Goal: Information Seeking & Learning: Check status

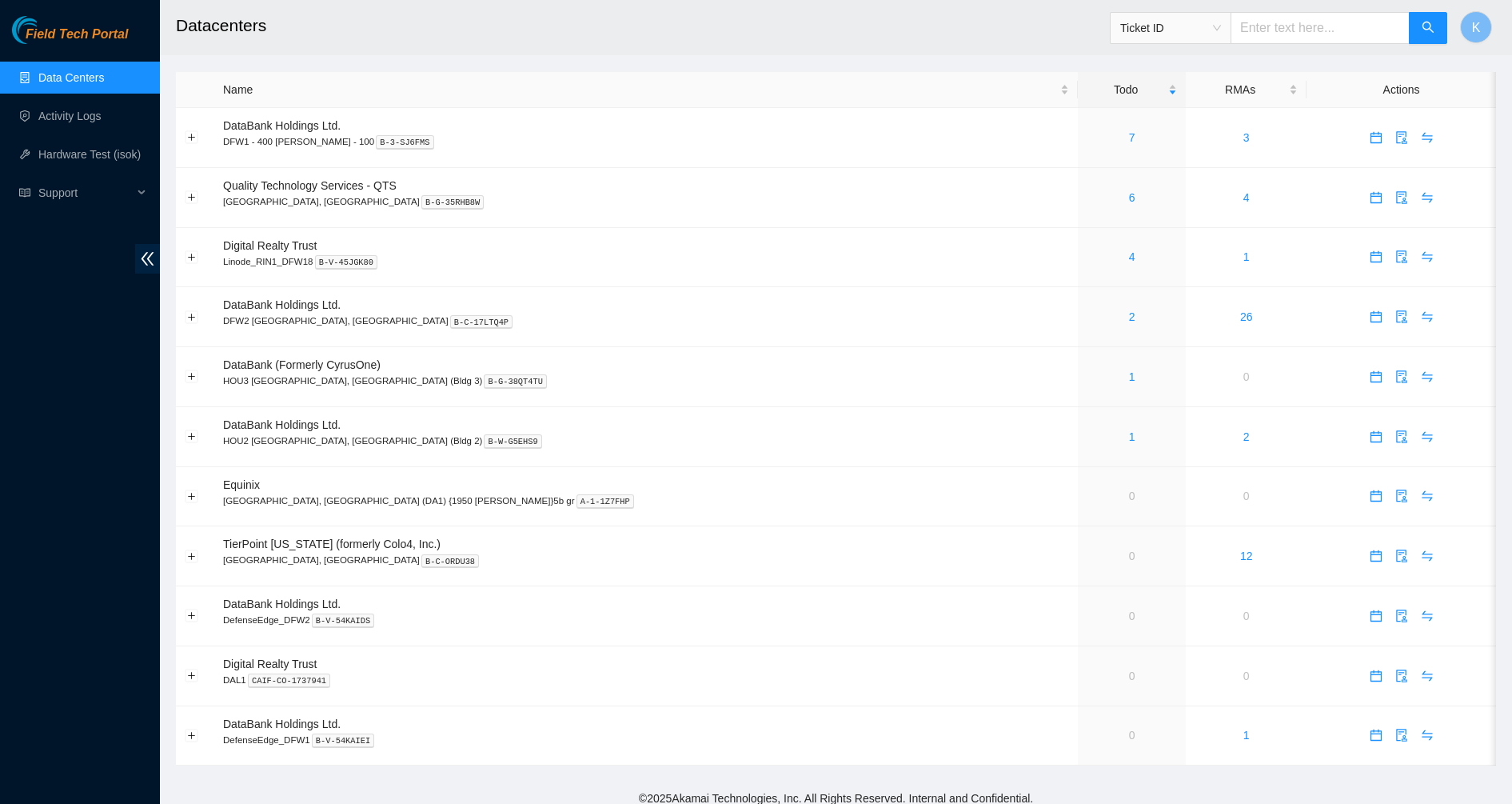
click at [1285, 26] on input "text" at bounding box center [1319, 28] width 179 height 32
paste input "B-V-5VLQ2G5"
type input "B-V-5VLQ2G5"
drag, startPoint x: 1342, startPoint y: 20, endPoint x: 1246, endPoint y: 28, distance: 96.3
click at [1246, 28] on input "B-V-5VLQ2G5" at bounding box center [1319, 28] width 179 height 32
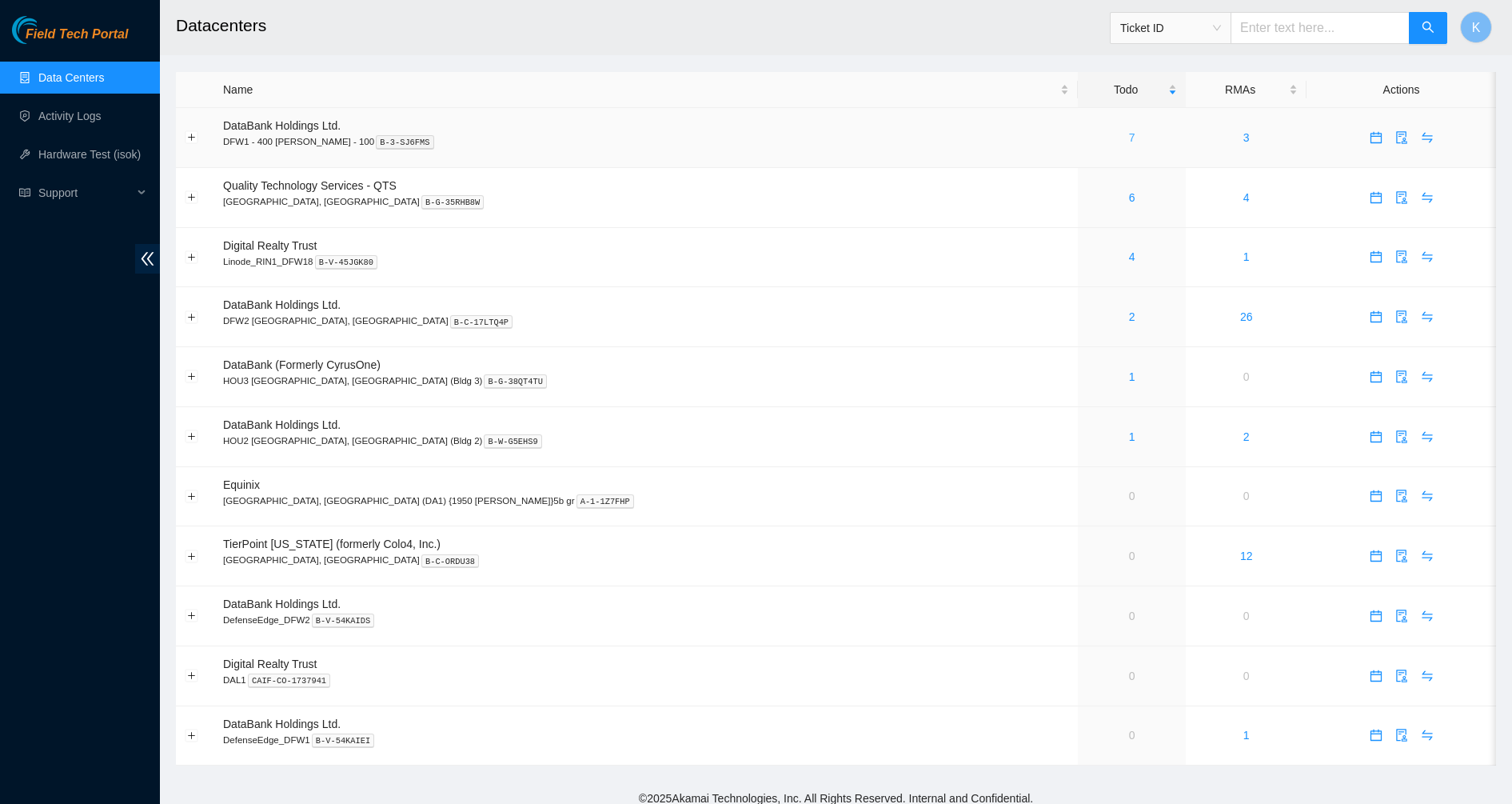
click at [1129, 136] on link "7" at bounding box center [1132, 137] width 6 height 13
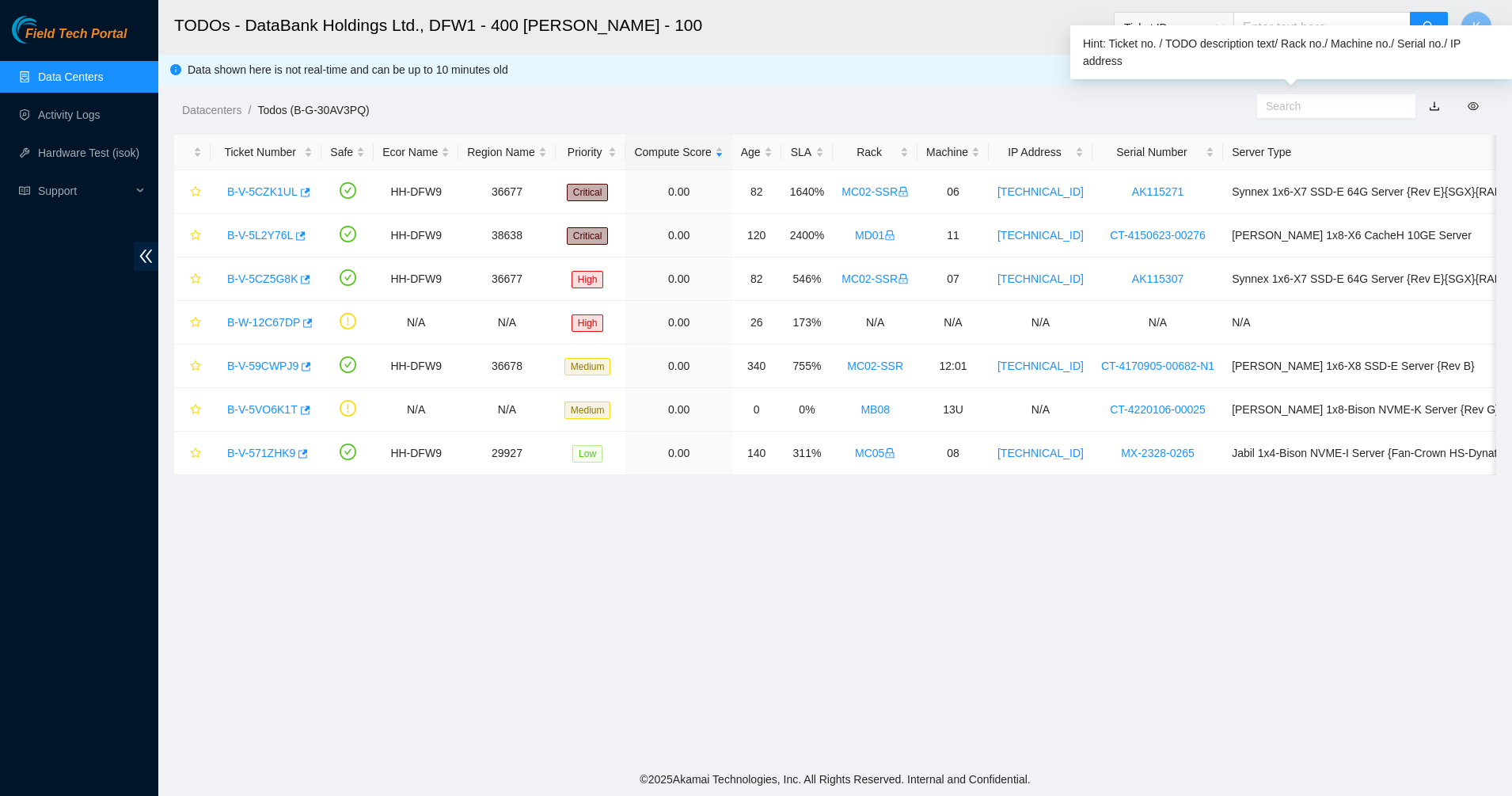
click at [1307, 107] on input "text" at bounding box center [1330, 106] width 129 height 17
paste input "B-V-5VLQ2G5"
type input "B-V-5VLQ2G5"
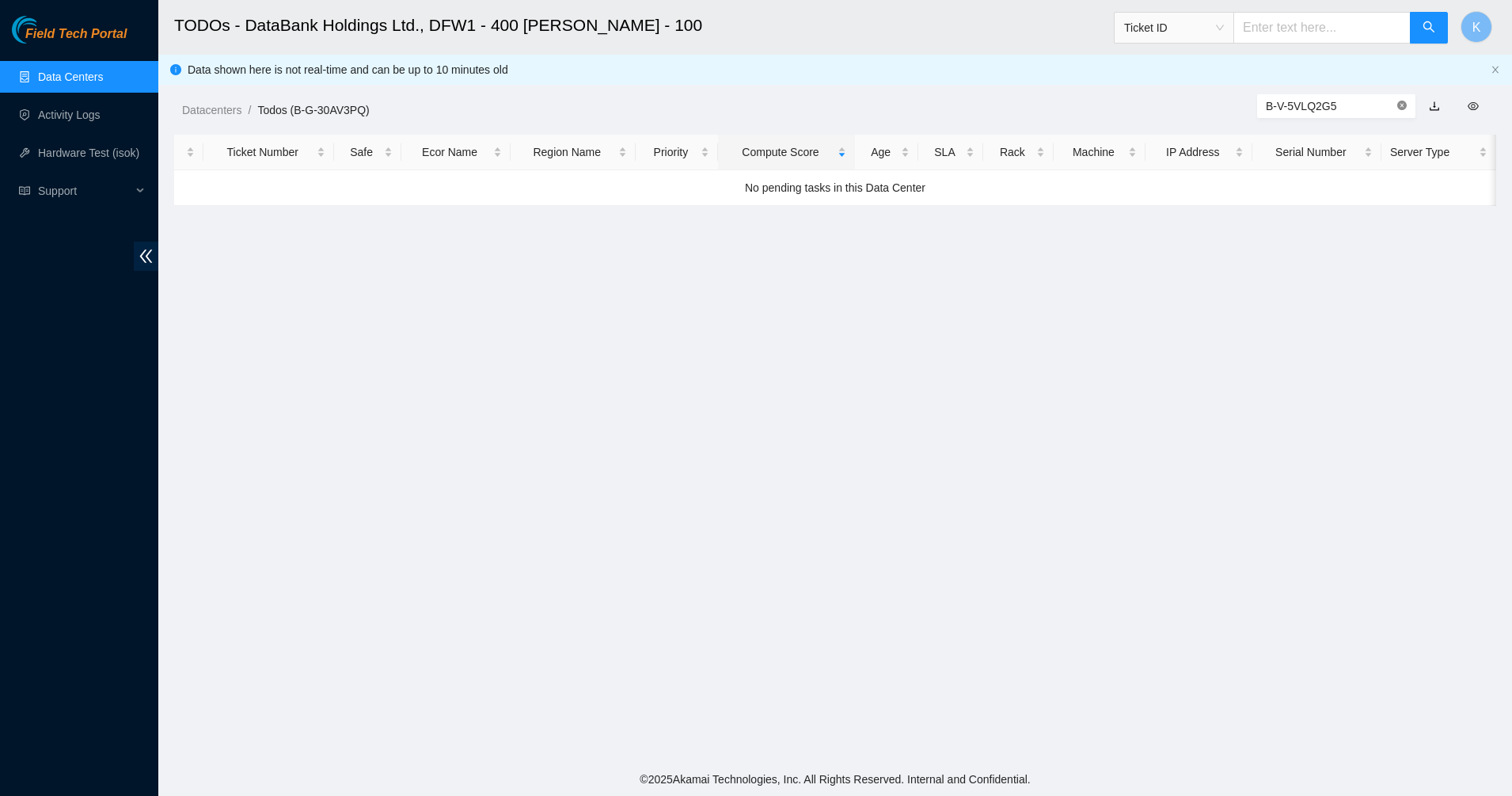
click at [1403, 109] on icon "close-circle" at bounding box center [1402, 106] width 9 height 9
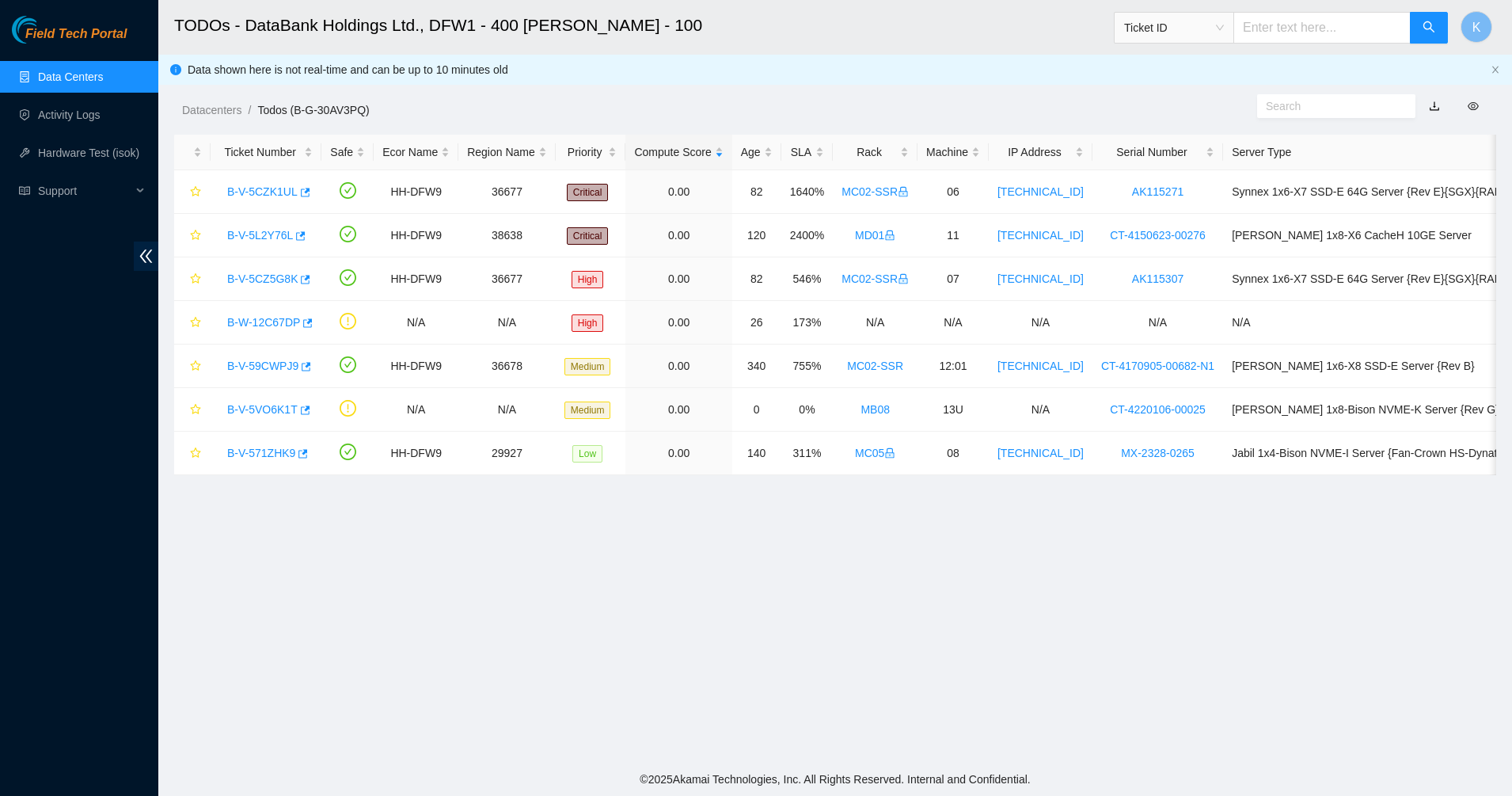
click at [1310, 29] on input "text" at bounding box center [1322, 28] width 177 height 31
paste input "B-V-5VLQ2G5"
type input "B-V-5VLQ2G5"
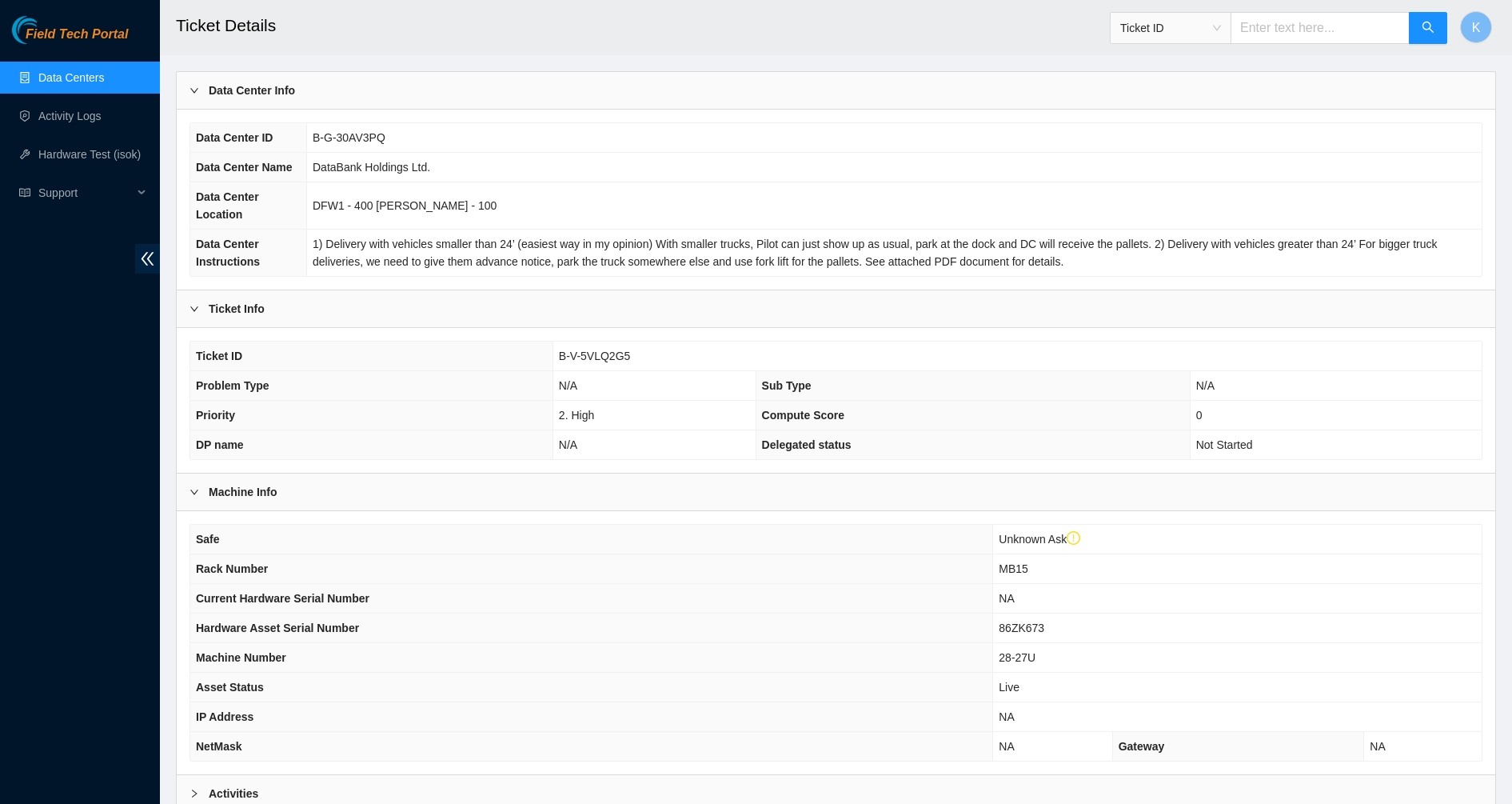
scroll to position [259, 0]
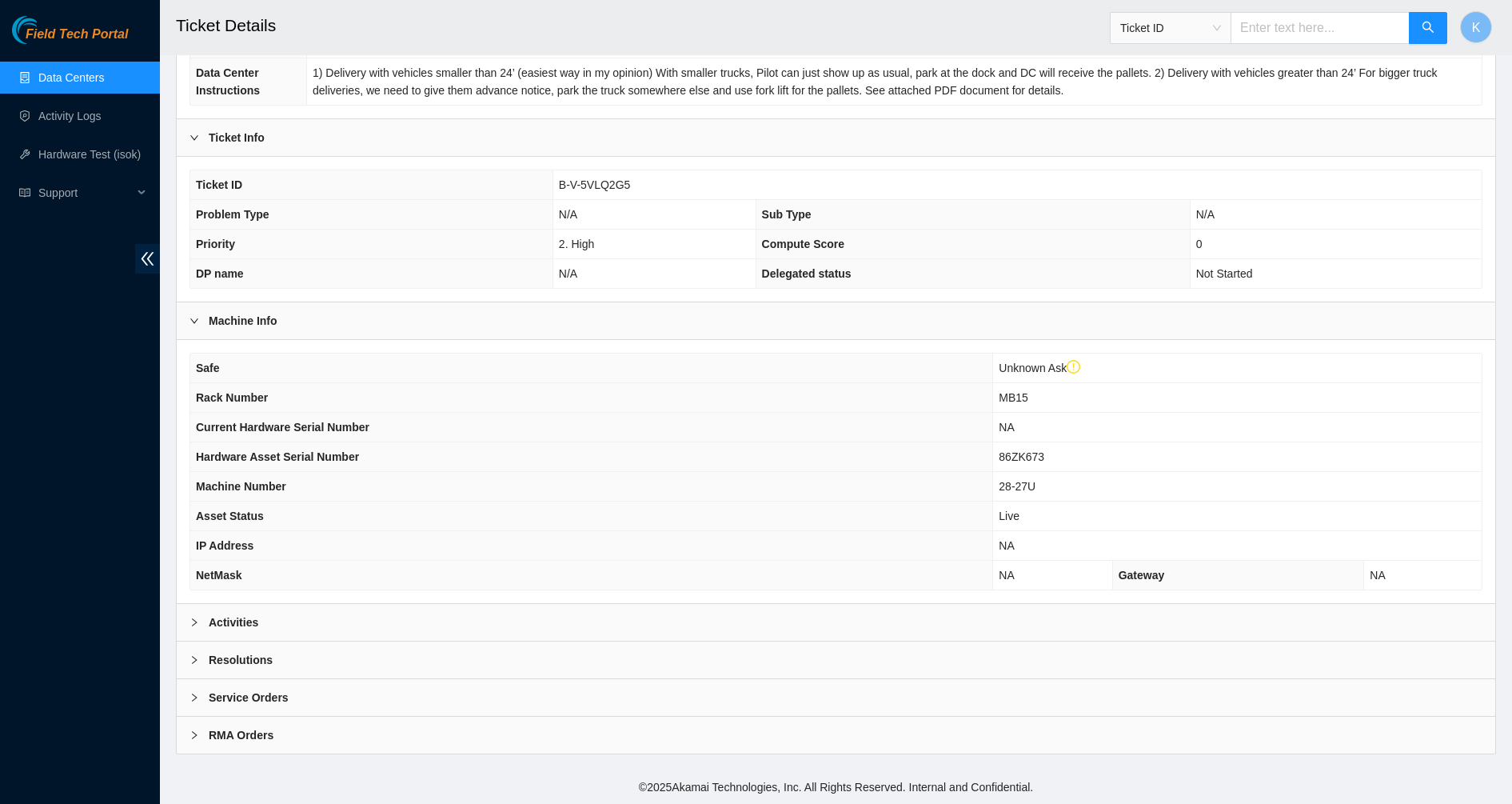
click at [235, 628] on b "Activities" at bounding box center [233, 622] width 49 height 18
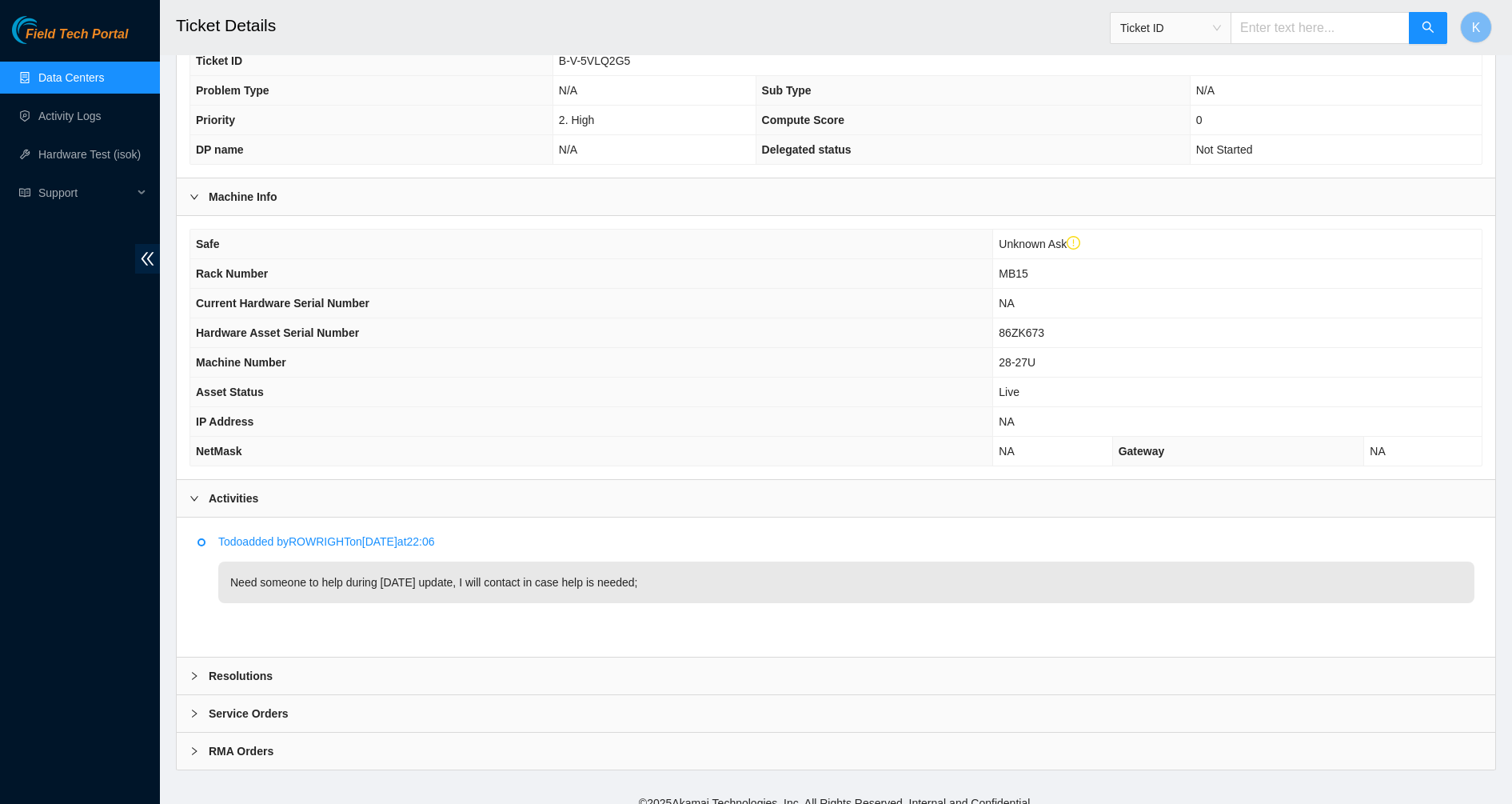
scroll to position [395, 0]
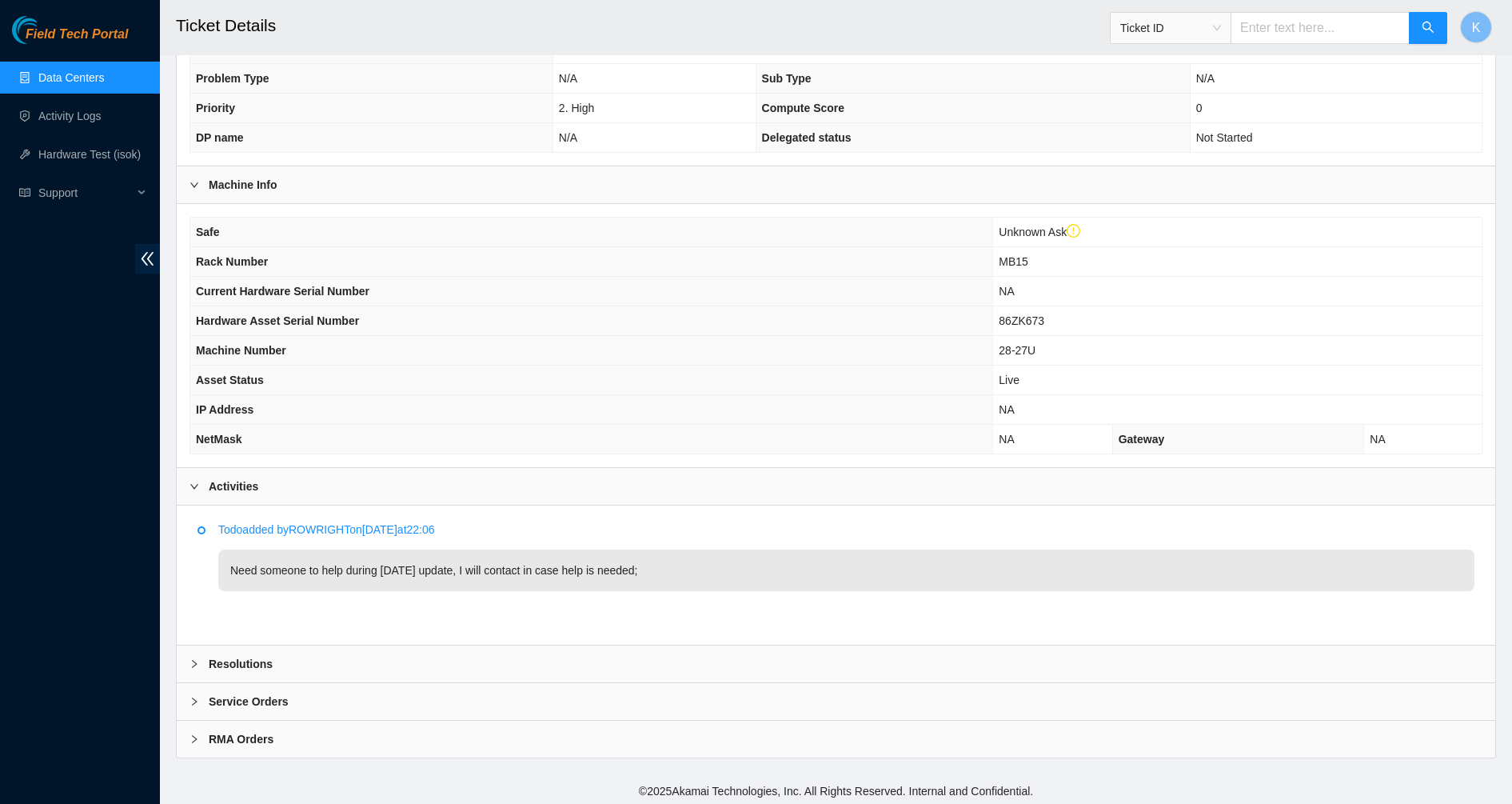
click at [230, 663] on b "Resolutions" at bounding box center [240, 663] width 64 height 18
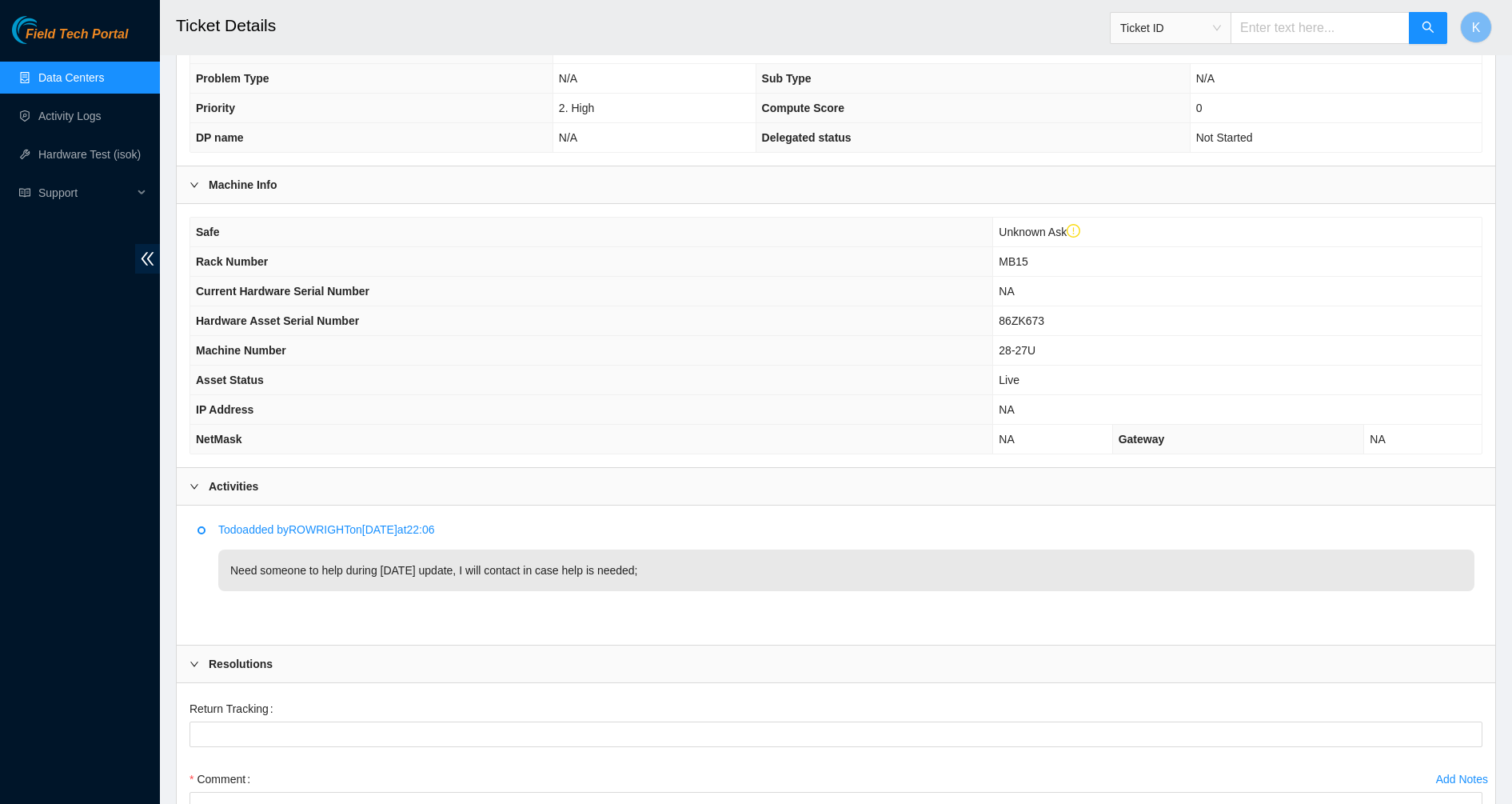
scroll to position [656, 0]
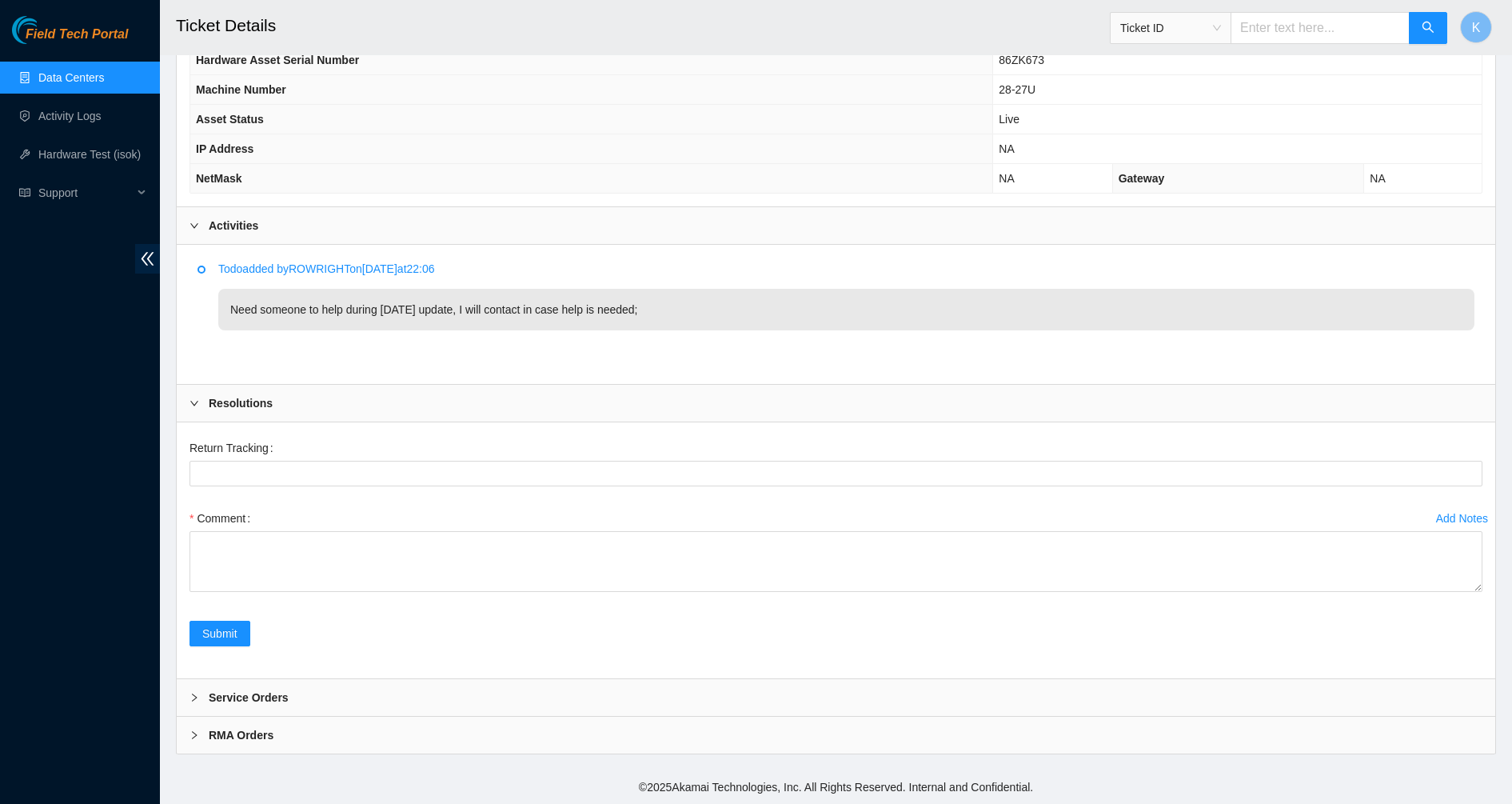
click at [319, 272] on p "Todo added by ROWRIGHT on 2025-09-17 at 22:06" at bounding box center [845, 268] width 1256 height 18
click at [294, 285] on div "Todo added by ROWRIGHT on 2025-09-17 at 22:06 Need someone to help during tomor…" at bounding box center [845, 295] width 1256 height 70
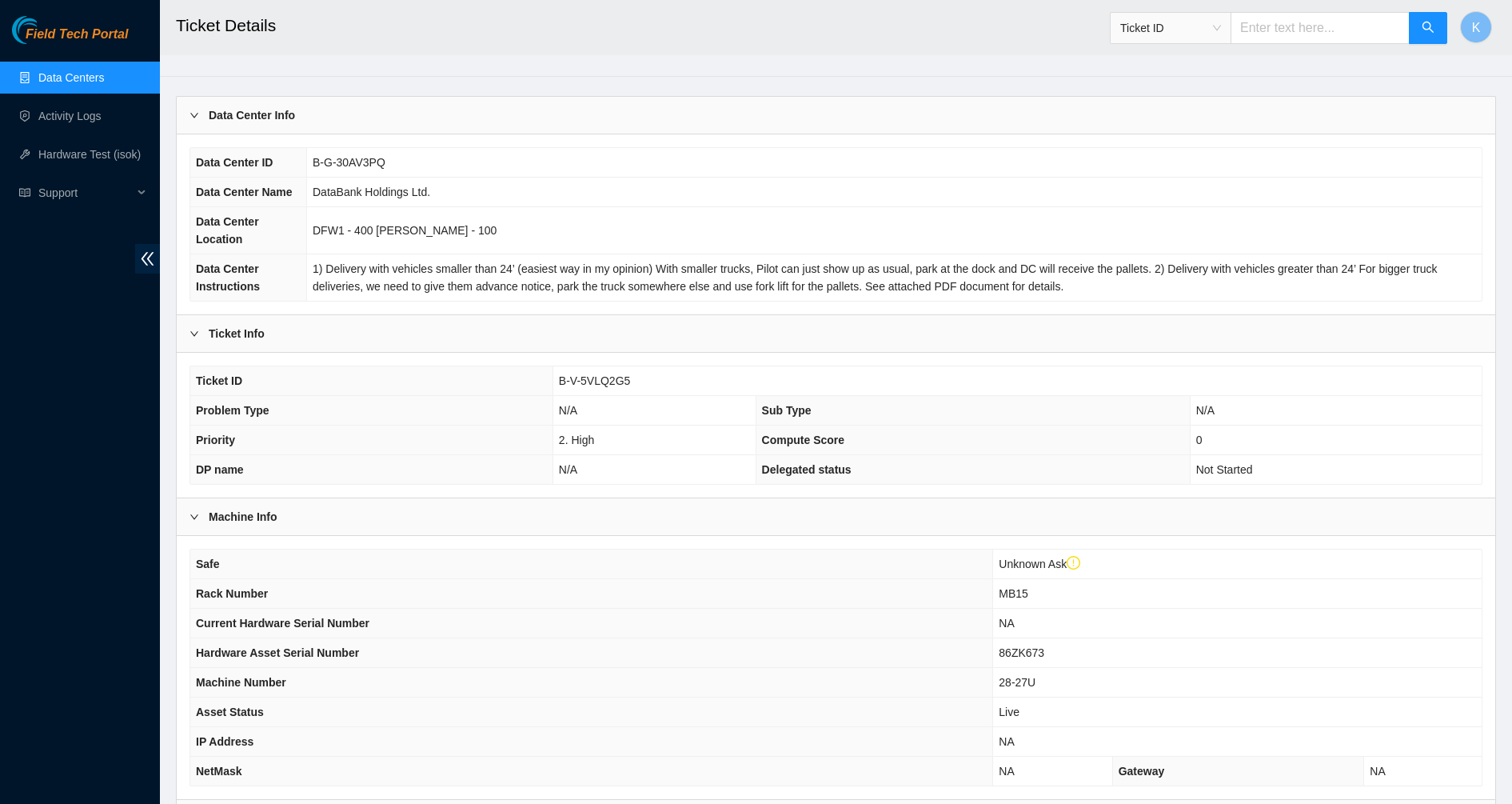
scroll to position [62, 0]
click at [473, 279] on span "1) Delivery with vehicles smaller than 24’ (easiest way in my opinion) With sma…" at bounding box center [874, 278] width 1124 height 31
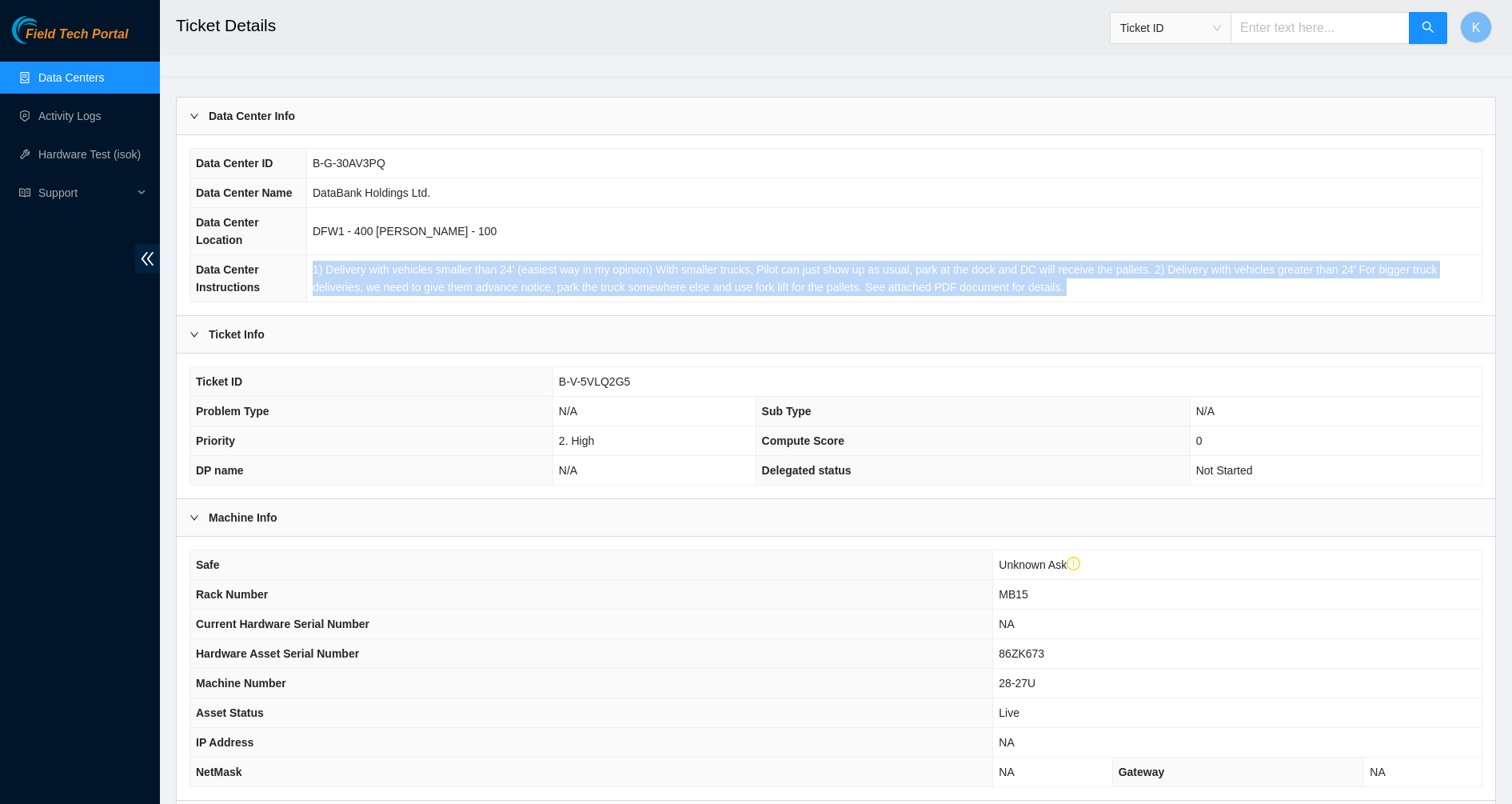
click at [473, 279] on span "1) Delivery with vehicles smaller than 24’ (easiest way in my opinion) With sma…" at bounding box center [874, 278] width 1124 height 31
click at [399, 263] on span "1) Delivery with vehicles smaller than 24’ (easiest way in my opinion) With sma…" at bounding box center [874, 278] width 1124 height 31
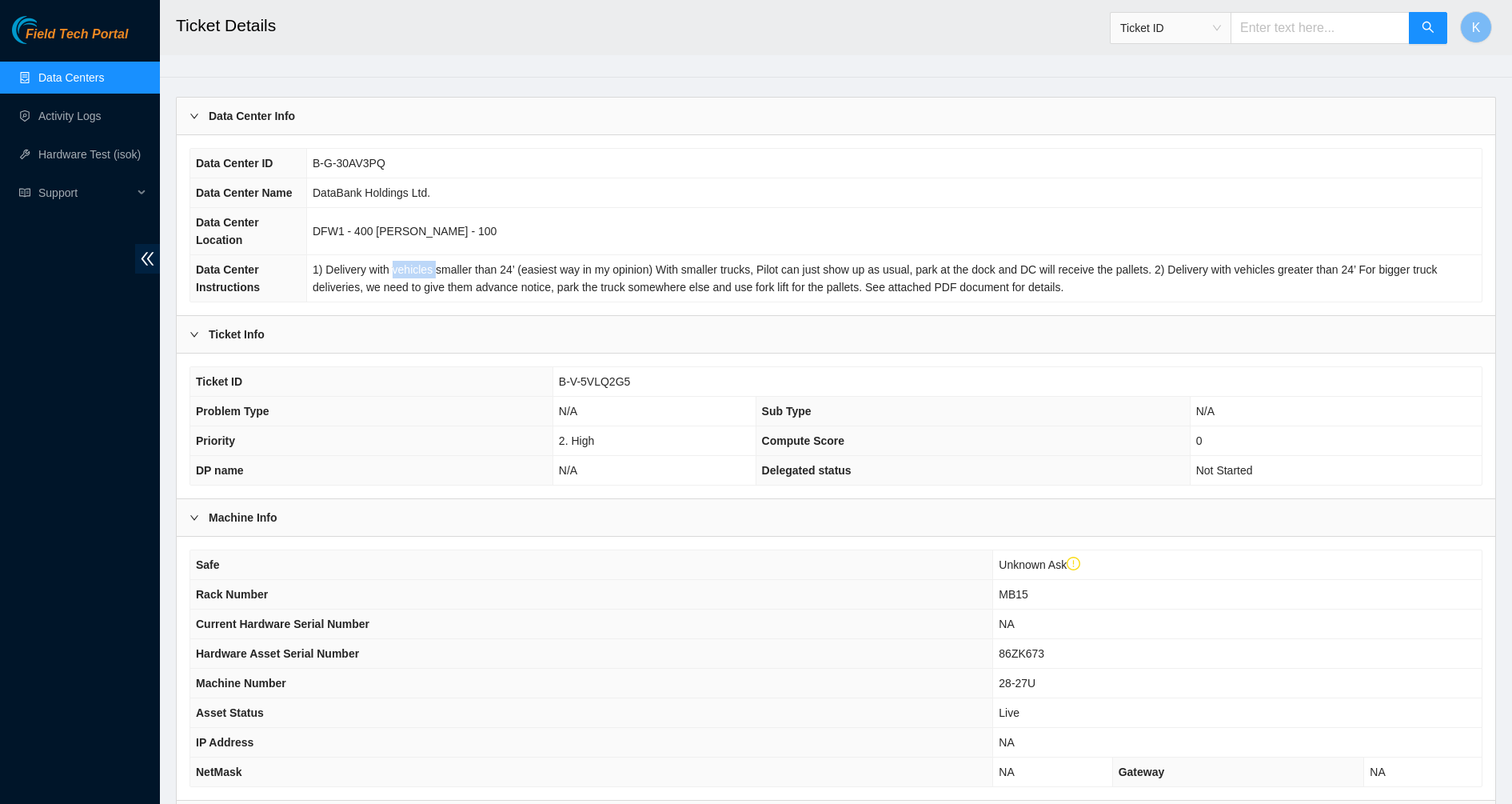
click at [399, 263] on span "1) Delivery with vehicles smaller than 24’ (easiest way in my opinion) With sma…" at bounding box center [874, 278] width 1124 height 31
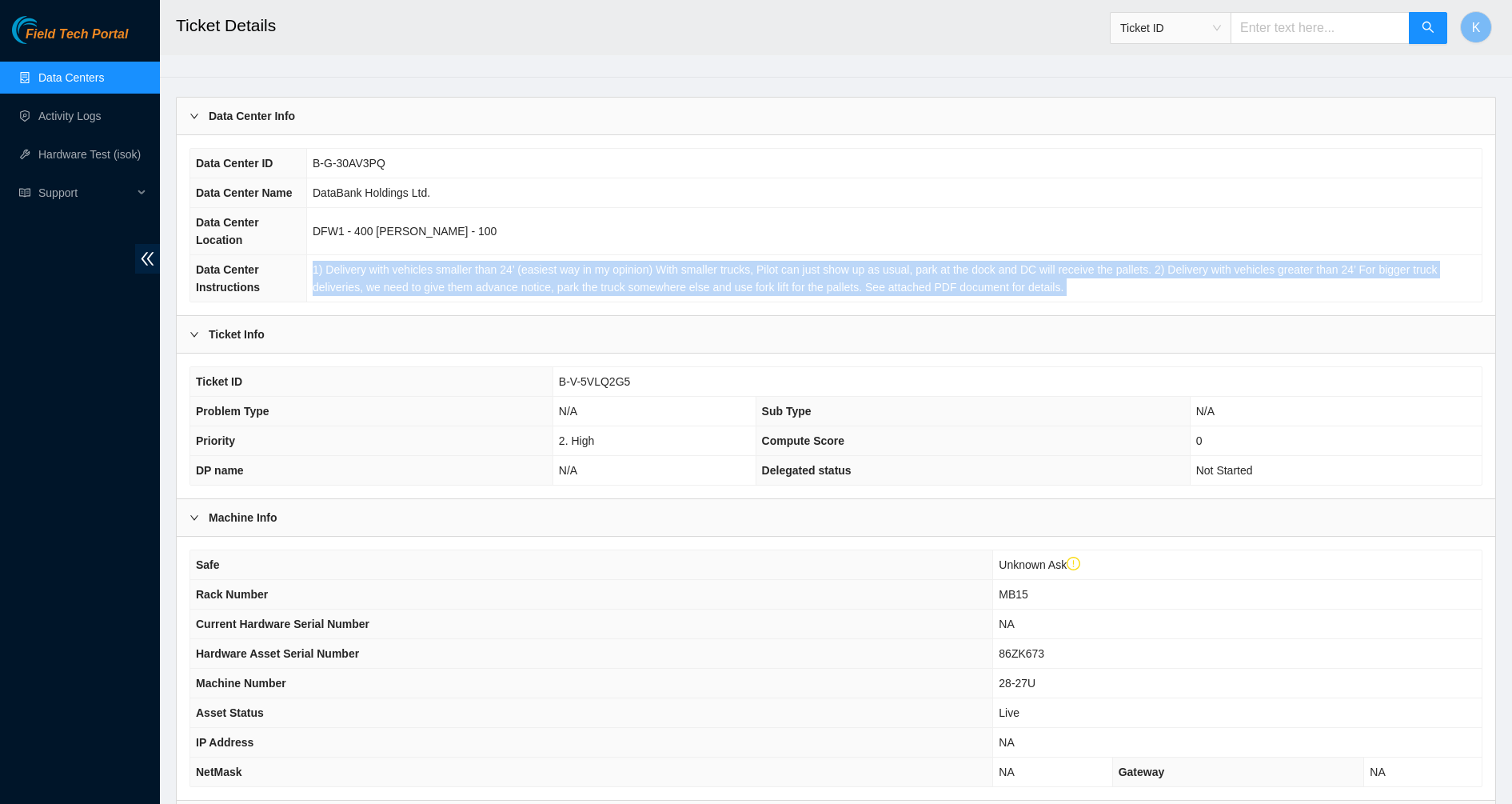
click at [399, 263] on span "1) Delivery with vehicles smaller than 24’ (easiest way in my opinion) With sma…" at bounding box center [874, 278] width 1124 height 31
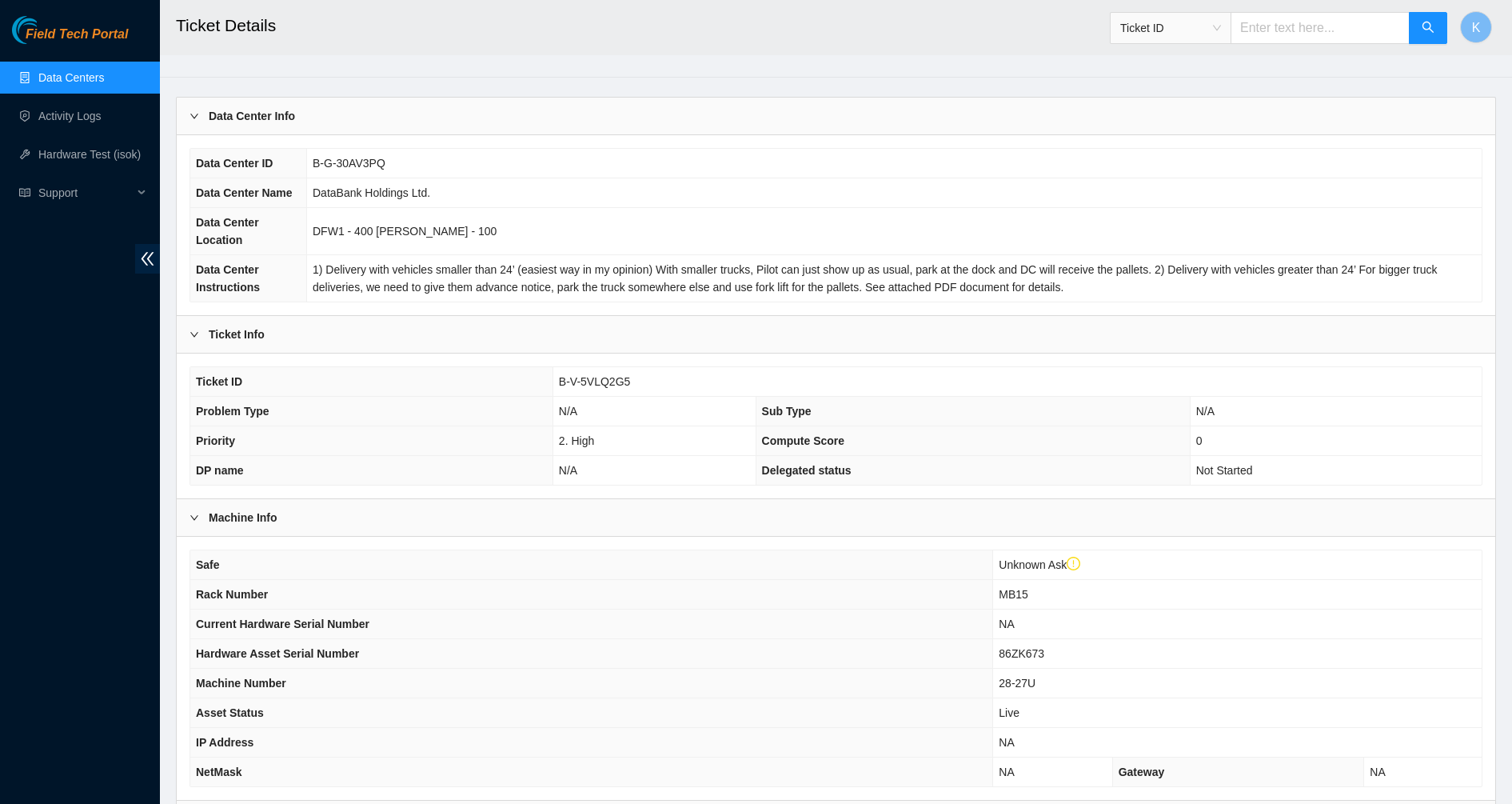
click at [409, 218] on td "DFW1 - 400 [PERSON_NAME] - 100" at bounding box center [895, 231] width 1175 height 47
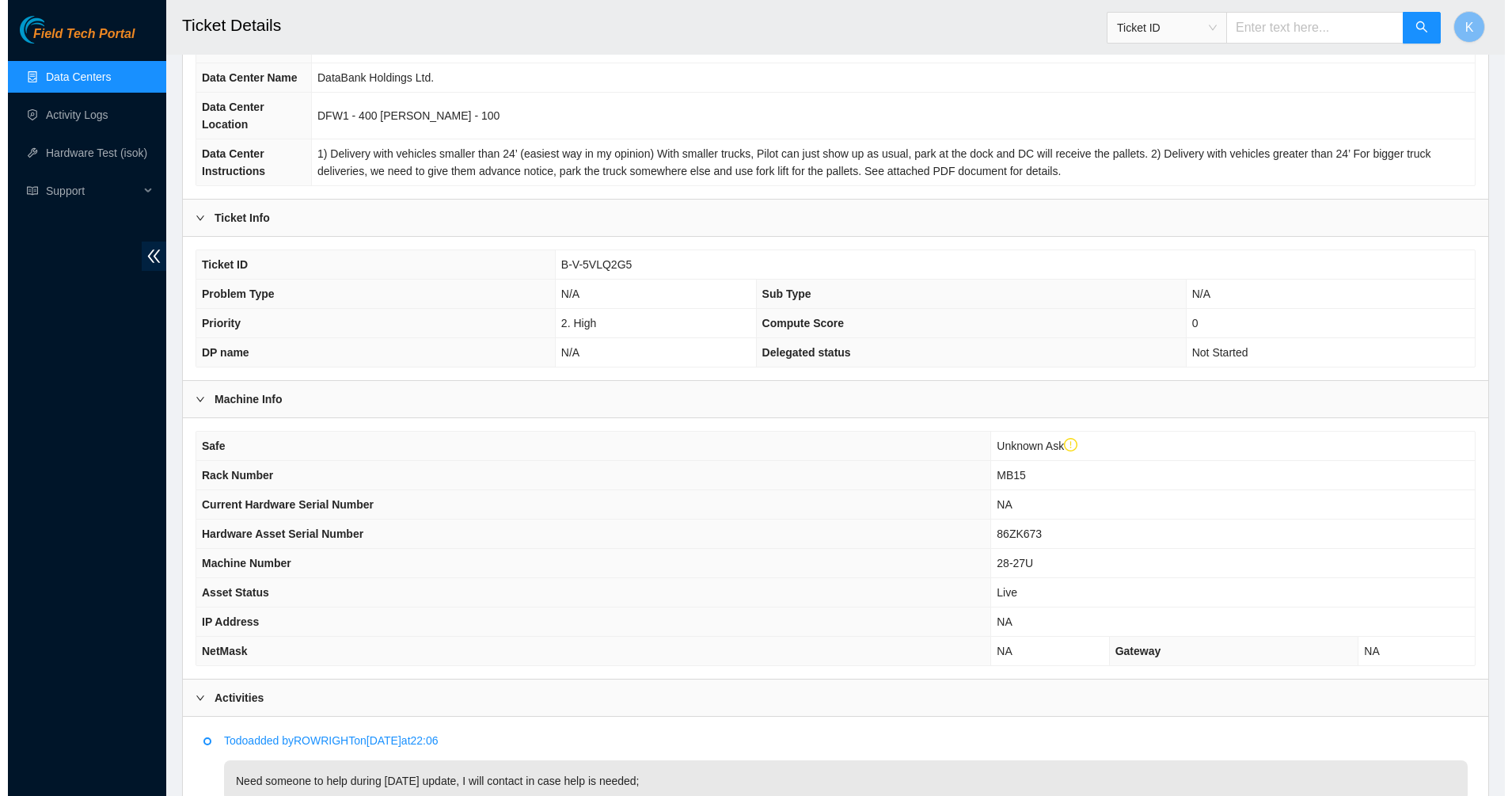
scroll to position [0, 0]
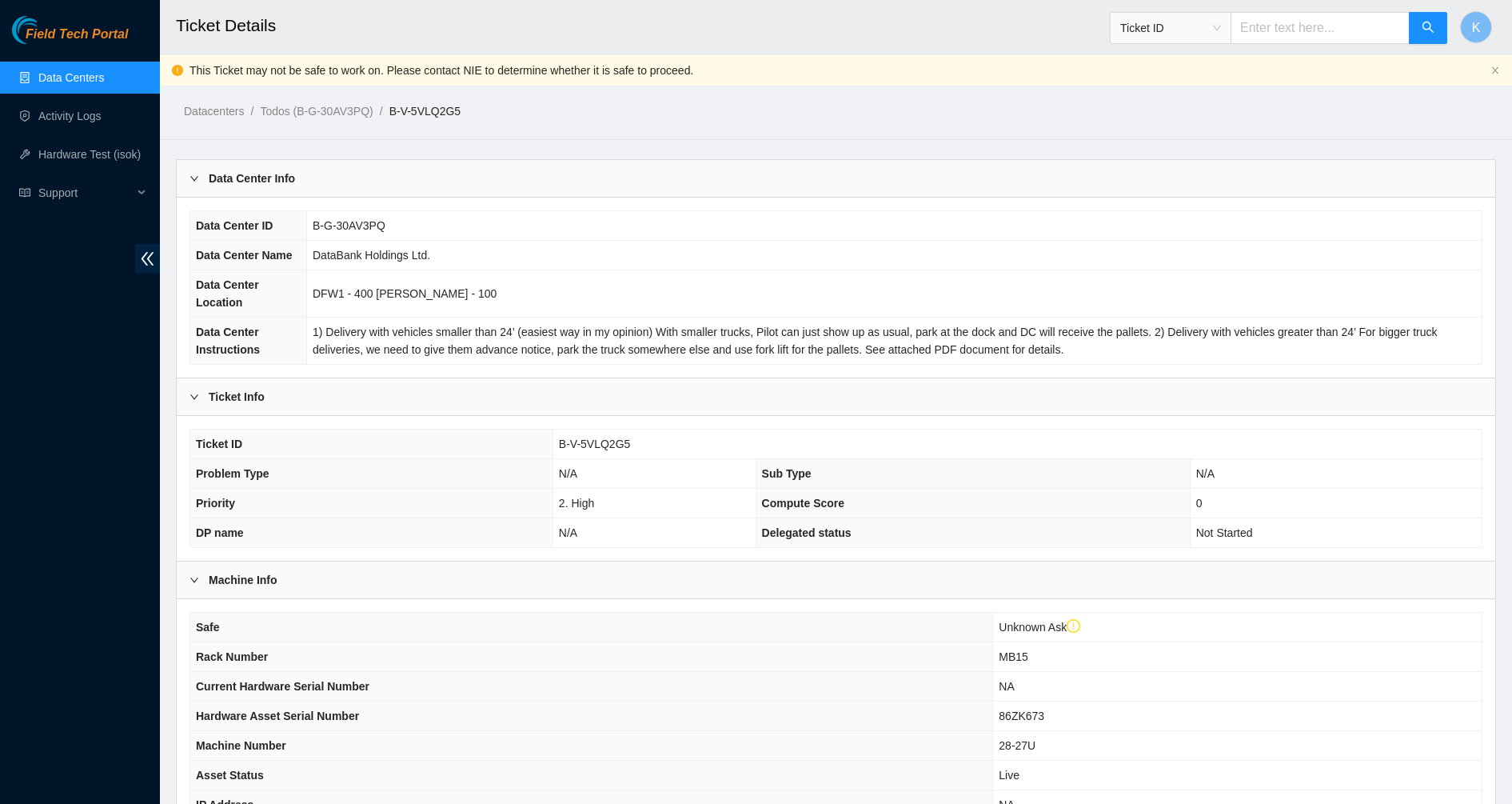
click at [84, 84] on link "Data Centers" at bounding box center [70, 78] width 66 height 13
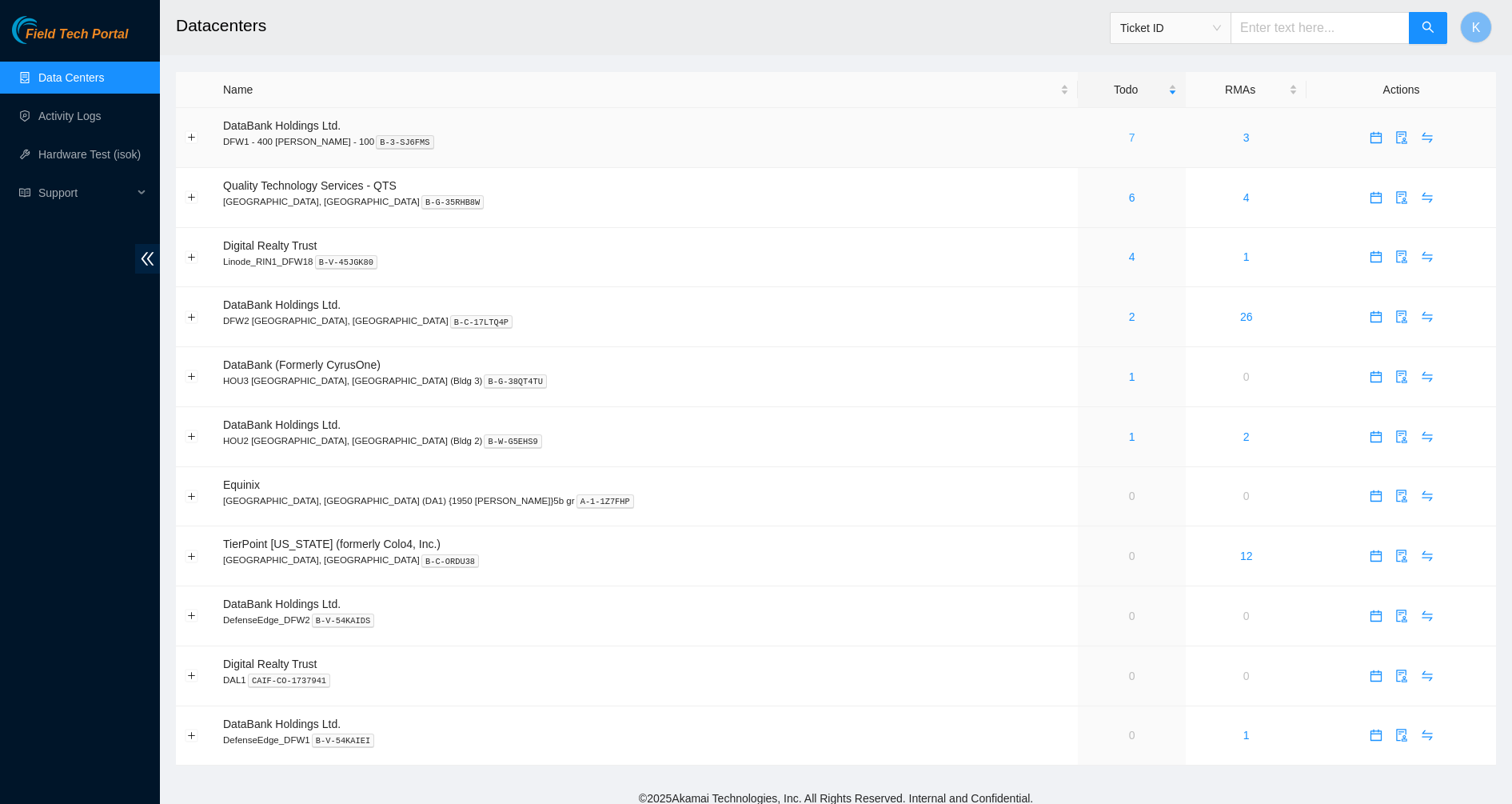
click at [1129, 134] on link "7" at bounding box center [1132, 137] width 6 height 13
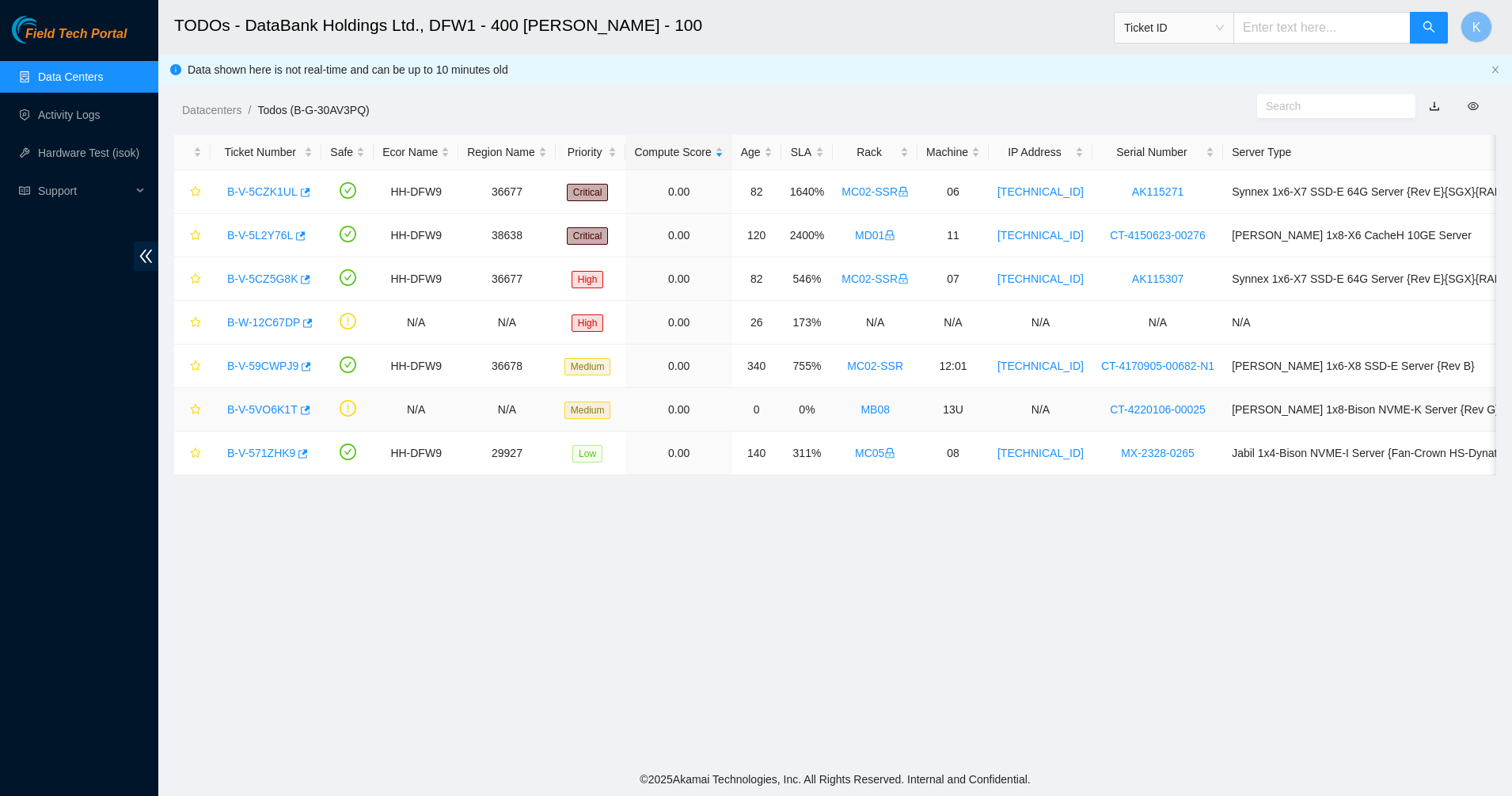
click at [271, 411] on link "B-V-5VO6K1T" at bounding box center [263, 409] width 71 height 13
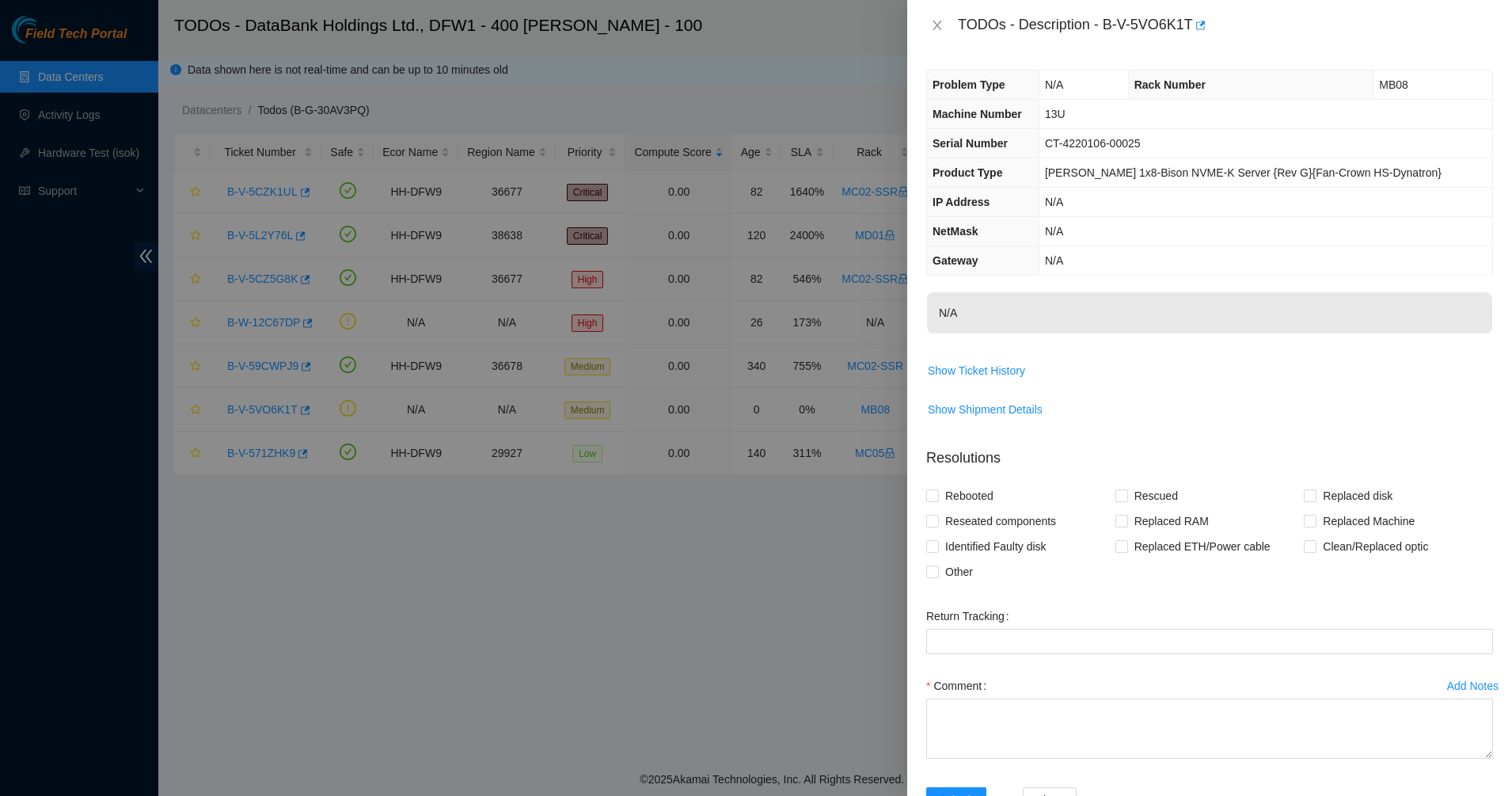
click at [945, 323] on p "N/A" at bounding box center [1210, 312] width 566 height 41
click at [976, 322] on p "N/A" at bounding box center [1210, 312] width 566 height 41
click at [948, 364] on span "Show Ticket History" at bounding box center [977, 370] width 97 height 17
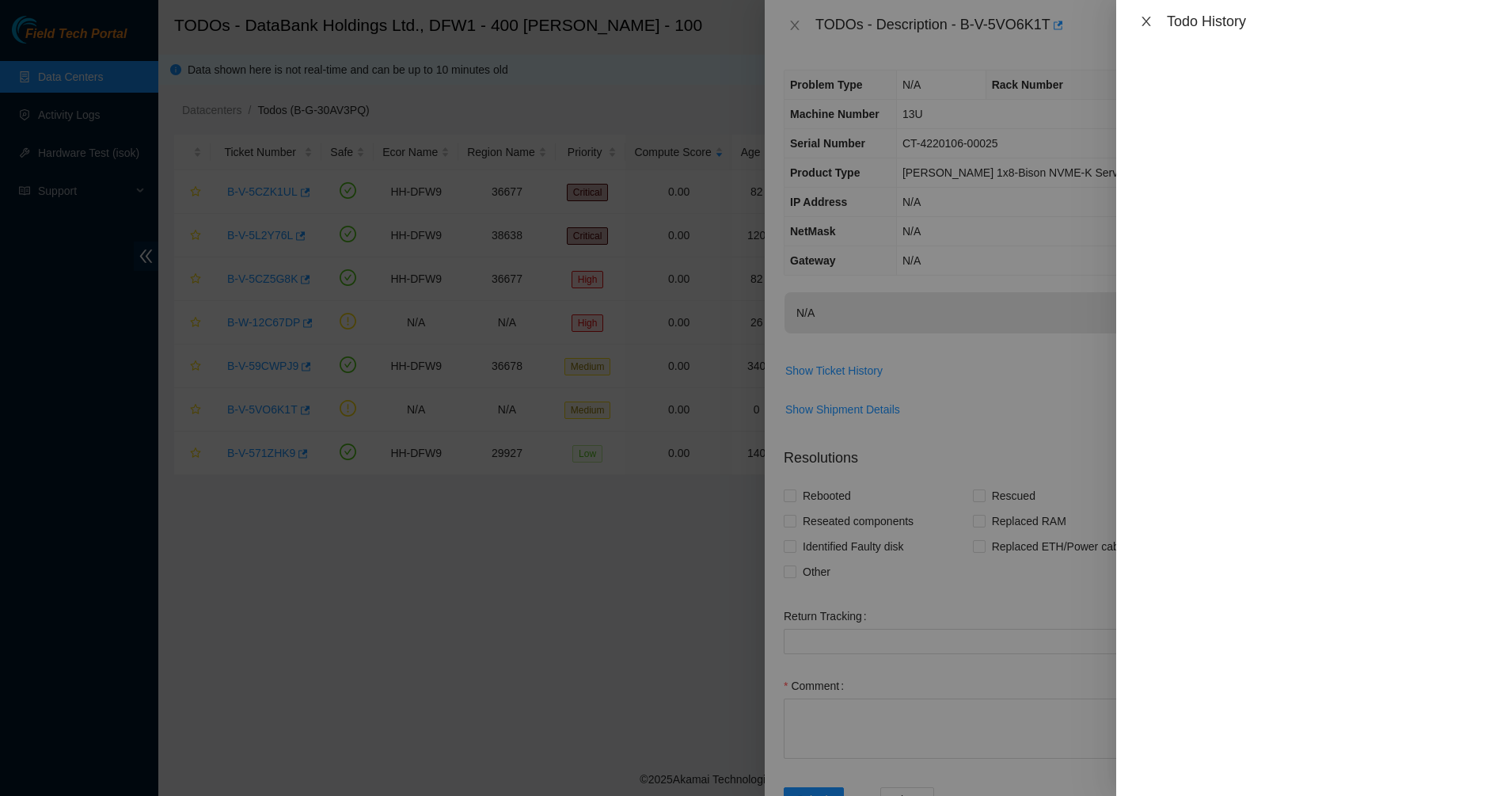
click at [1148, 23] on icon "close" at bounding box center [1146, 21] width 8 height 9
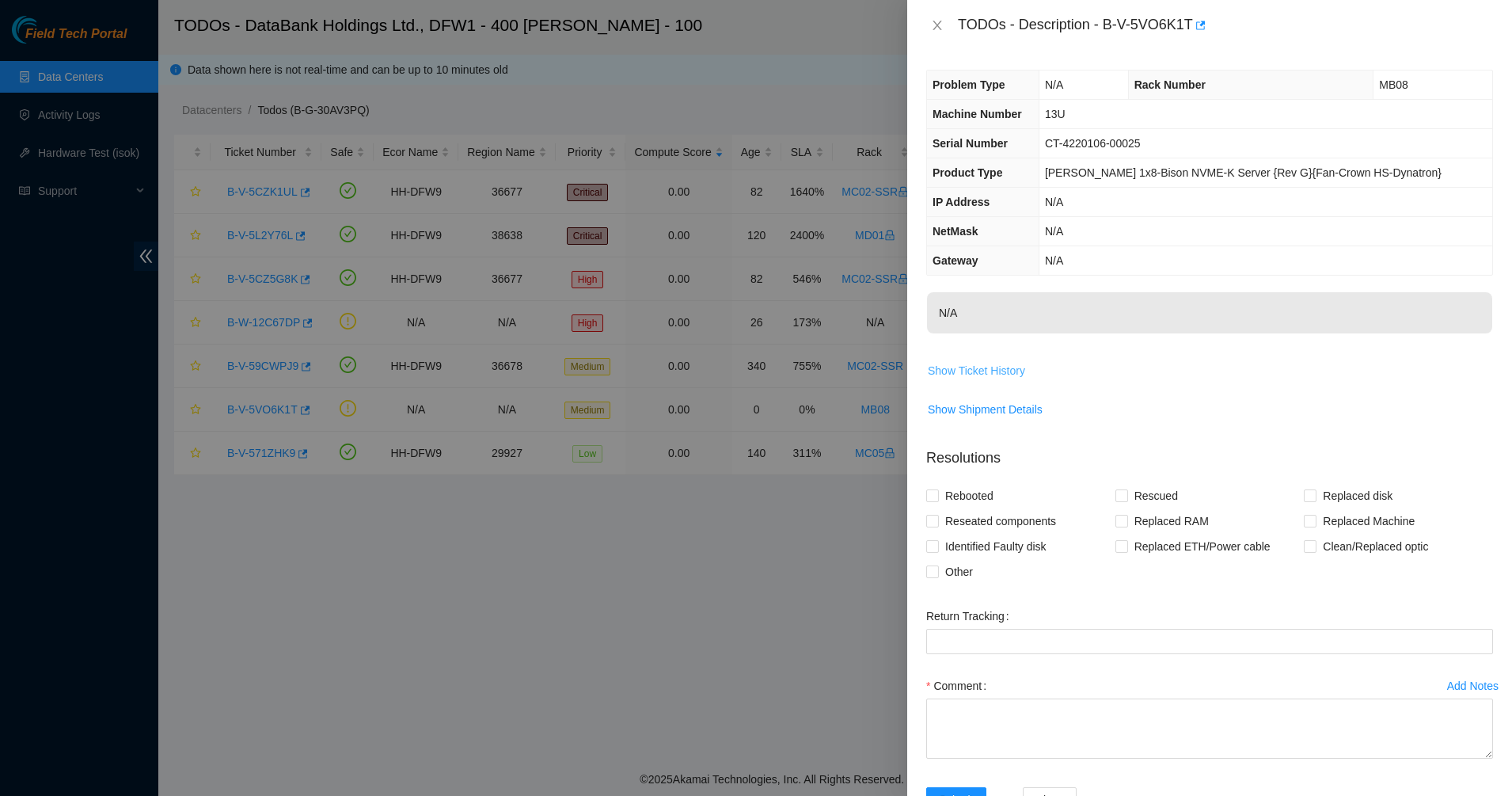
click at [993, 372] on span "Show Ticket History" at bounding box center [977, 370] width 97 height 17
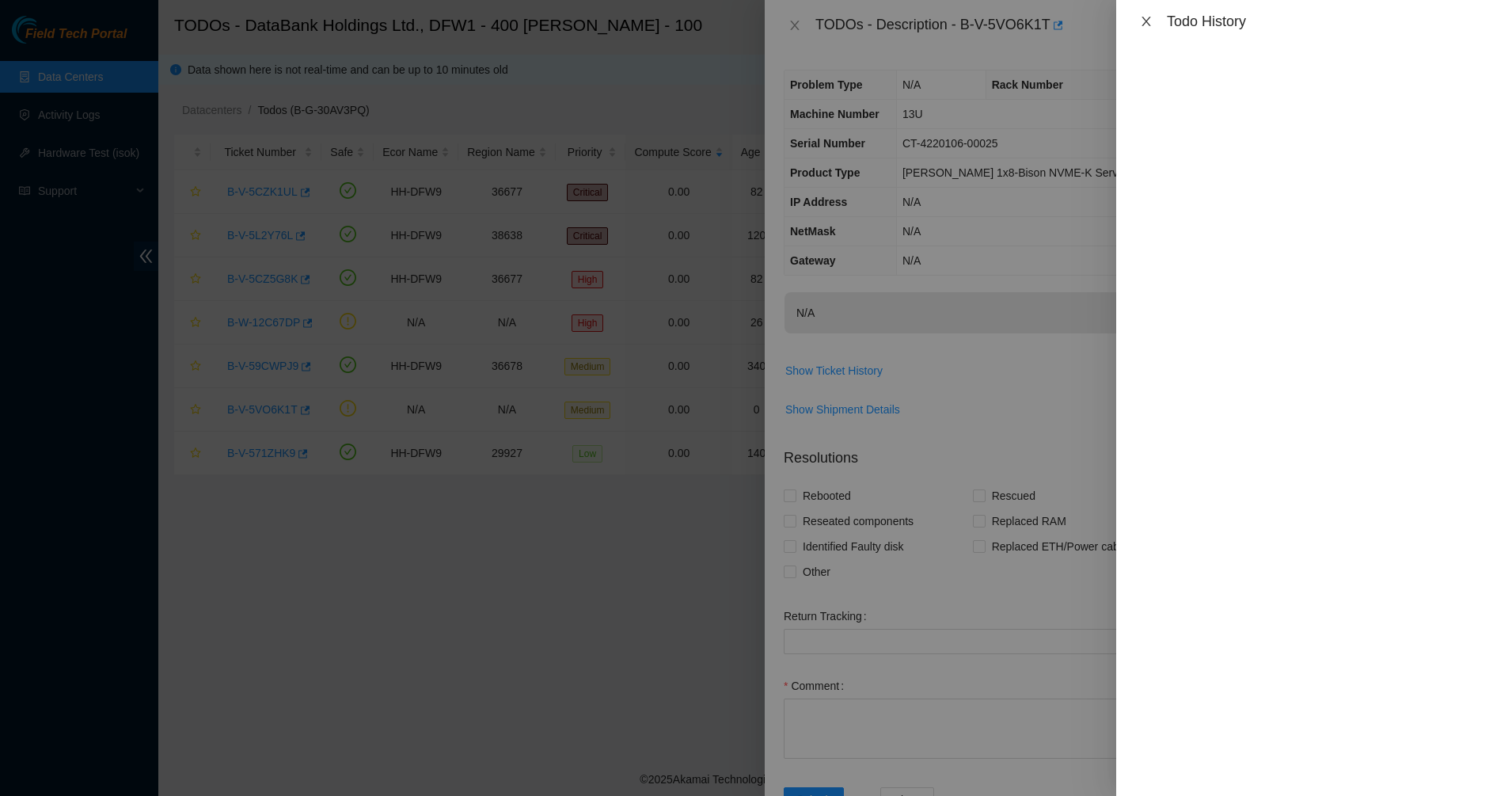
click at [1145, 23] on icon "close" at bounding box center [1146, 21] width 8 height 9
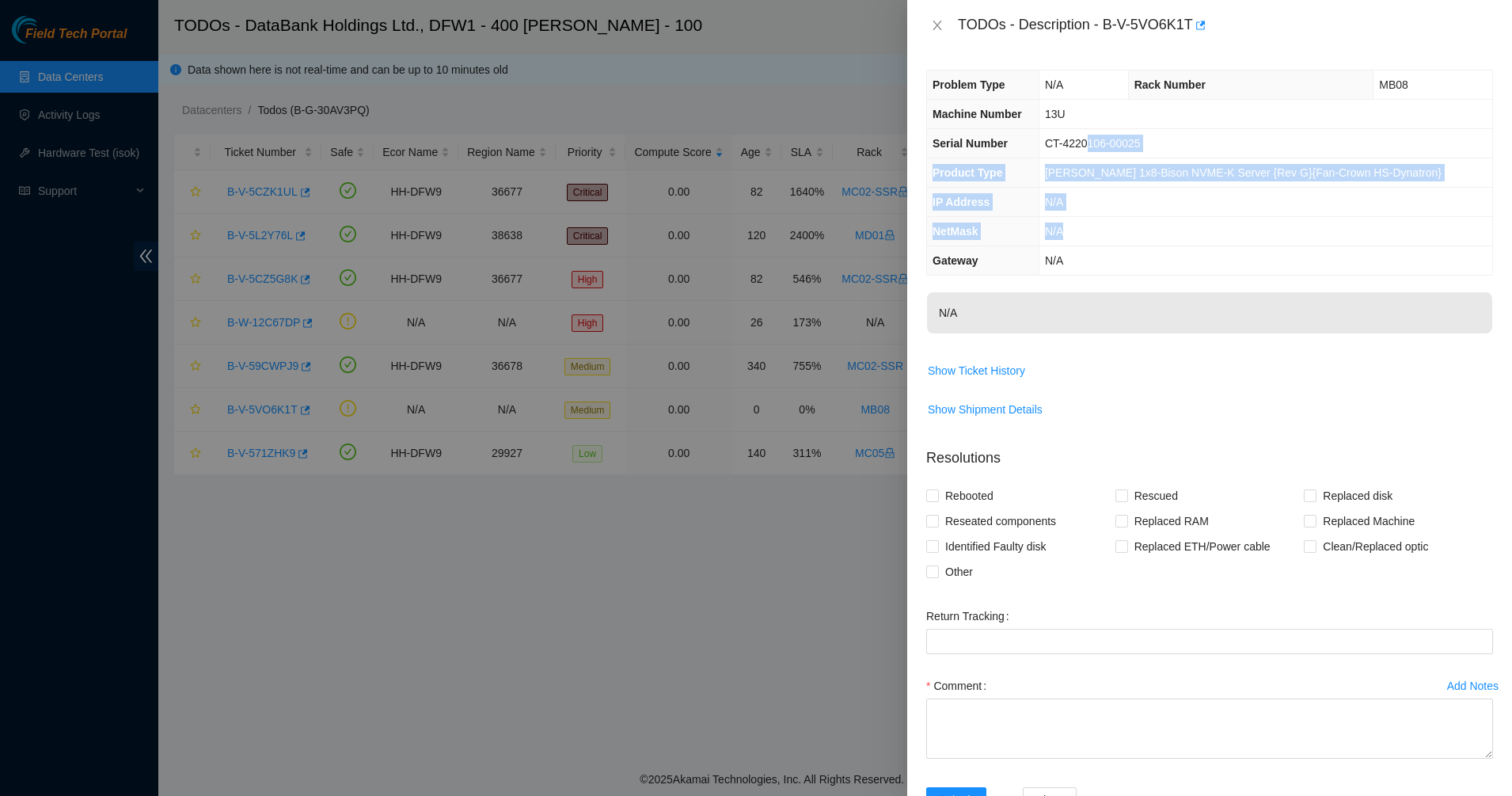
drag, startPoint x: 1103, startPoint y: 141, endPoint x: 1111, endPoint y: 236, distance: 95.3
click at [1111, 236] on tbody "Problem Type N/A Rack Number MB08 Machine Number 13U Serial Number CT-4220106-0…" at bounding box center [1210, 173] width 566 height 205
click at [1111, 236] on td "N/A" at bounding box center [1266, 231] width 454 height 29
drag, startPoint x: 1111, startPoint y: 236, endPoint x: 1092, endPoint y: 143, distance: 94.9
click at [1092, 143] on tbody "Problem Type N/A Rack Number MB08 Machine Number 13U Serial Number CT-4220106-0…" at bounding box center [1210, 173] width 566 height 205
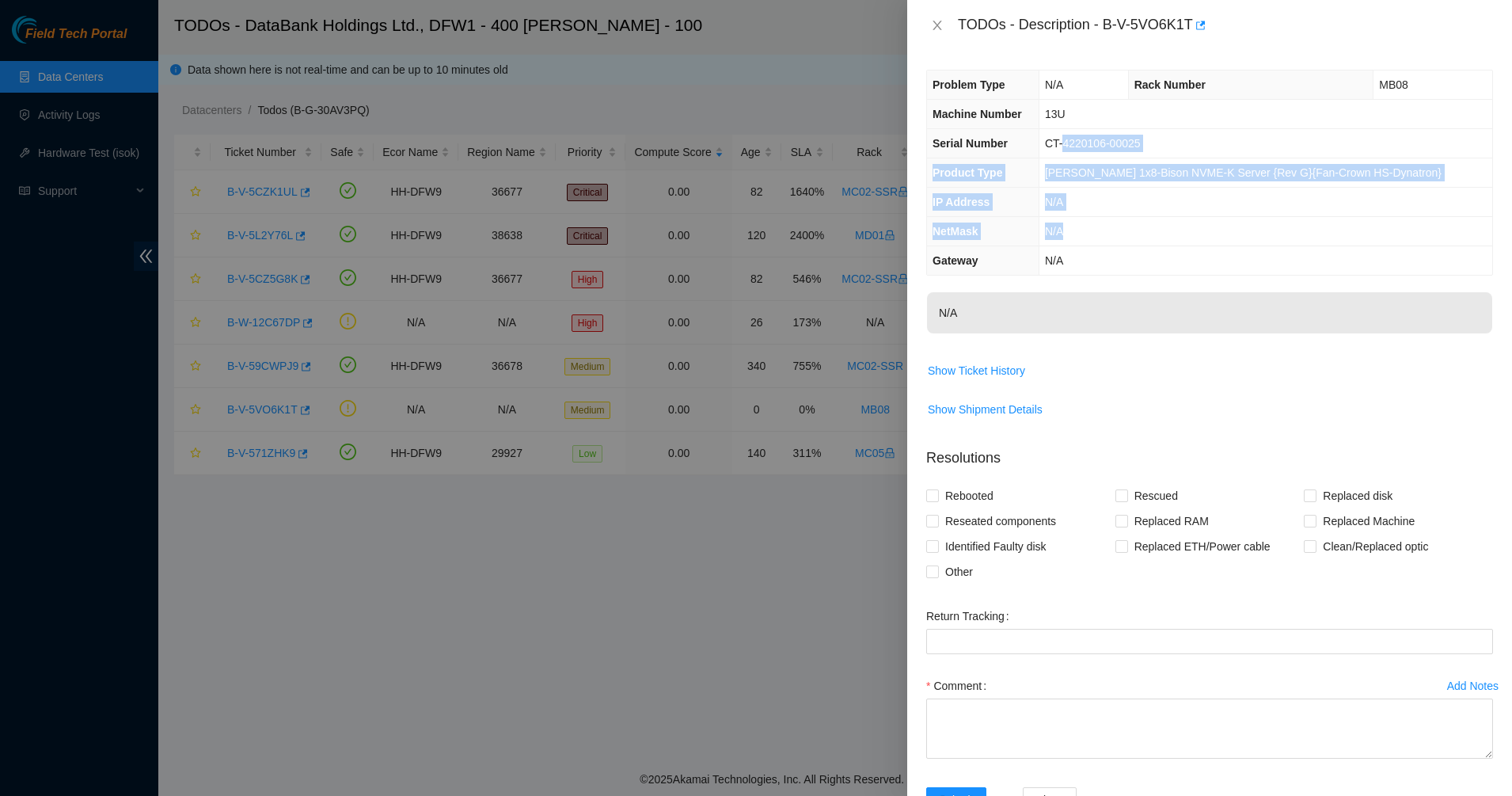
click at [1092, 143] on span "CT-4220106-00025" at bounding box center [1092, 143] width 95 height 13
drag, startPoint x: 1092, startPoint y: 143, endPoint x: 1101, endPoint y: 231, distance: 88.5
click at [1101, 231] on tbody "Problem Type N/A Rack Number MB08 Machine Number 13U Serial Number CT-4220106-0…" at bounding box center [1210, 173] width 566 height 205
click at [1101, 231] on td "N/A" at bounding box center [1266, 231] width 454 height 29
drag, startPoint x: 1101, startPoint y: 231, endPoint x: 1071, endPoint y: 89, distance: 145.1
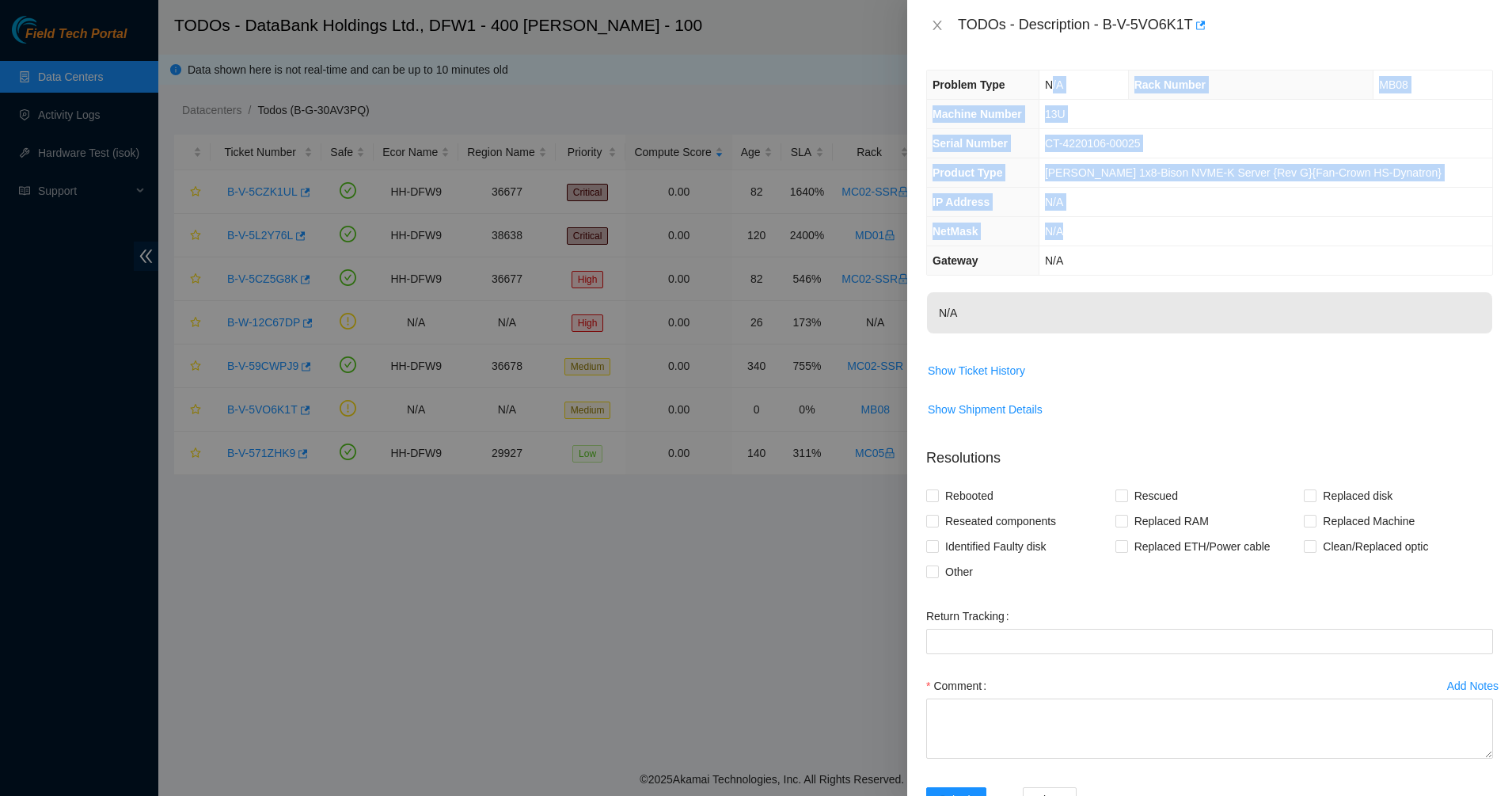
click at [1071, 89] on tbody "Problem Type N/A Rack Number MB08 Machine Number 13U Serial Number CT-4220106-0…" at bounding box center [1210, 173] width 566 height 205
click at [1063, 89] on span "N/A" at bounding box center [1054, 84] width 18 height 13
drag, startPoint x: 1071, startPoint y: 89, endPoint x: 1079, endPoint y: 204, distance: 115.3
click at [1079, 204] on tbody "Problem Type N/A Rack Number MB08 Machine Number 13U Serial Number CT-4220106-0…" at bounding box center [1210, 173] width 566 height 205
click at [1063, 204] on span "N/A" at bounding box center [1054, 202] width 18 height 13
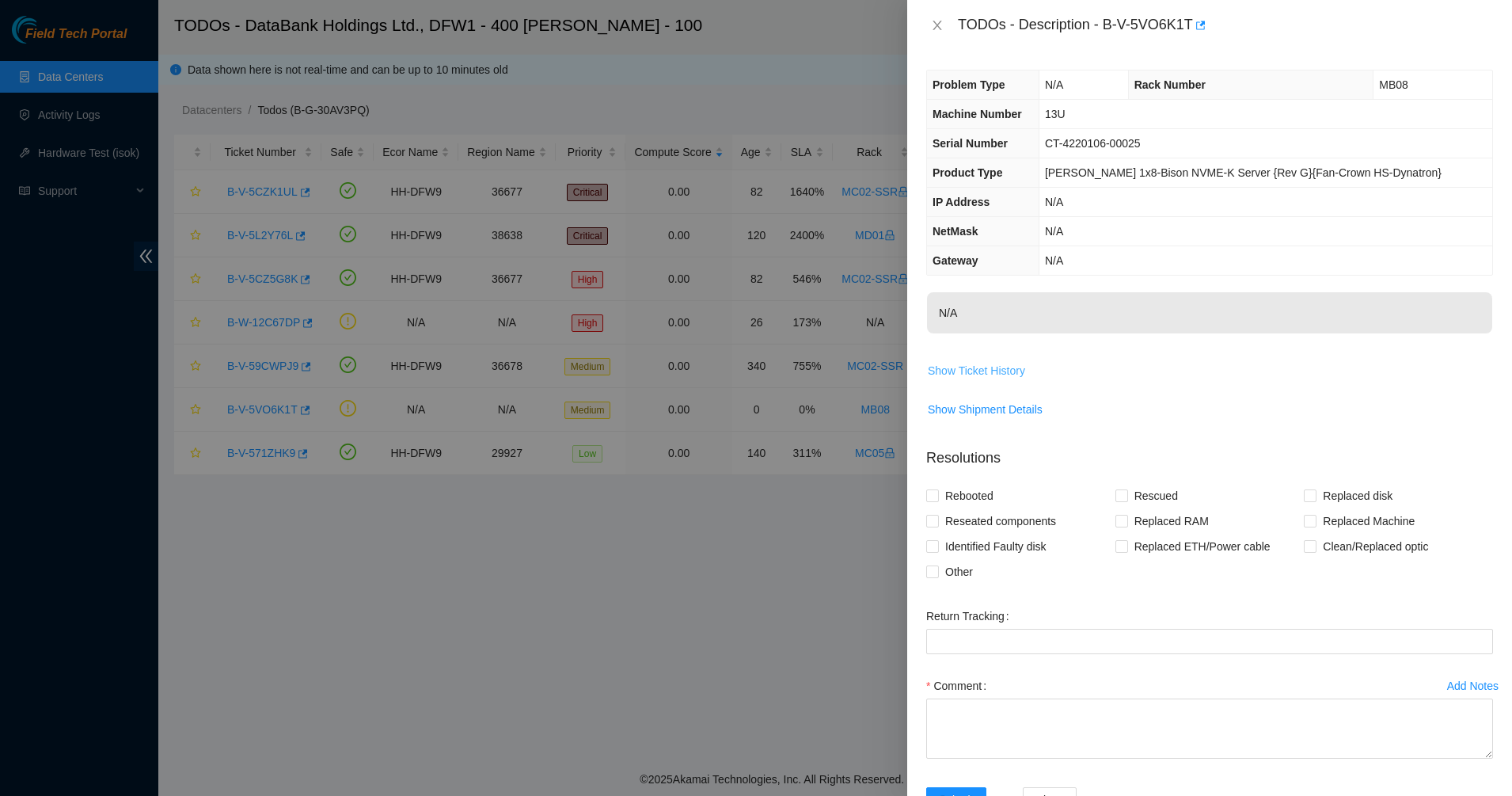
click at [980, 370] on span "Show Ticket History" at bounding box center [977, 370] width 97 height 17
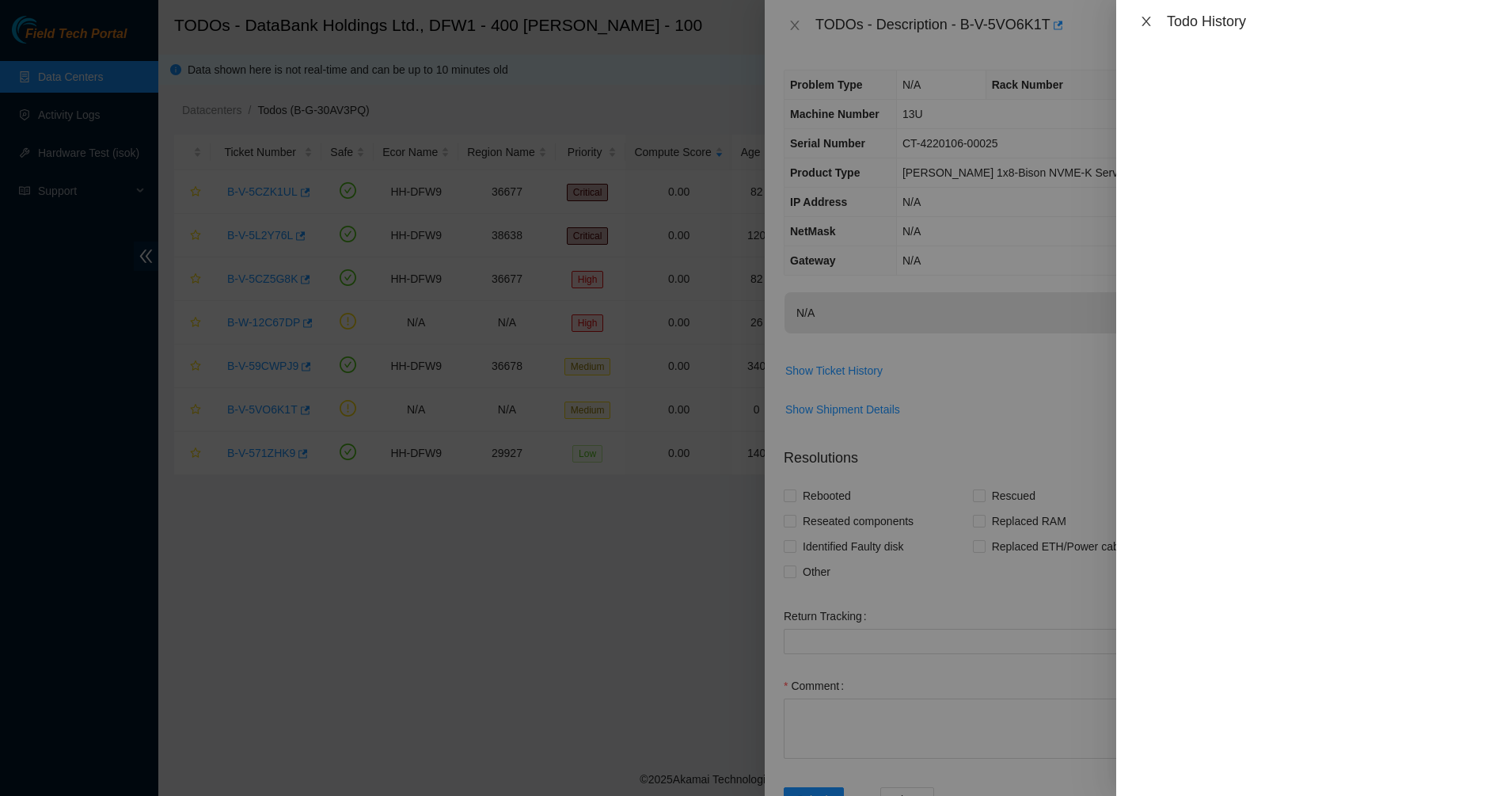
click at [1148, 17] on icon "close" at bounding box center [1147, 21] width 13 height 13
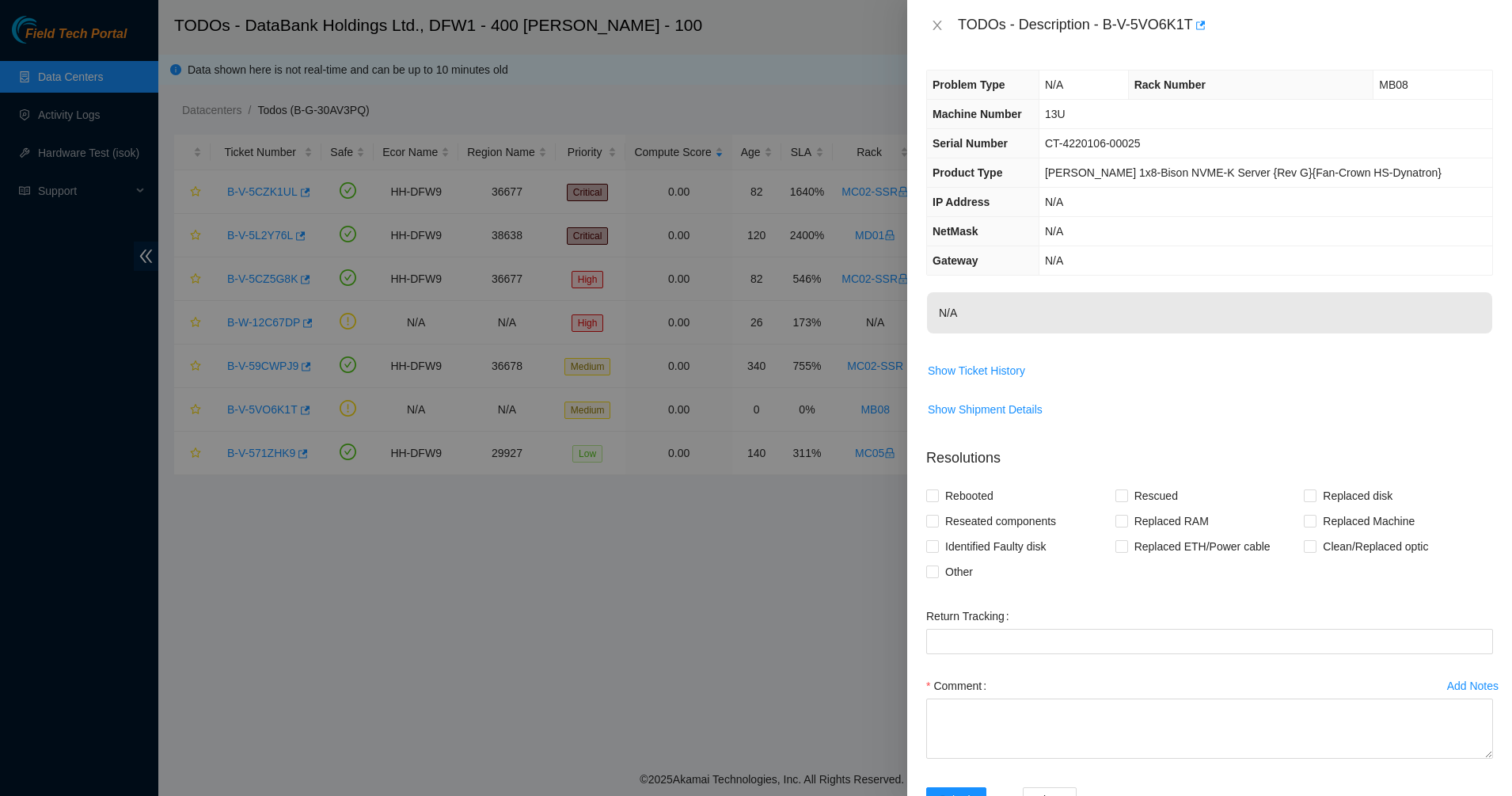
click at [1007, 158] on th "Product Type" at bounding box center [983, 173] width 112 height 29
click at [933, 28] on icon "close" at bounding box center [937, 26] width 13 height 13
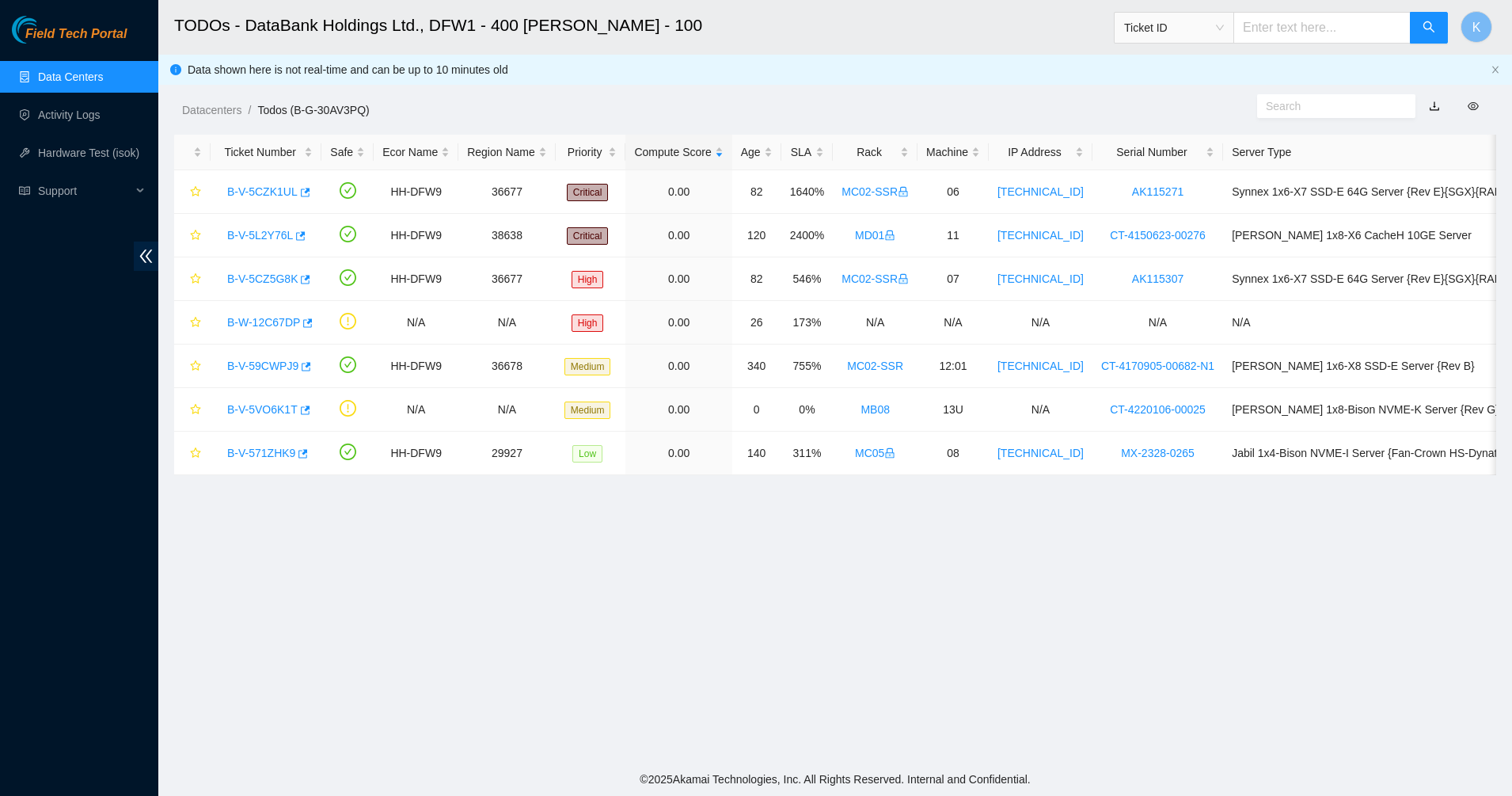
click at [90, 78] on link "Data Centers" at bounding box center [70, 77] width 65 height 13
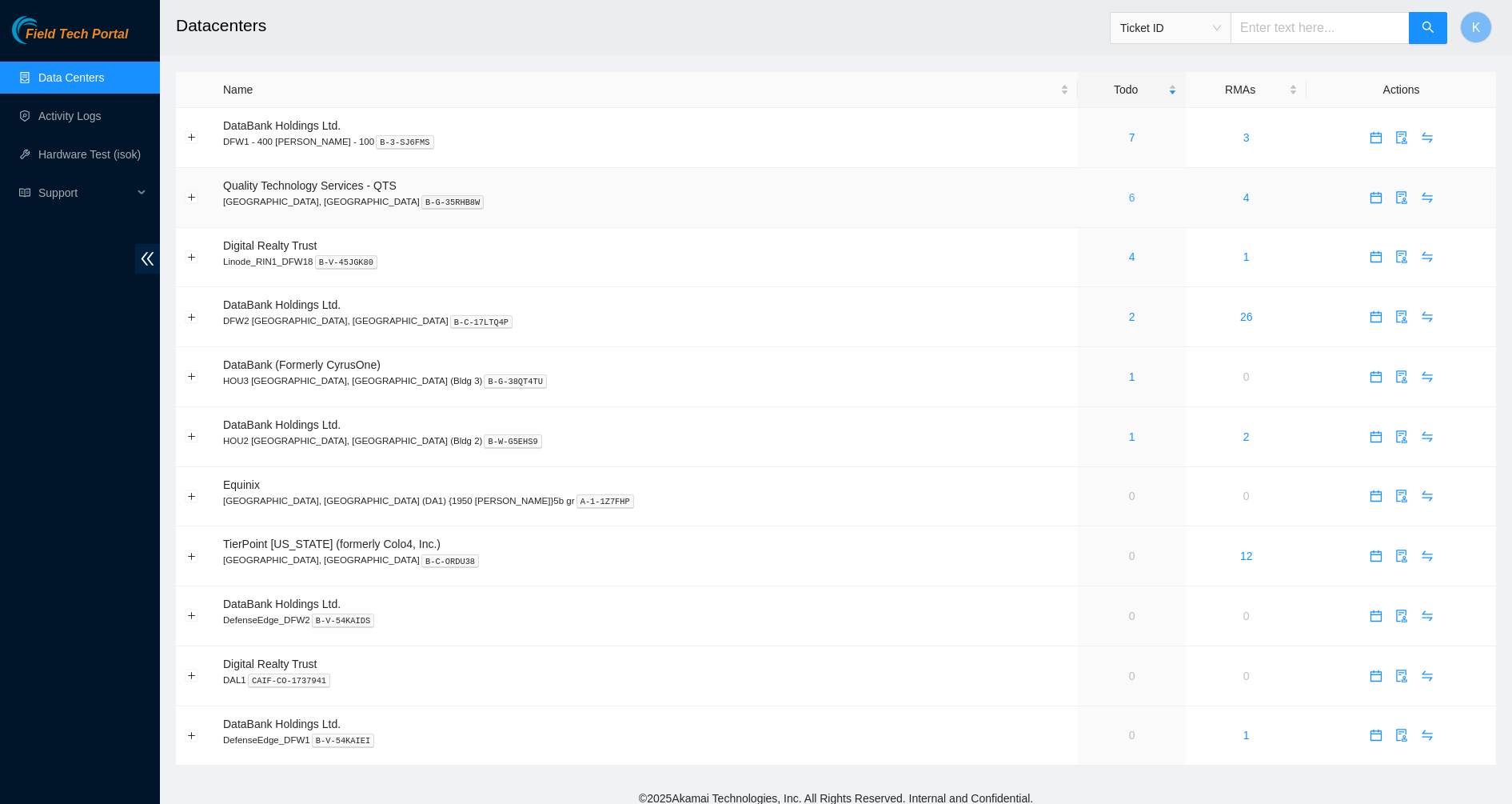
click at [1129, 197] on link "6" at bounding box center [1132, 198] width 6 height 13
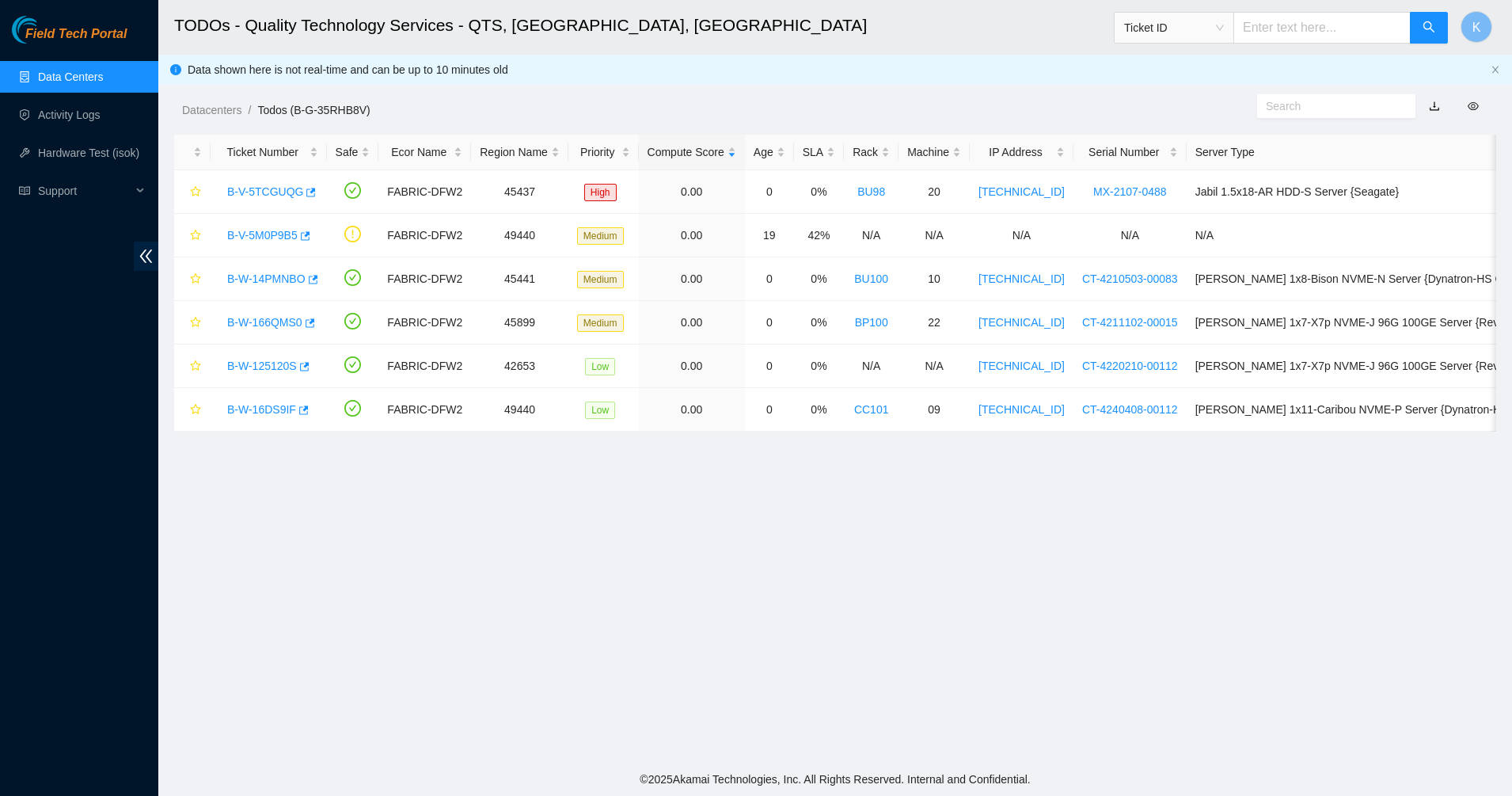
click at [66, 78] on link "Data Centers" at bounding box center [70, 77] width 65 height 13
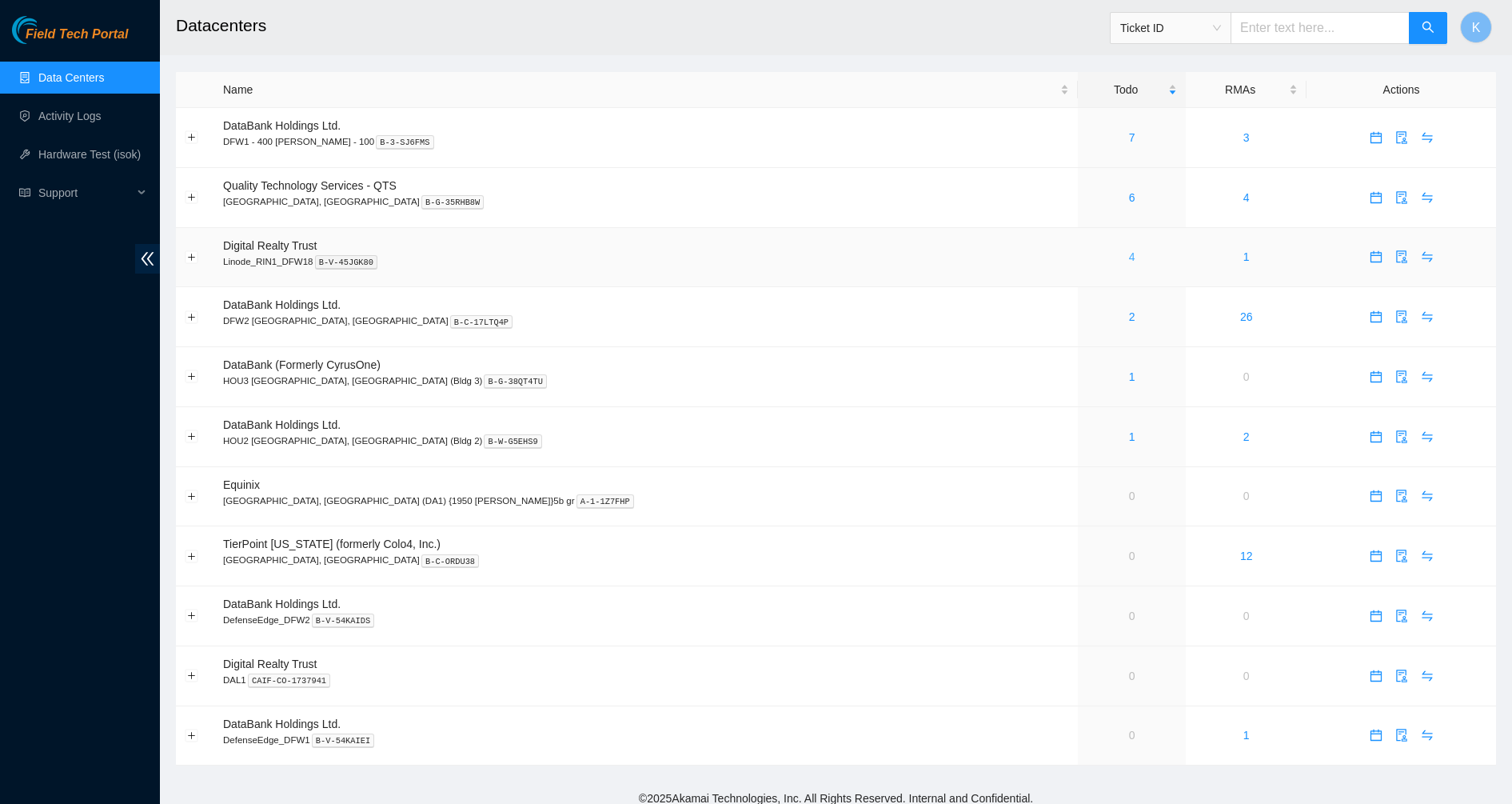
click at [1129, 258] on link "4" at bounding box center [1132, 257] width 6 height 13
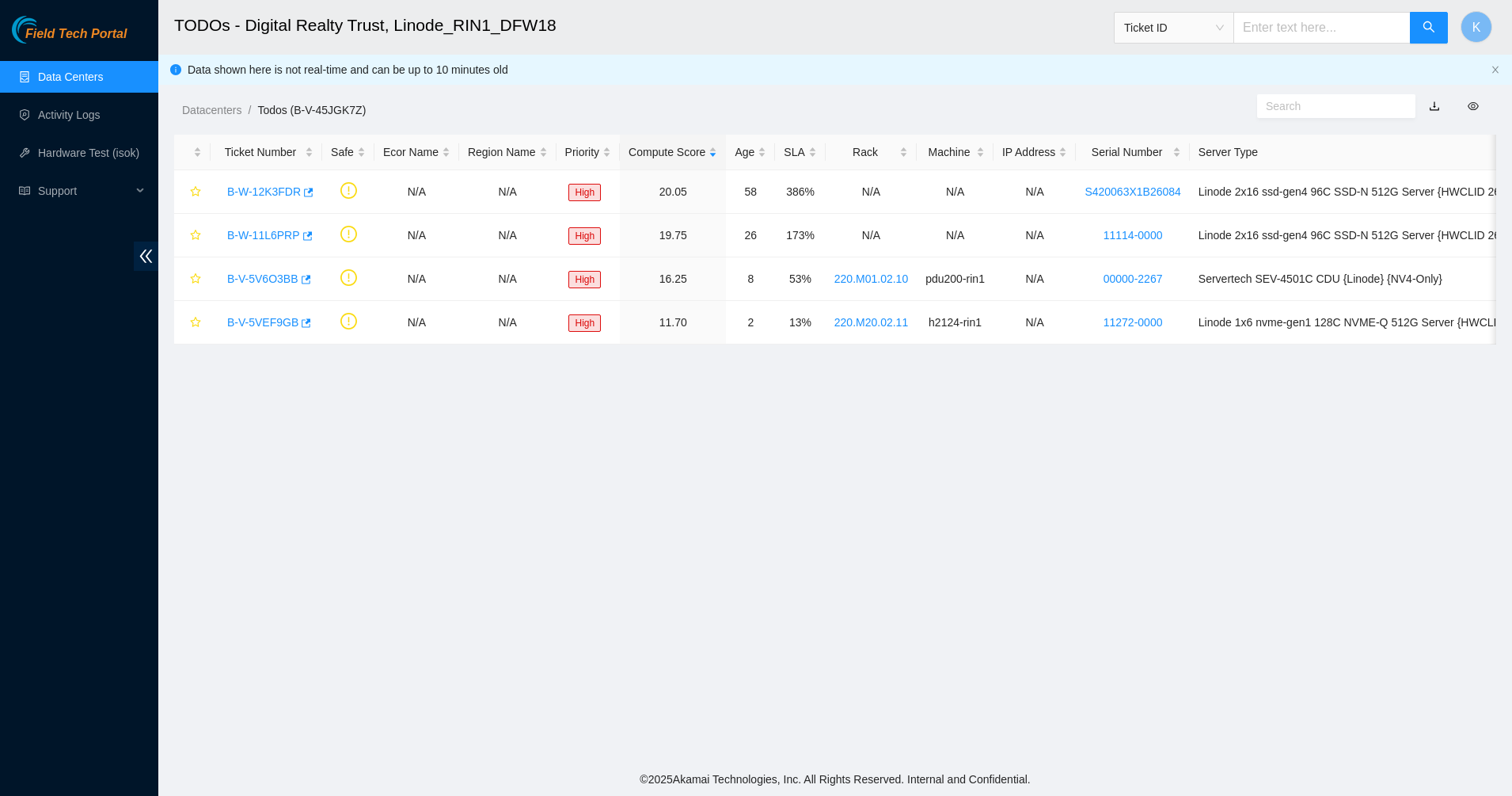
click at [376, 390] on main "TODOs - Digital Realty Trust, Linode_RIN1_DFW18 Ticket ID K Data shown here is …" at bounding box center [834, 381] width 1354 height 763
click at [82, 84] on link "Data Centers" at bounding box center [70, 77] width 65 height 13
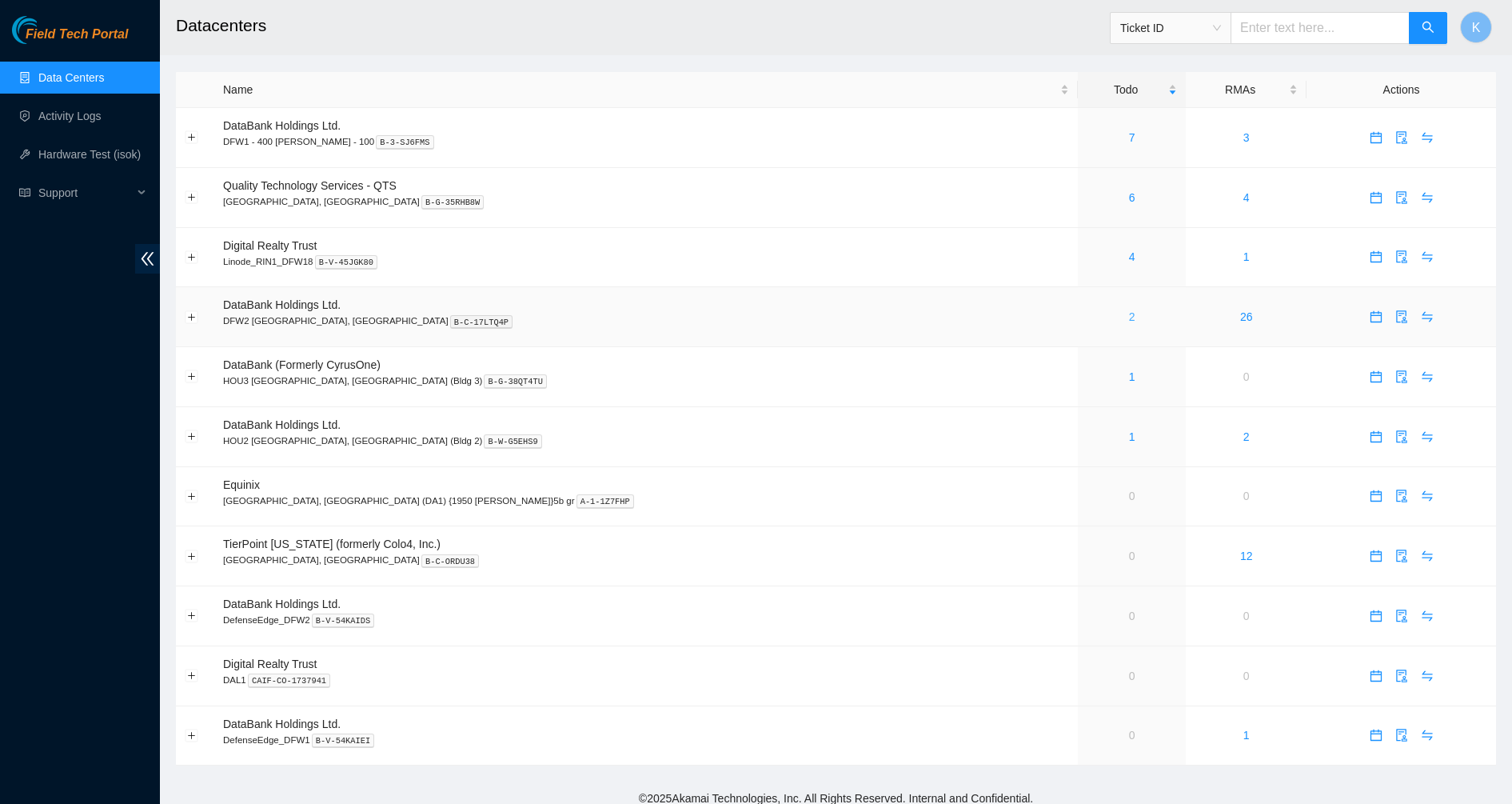
click at [1129, 312] on link "2" at bounding box center [1132, 317] width 6 height 13
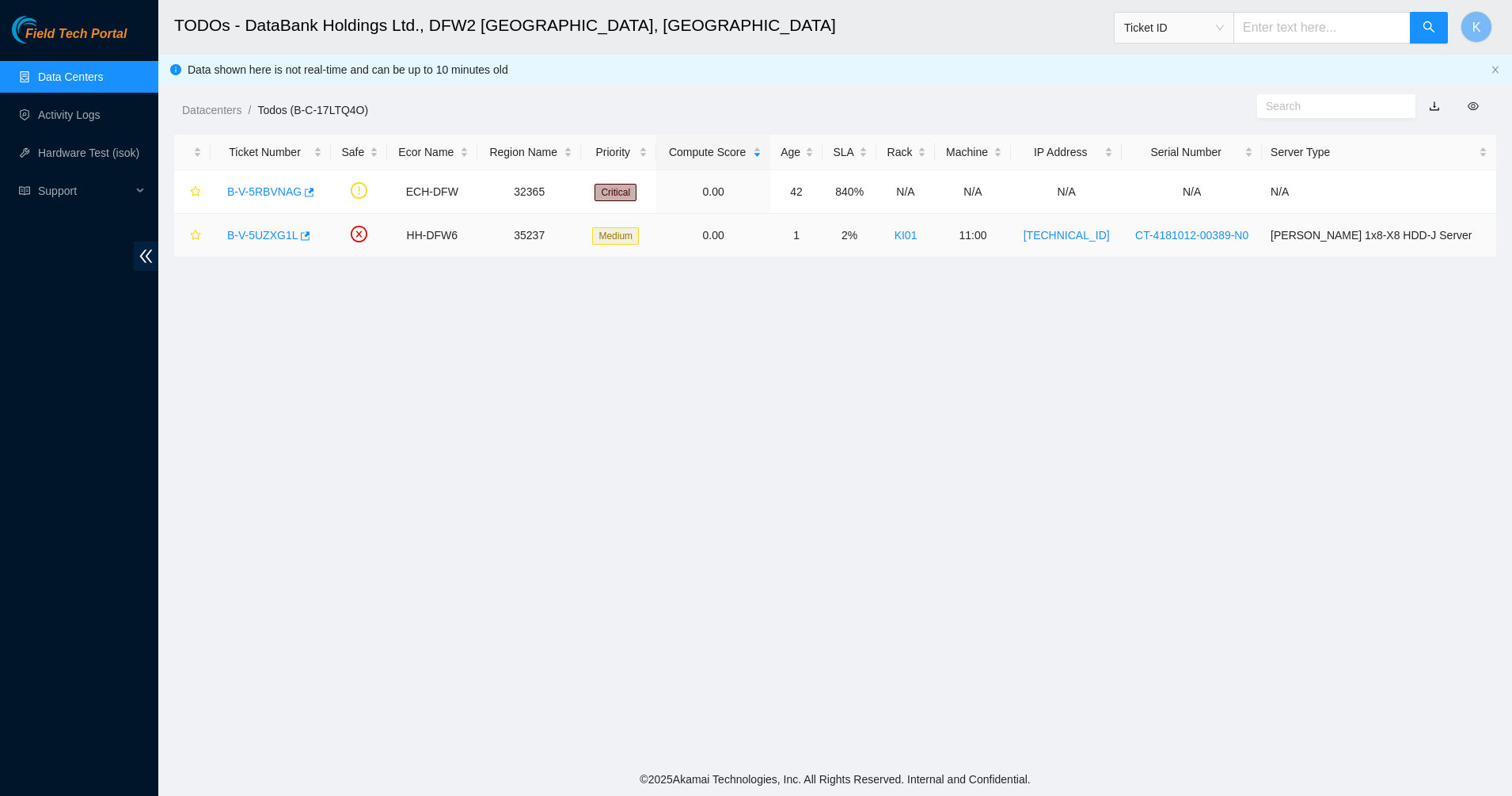
click at [276, 229] on link "B-V-5UZXG1L" at bounding box center [263, 235] width 71 height 13
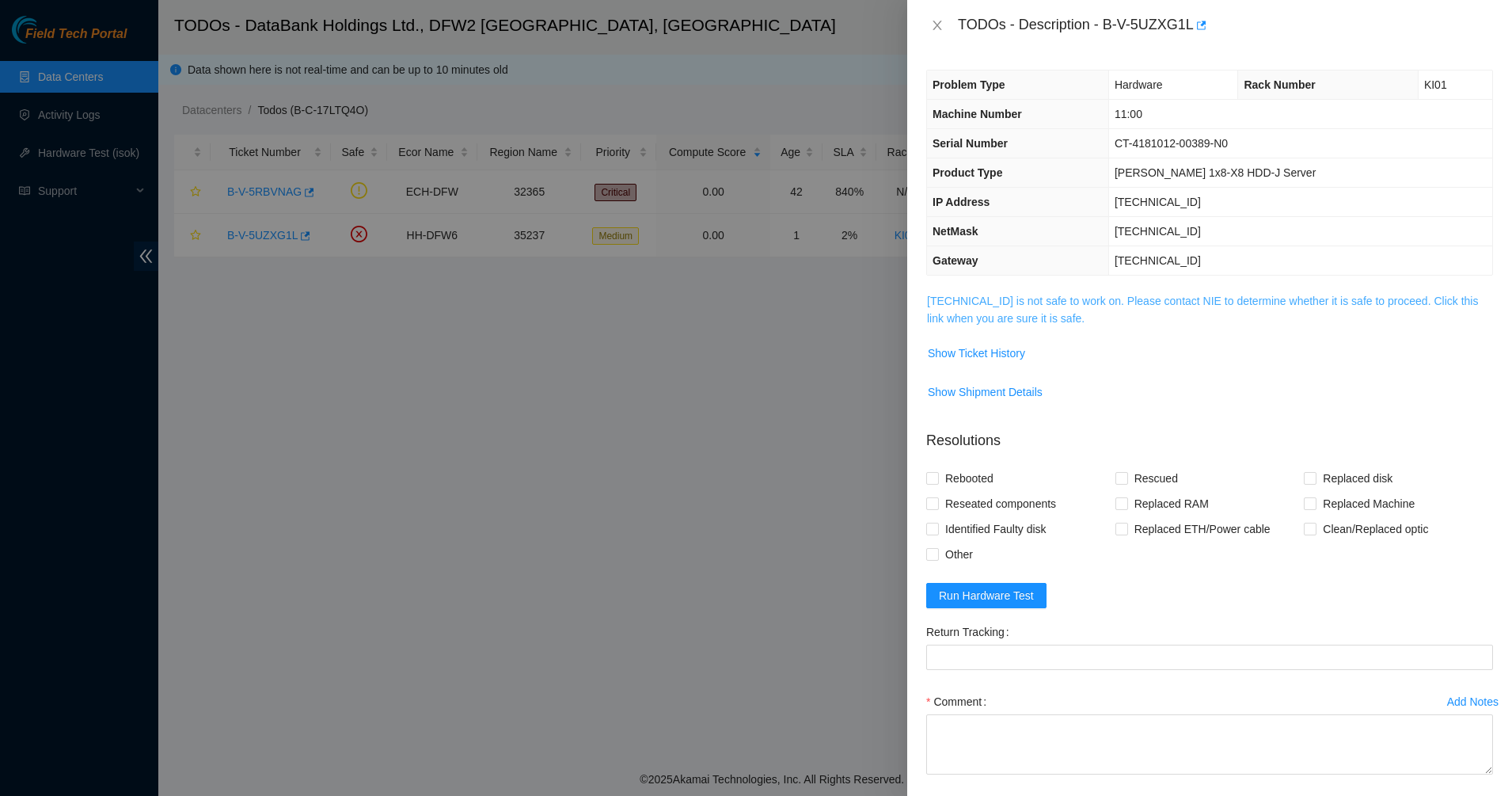
click at [1011, 296] on link "23.32.18.99 is not safe to work on. Please contact NIE to determine whether it …" at bounding box center [1203, 309] width 551 height 30
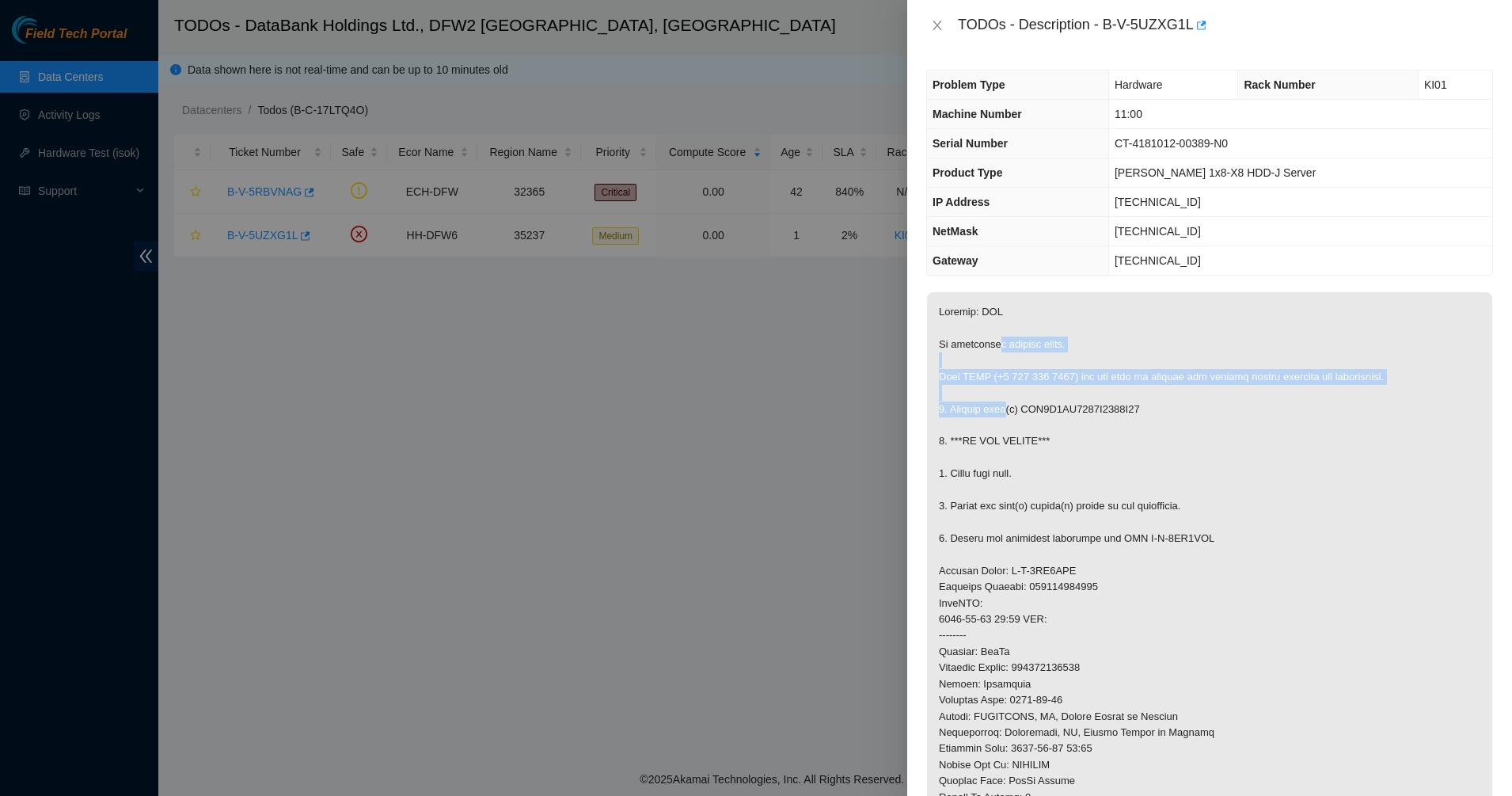
drag, startPoint x: 1000, startPoint y: 338, endPoint x: 1004, endPoint y: 414, distance: 76.1
click at [1004, 414] on p at bounding box center [1210, 635] width 566 height 687
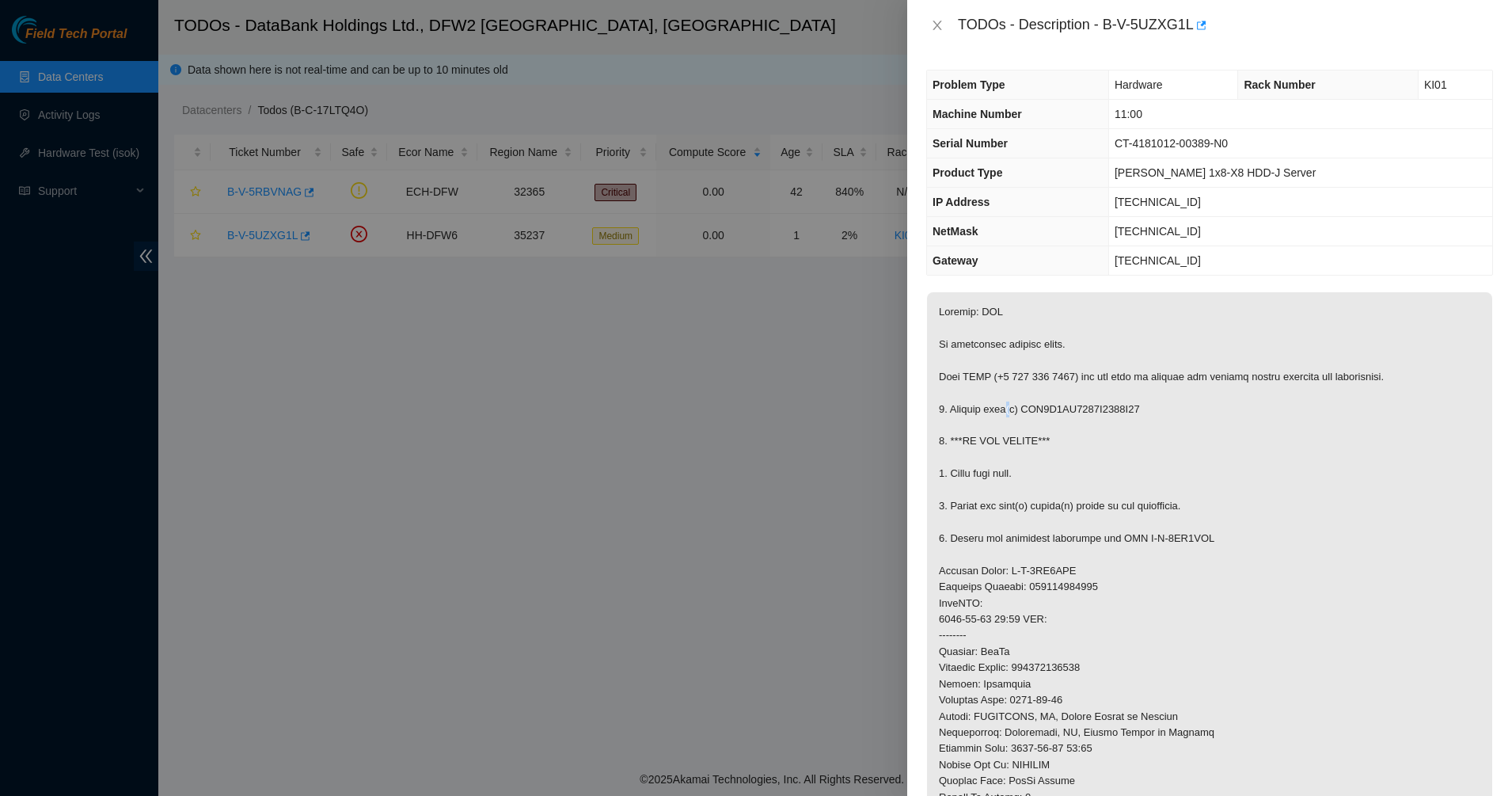
click at [1004, 414] on p at bounding box center [1210, 635] width 566 height 687
click at [1001, 422] on p at bounding box center [1210, 635] width 566 height 687
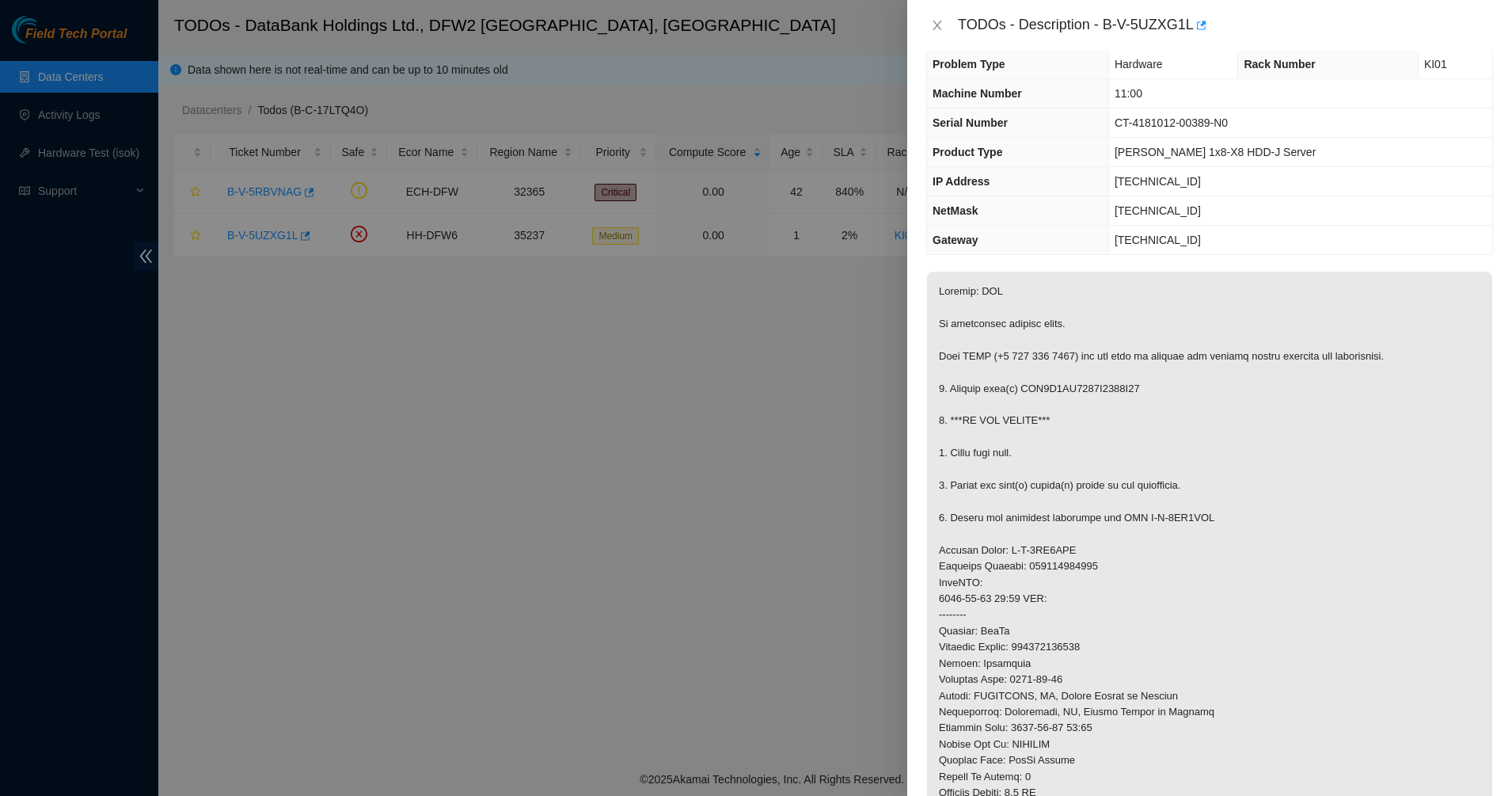
click at [1001, 422] on p at bounding box center [1210, 615] width 566 height 687
click at [990, 464] on p at bounding box center [1210, 615] width 566 height 687
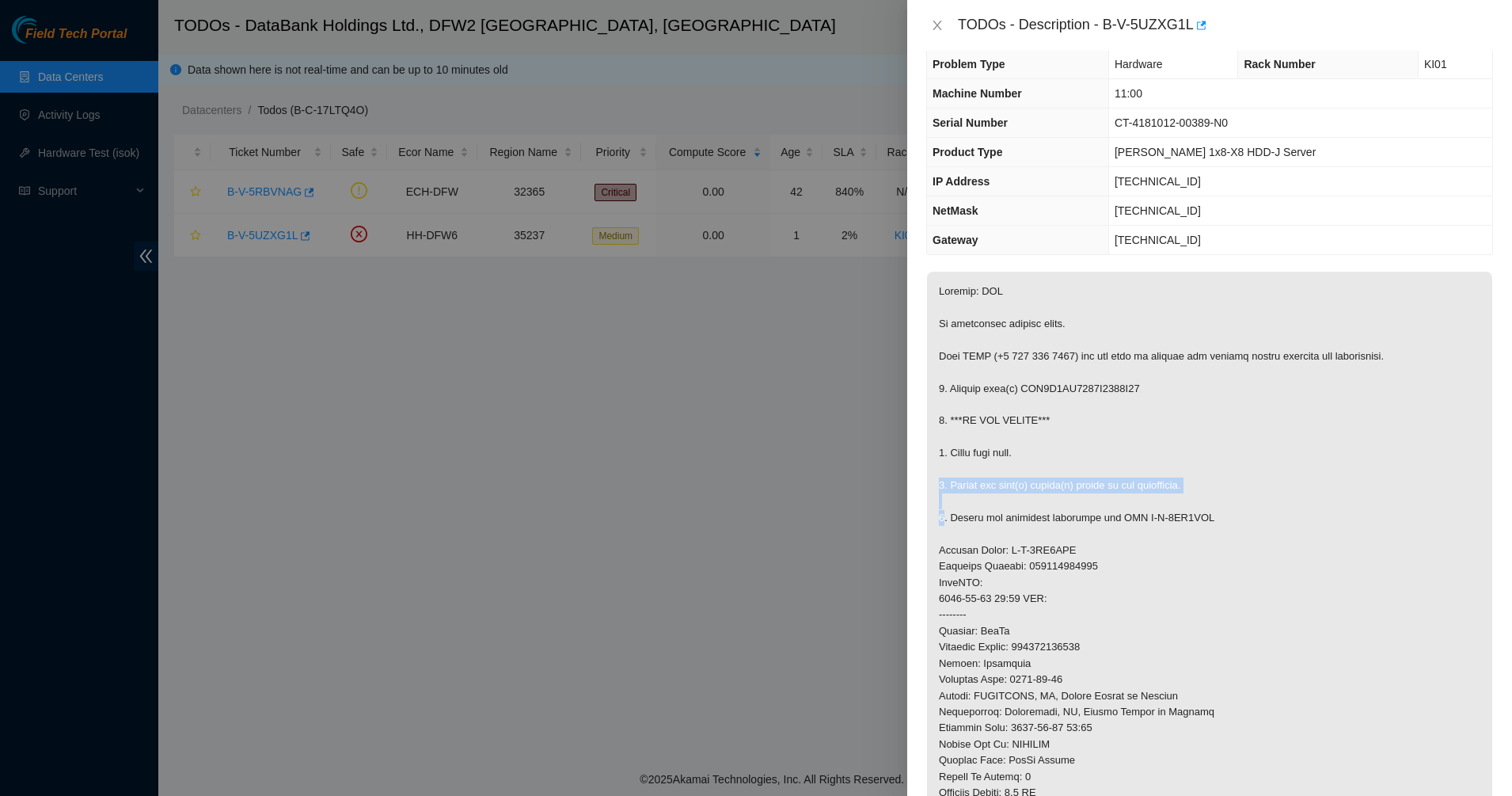
click at [990, 464] on p at bounding box center [1210, 615] width 566 height 687
click at [981, 521] on p at bounding box center [1210, 615] width 566 height 687
click at [980, 566] on p at bounding box center [1210, 615] width 566 height 687
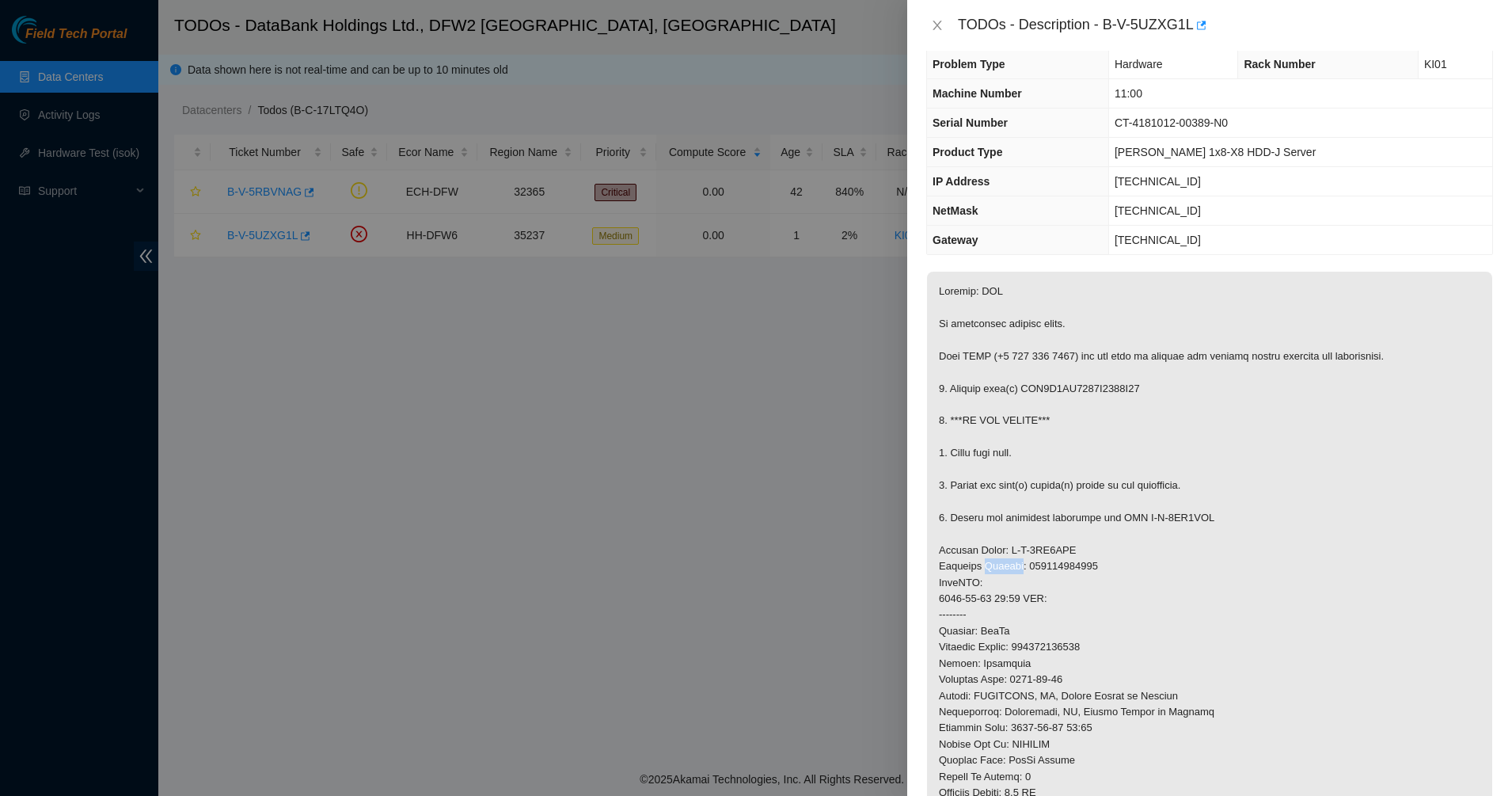
click at [980, 566] on p at bounding box center [1210, 615] width 566 height 687
click at [976, 593] on p at bounding box center [1210, 615] width 566 height 687
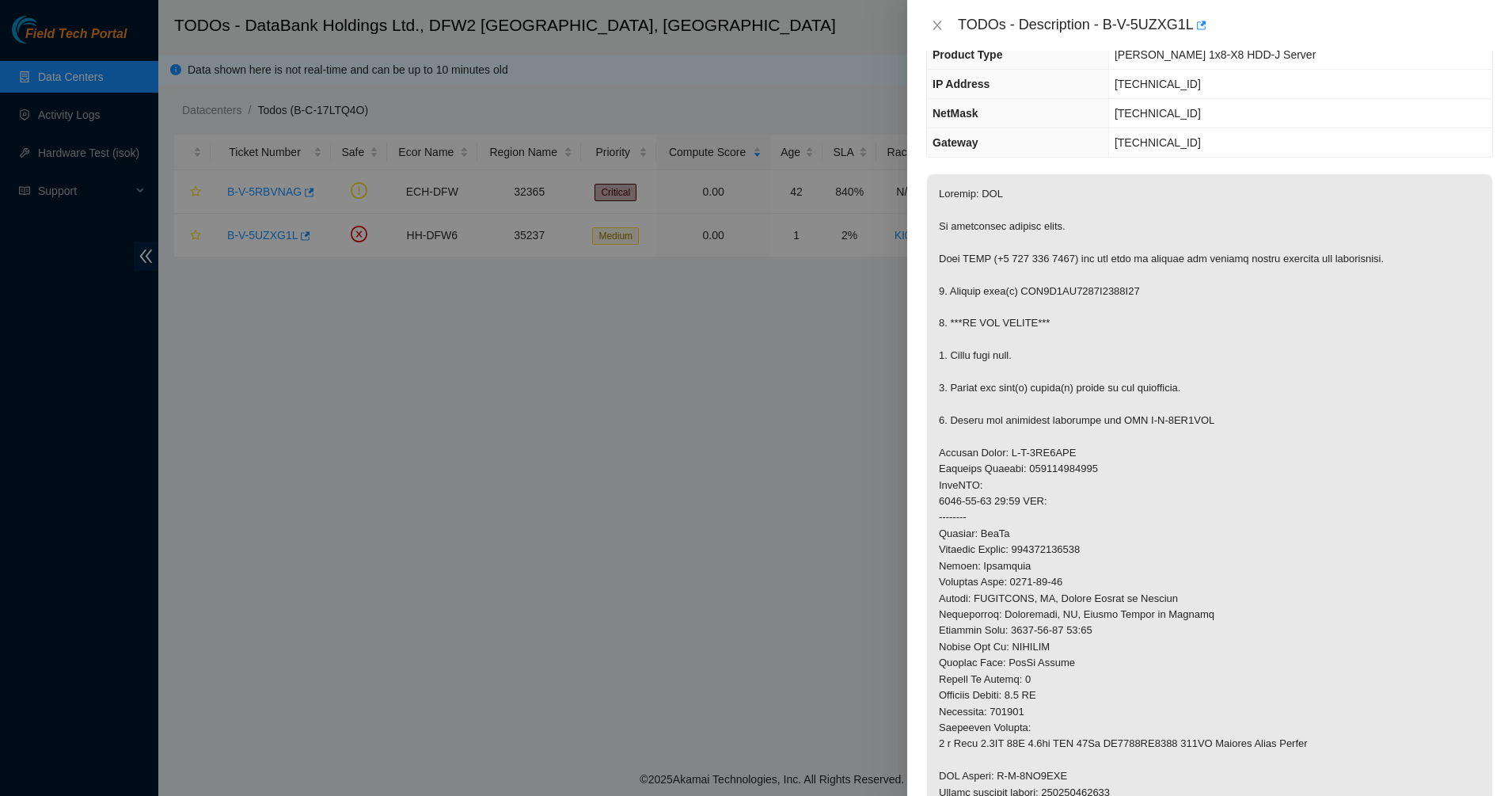
click at [976, 593] on p at bounding box center [1210, 518] width 566 height 687
click at [981, 646] on p at bounding box center [1210, 518] width 566 height 687
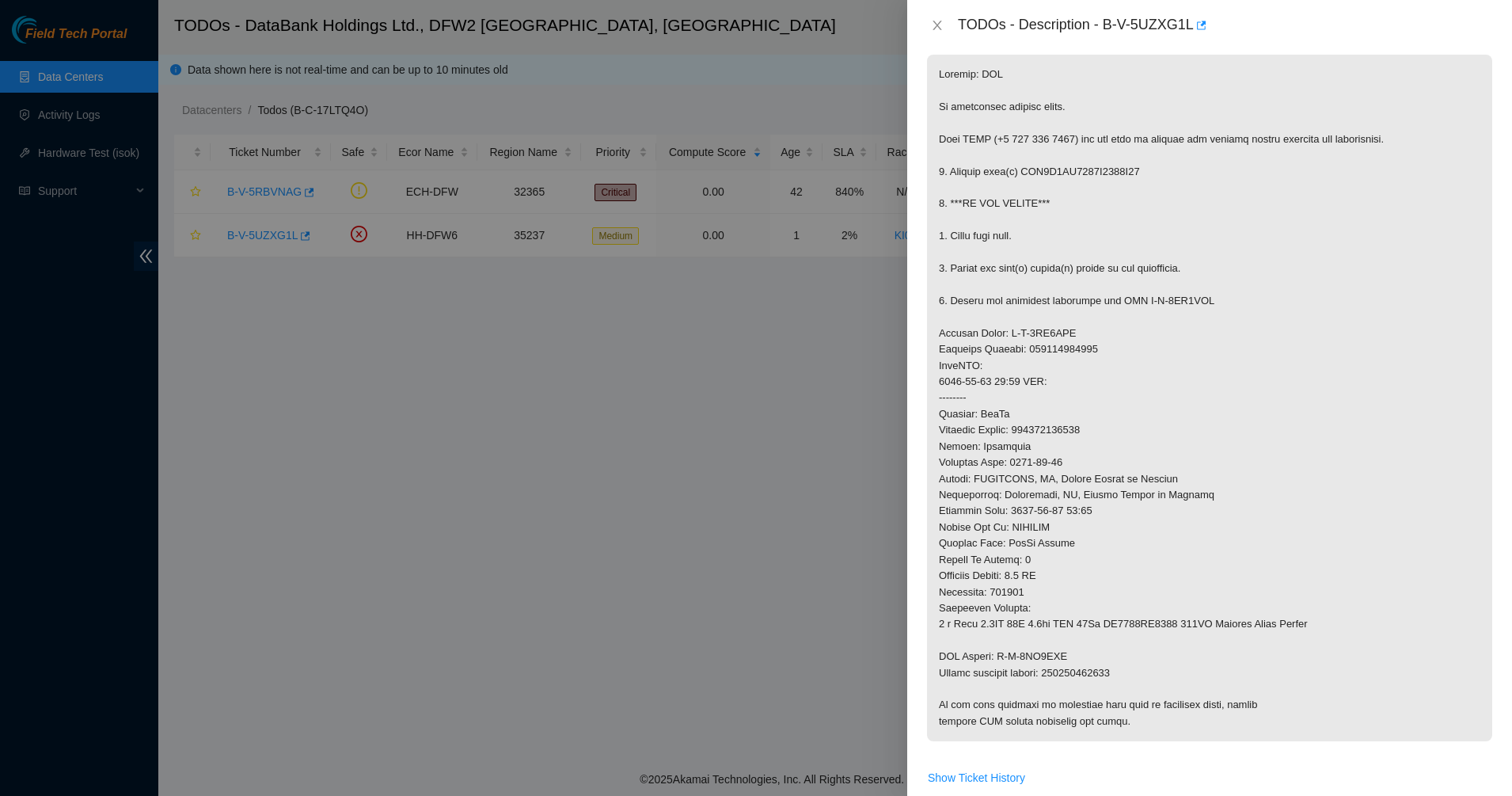
scroll to position [340, 0]
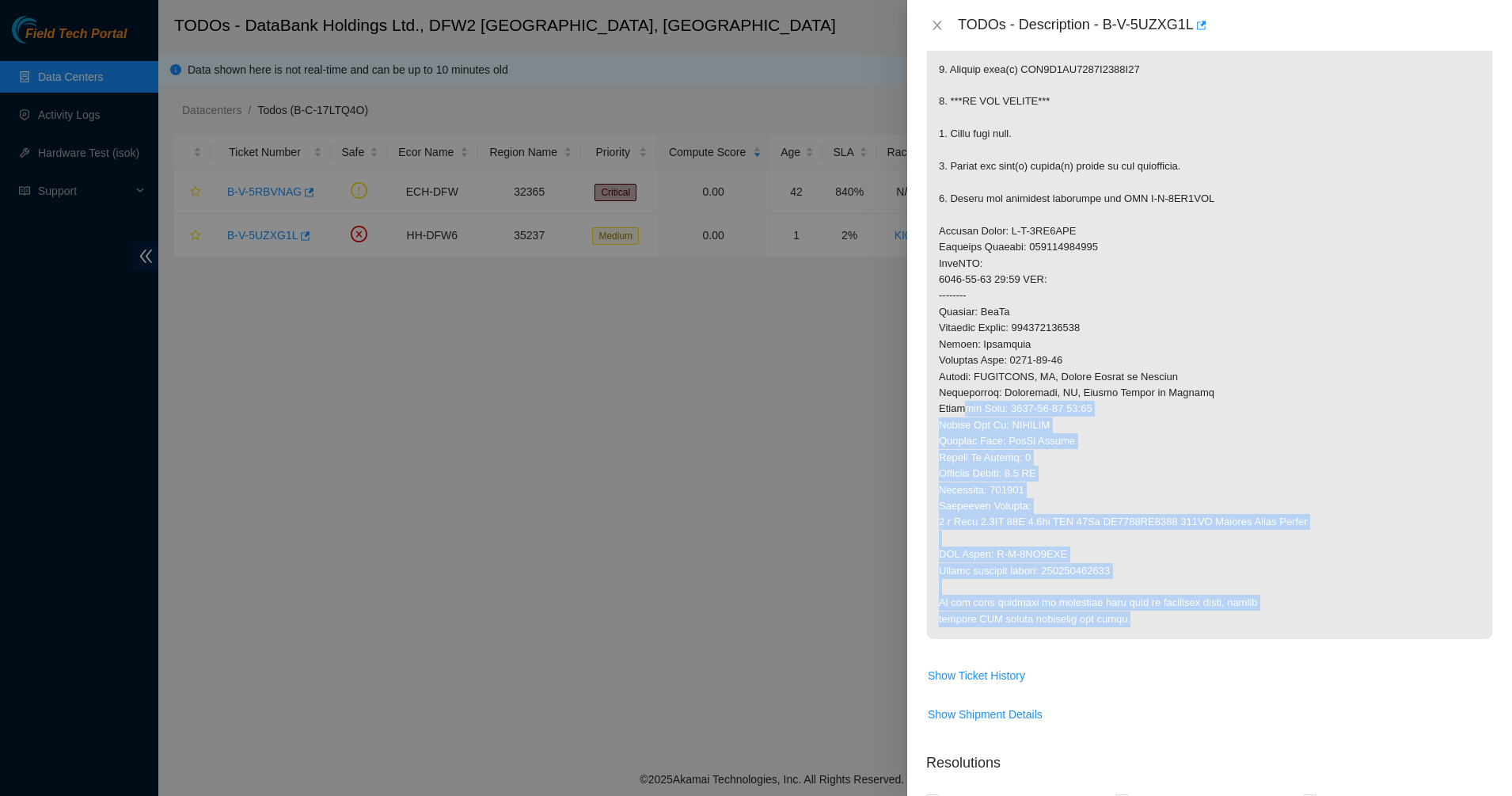
drag, startPoint x: 1154, startPoint y: 624, endPoint x: 962, endPoint y: 412, distance: 286.0
click at [962, 412] on p at bounding box center [1210, 296] width 566 height 687
drag, startPoint x: 958, startPoint y: 490, endPoint x: 1133, endPoint y: 612, distance: 213.3
click at [1133, 612] on p at bounding box center [1210, 296] width 566 height 687
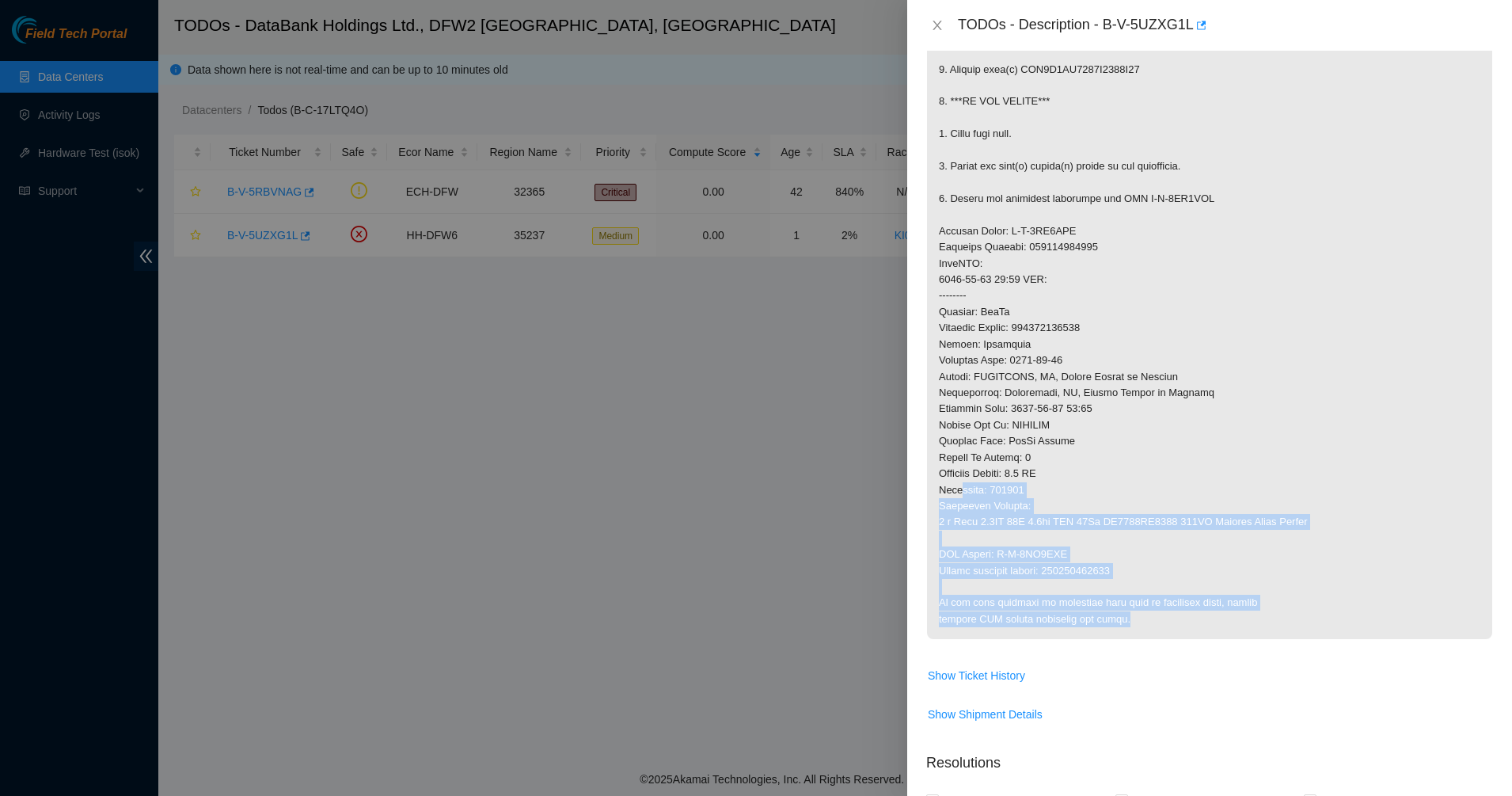
click at [1133, 612] on p at bounding box center [1210, 296] width 566 height 687
drag, startPoint x: 1133, startPoint y: 612, endPoint x: 986, endPoint y: 440, distance: 226.3
click at [986, 440] on p at bounding box center [1210, 296] width 566 height 687
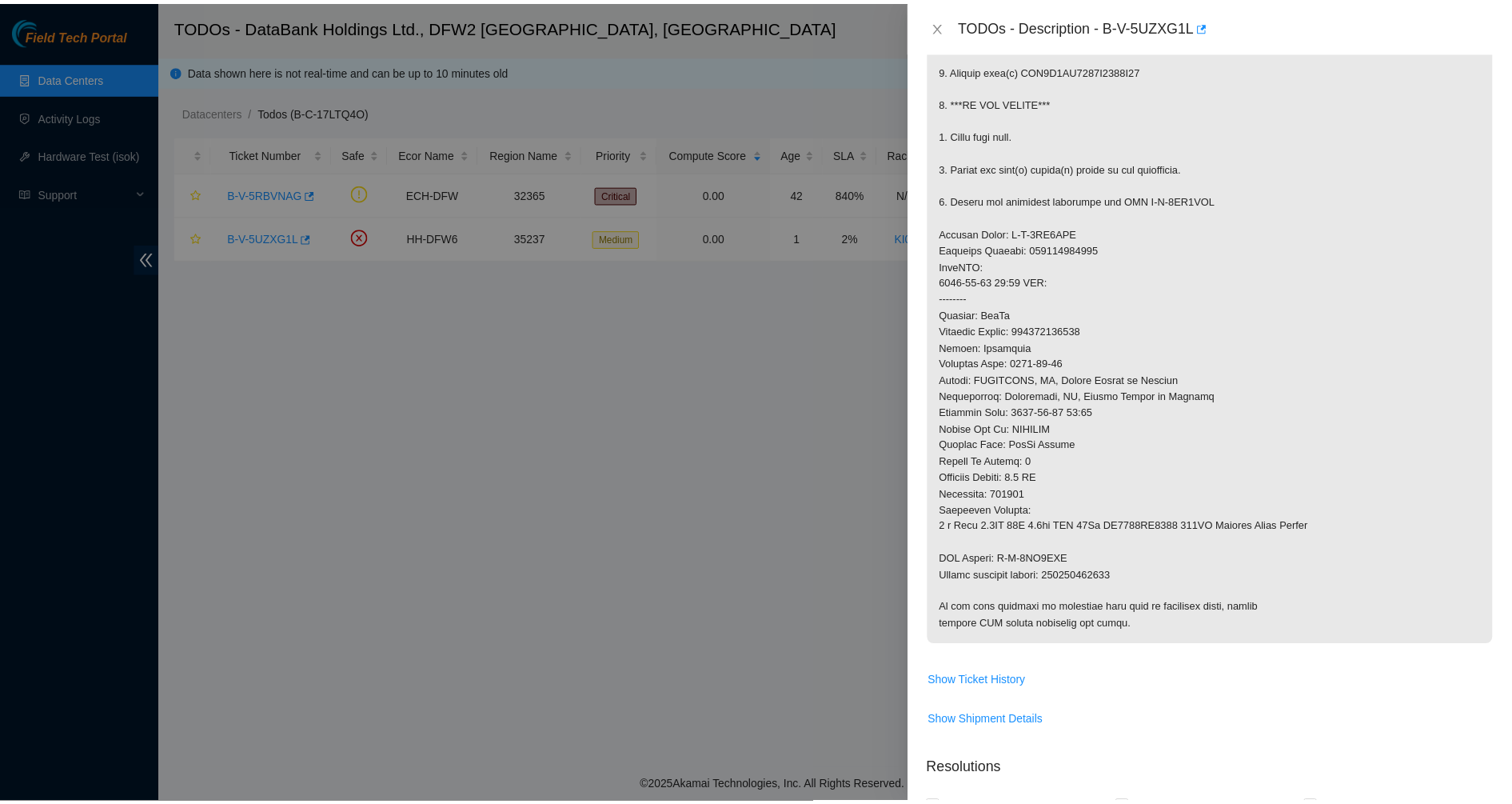
scroll to position [0, 0]
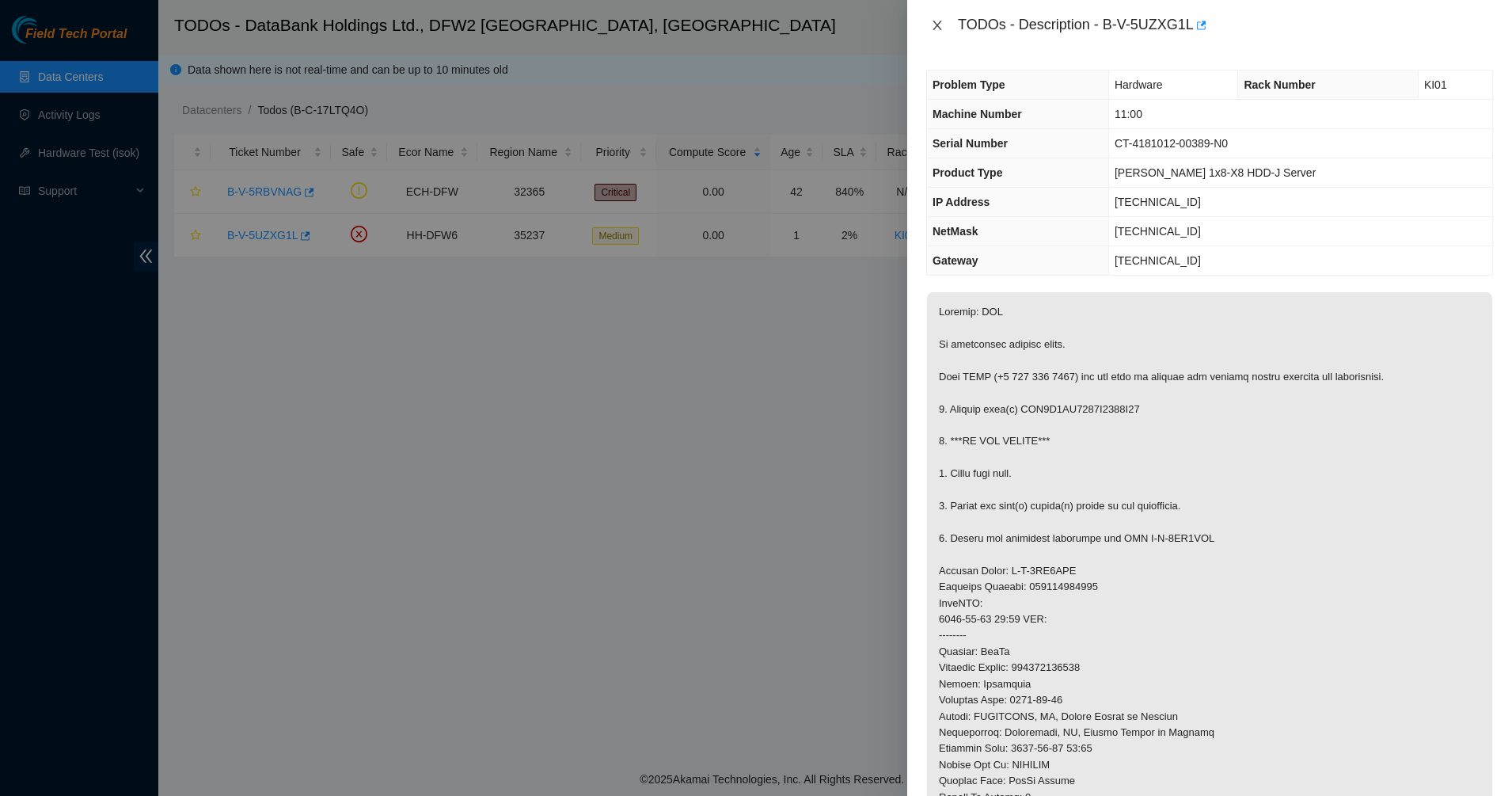
click at [938, 19] on icon "close" at bounding box center [937, 26] width 13 height 13
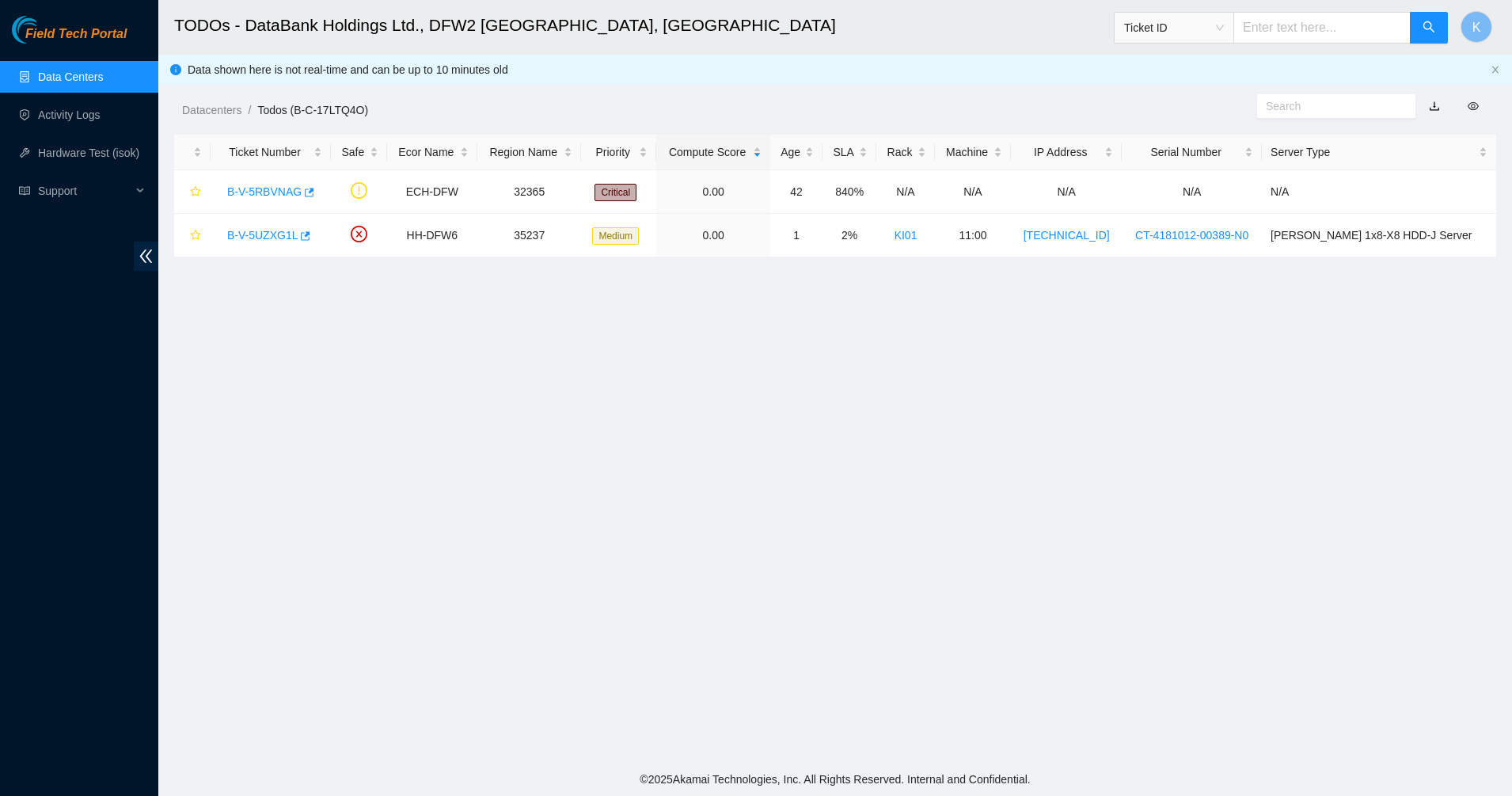
click at [62, 77] on link "Data Centers" at bounding box center [70, 77] width 65 height 13
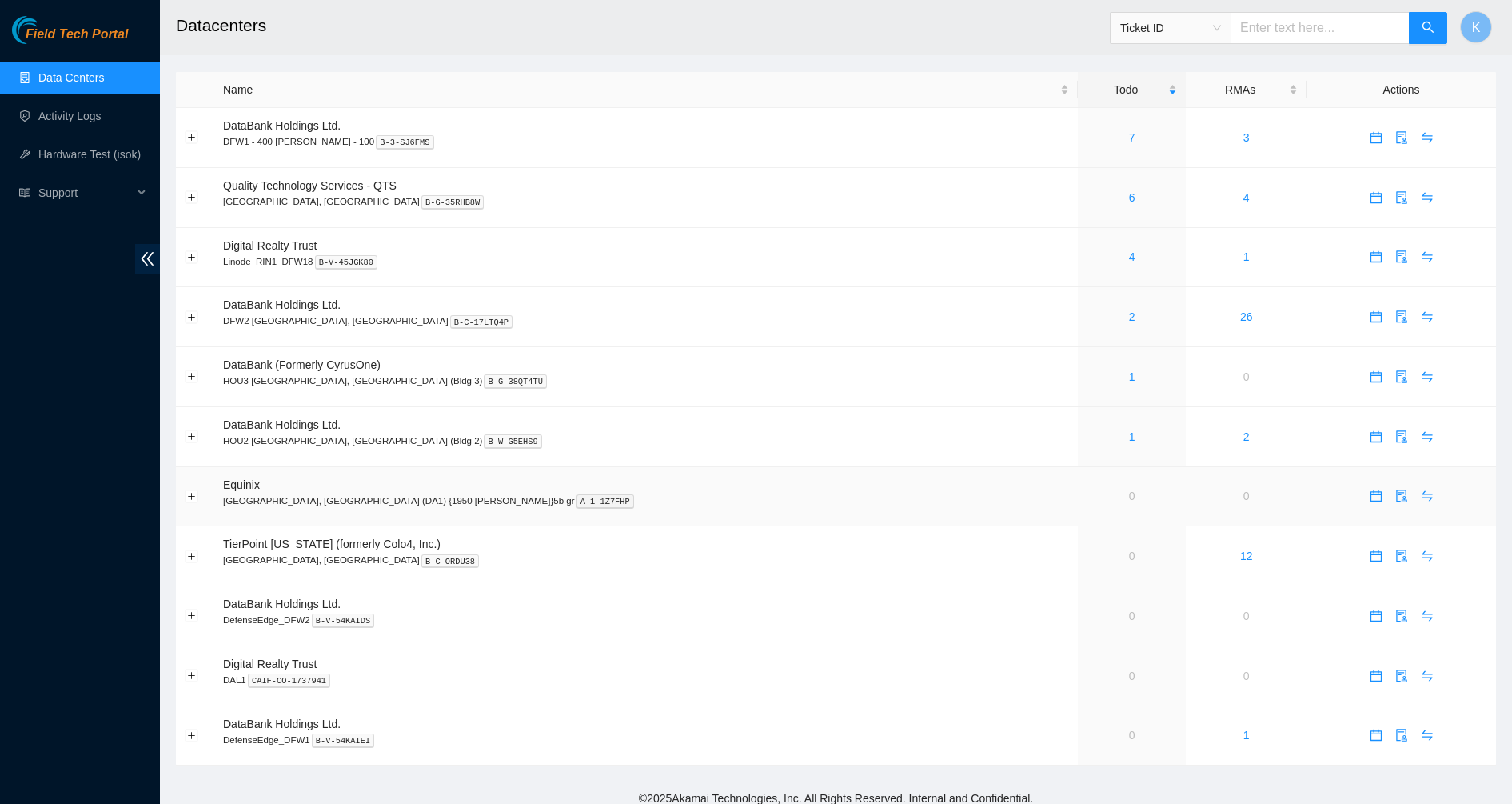
scroll to position [11, 0]
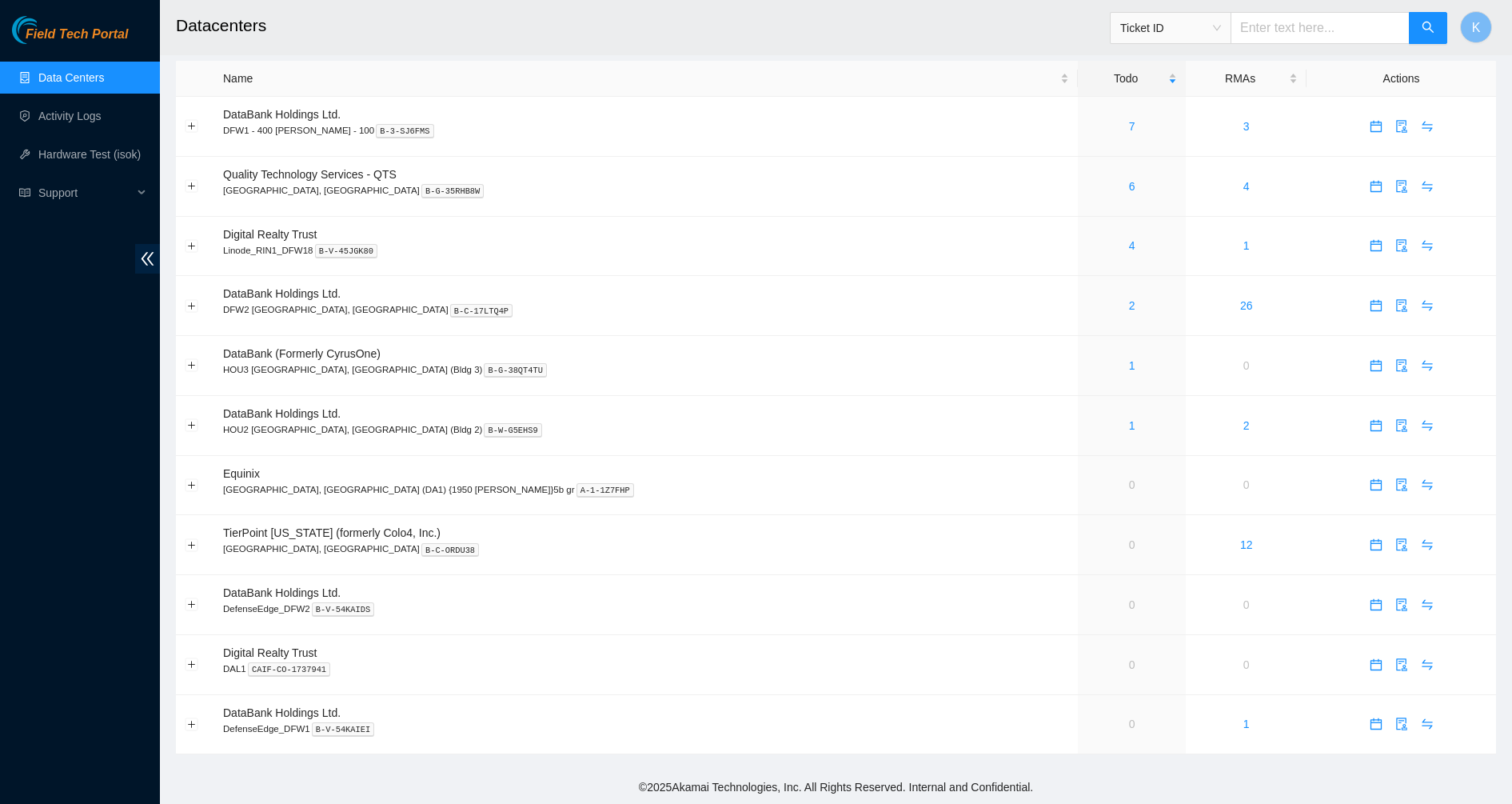
click at [72, 81] on link "Data Centers" at bounding box center [70, 78] width 66 height 13
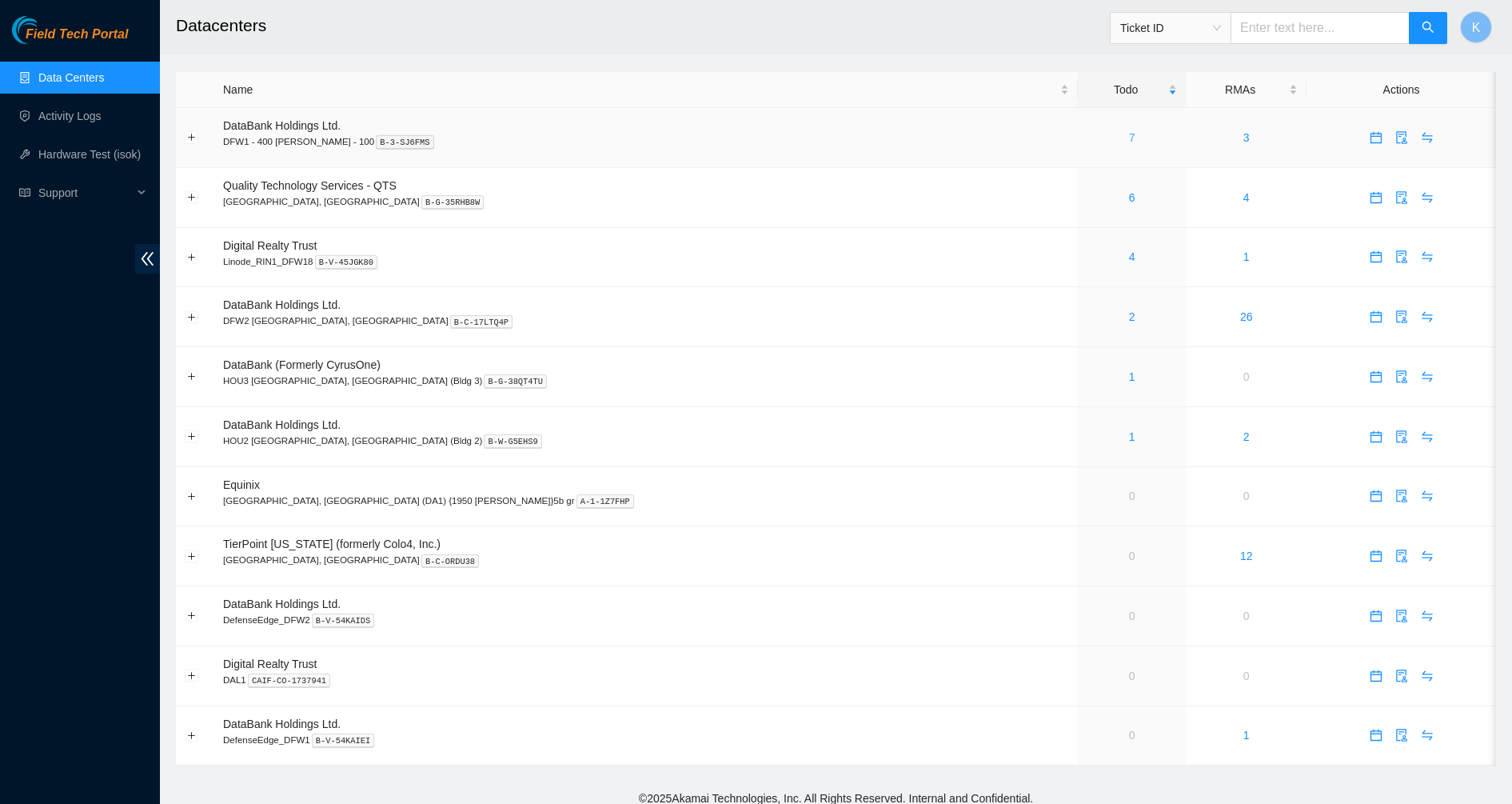
click at [1129, 137] on link "7" at bounding box center [1132, 137] width 6 height 13
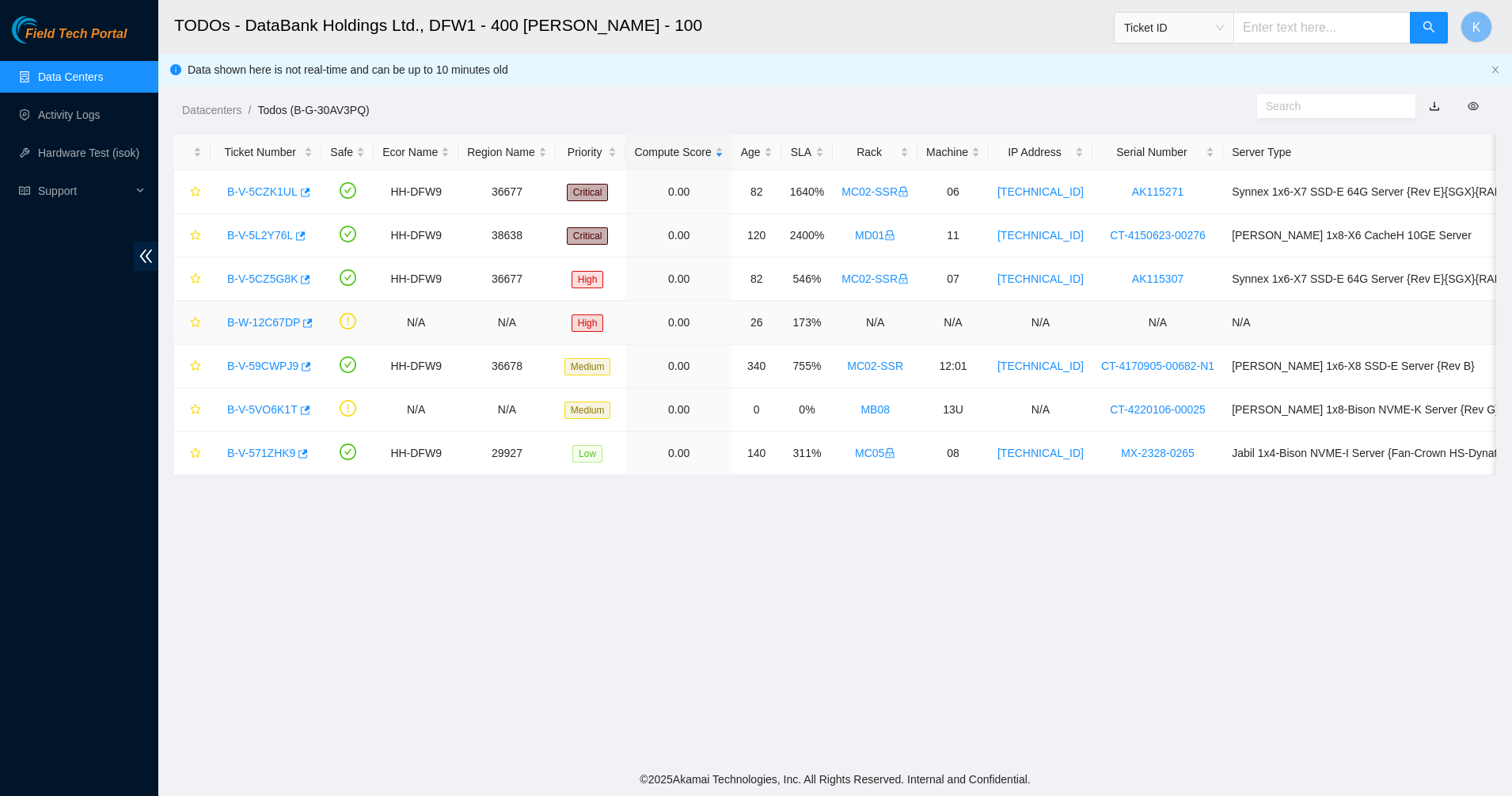
click at [279, 324] on link "B-W-12C67DP" at bounding box center [263, 322] width 73 height 13
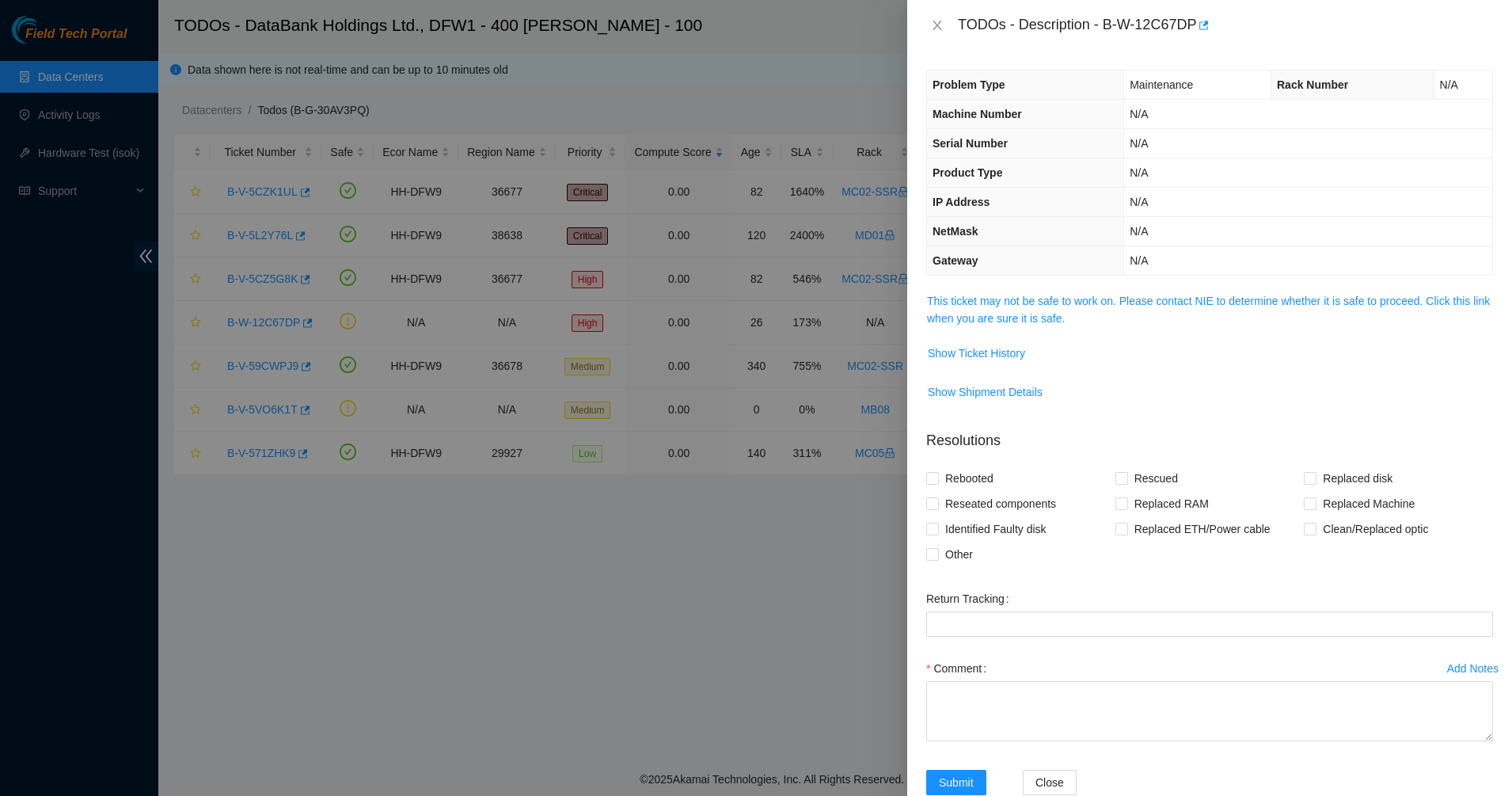
click at [935, 327] on td "This ticket may not be safe to work on. Please contact NIE to determine whether…" at bounding box center [1210, 315] width 567 height 49
click at [981, 307] on link "This ticket may not be safe to work on. Please contact NIE to determine whether…" at bounding box center [1208, 309] width 563 height 30
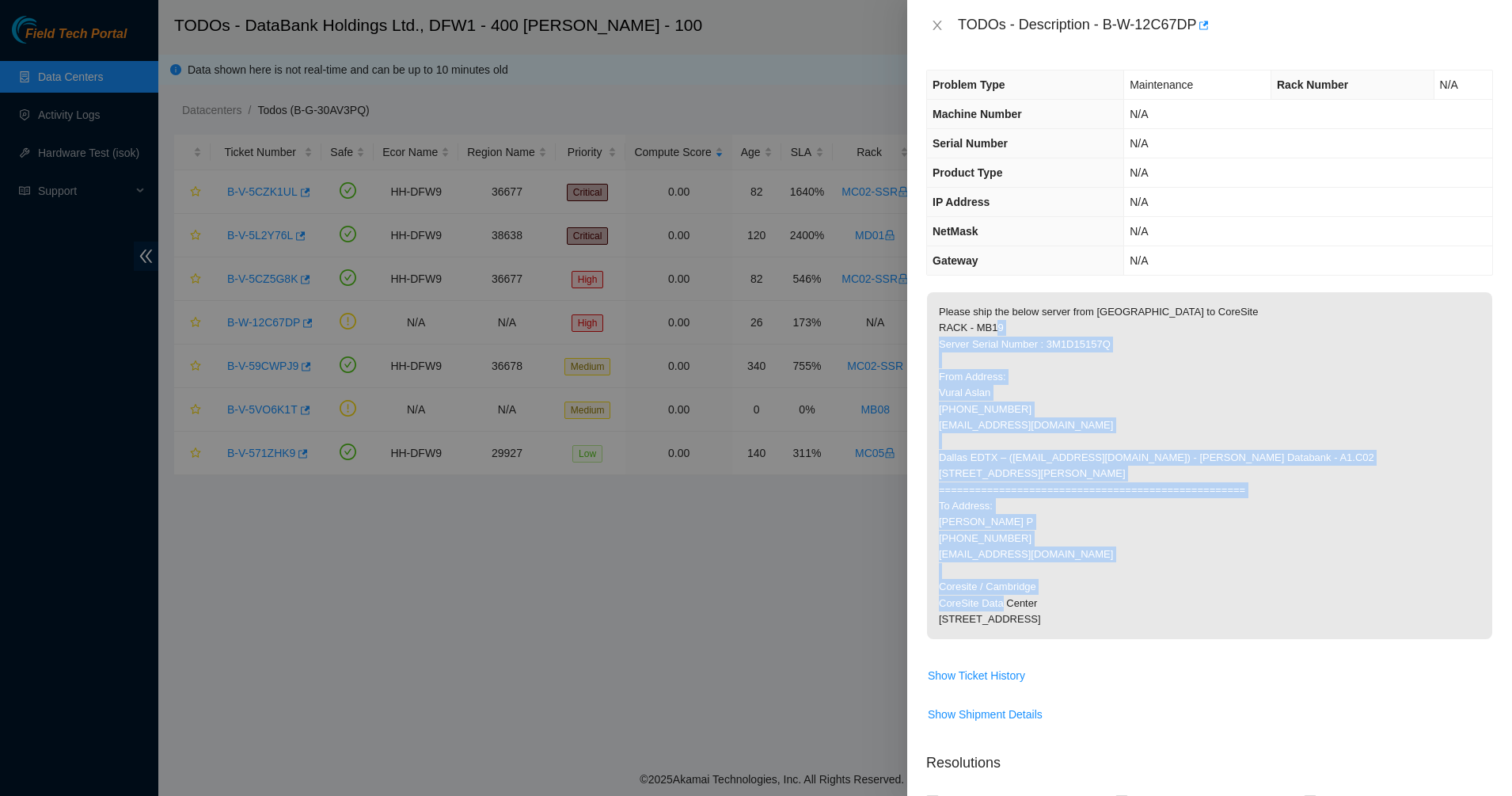
drag, startPoint x: 978, startPoint y: 340, endPoint x: 1025, endPoint y: 647, distance: 310.6
click at [1025, 639] on p "Please ship the below server from Dallas to CoreSite RACK - MB19 Server Serial …" at bounding box center [1210, 465] width 566 height 347
drag, startPoint x: 1025, startPoint y: 647, endPoint x: 1032, endPoint y: 440, distance: 207.1
click at [1032, 440] on p "Please ship the below server from Dallas to CoreSite RACK - MB19 Server Serial …" at bounding box center [1210, 465] width 566 height 347
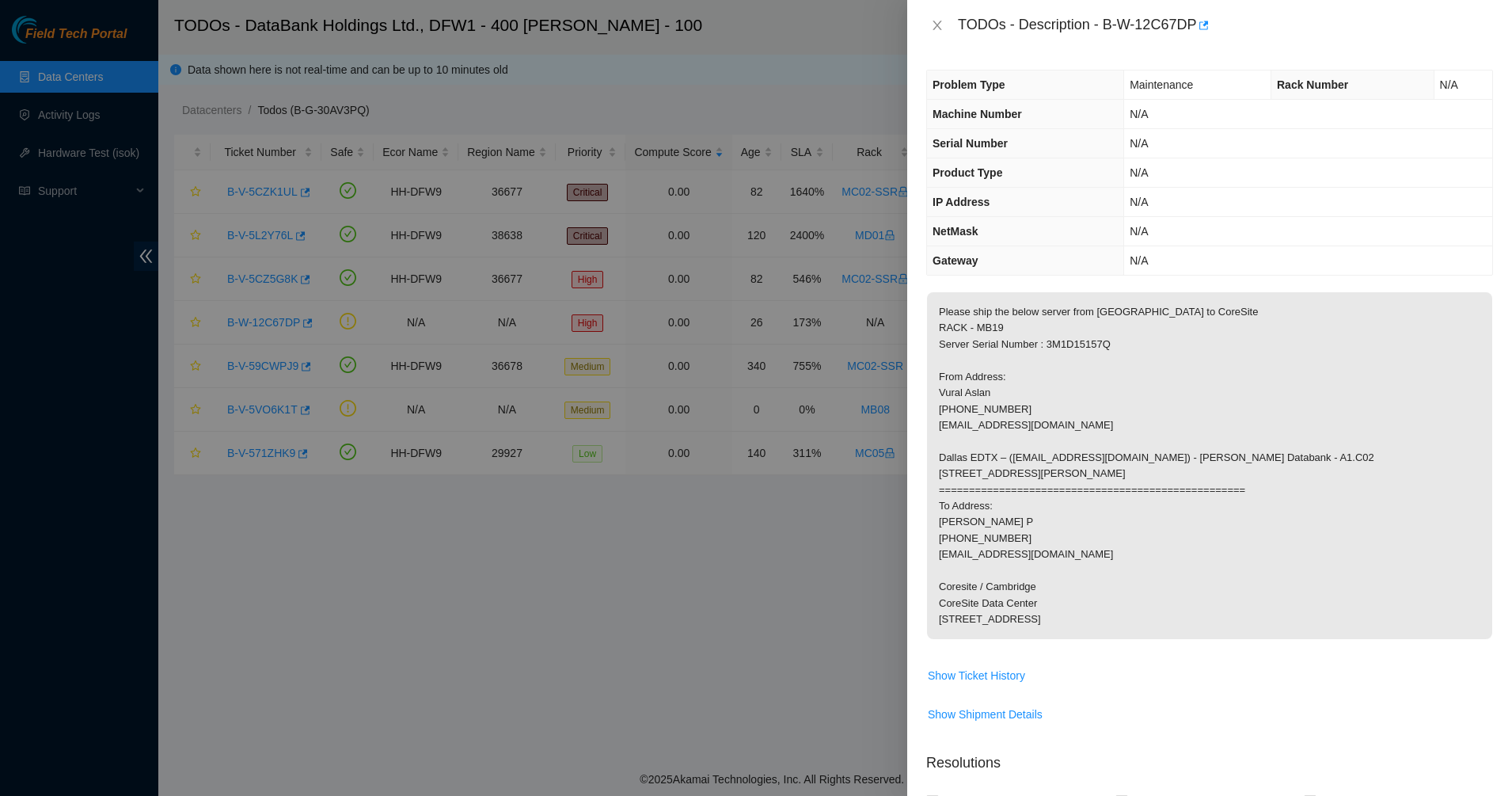
click at [1032, 440] on p "Please ship the below server from Dallas to CoreSite RACK - MB19 Server Serial …" at bounding box center [1210, 465] width 566 height 347
click at [935, 22] on icon "close" at bounding box center [936, 25] width 8 height 9
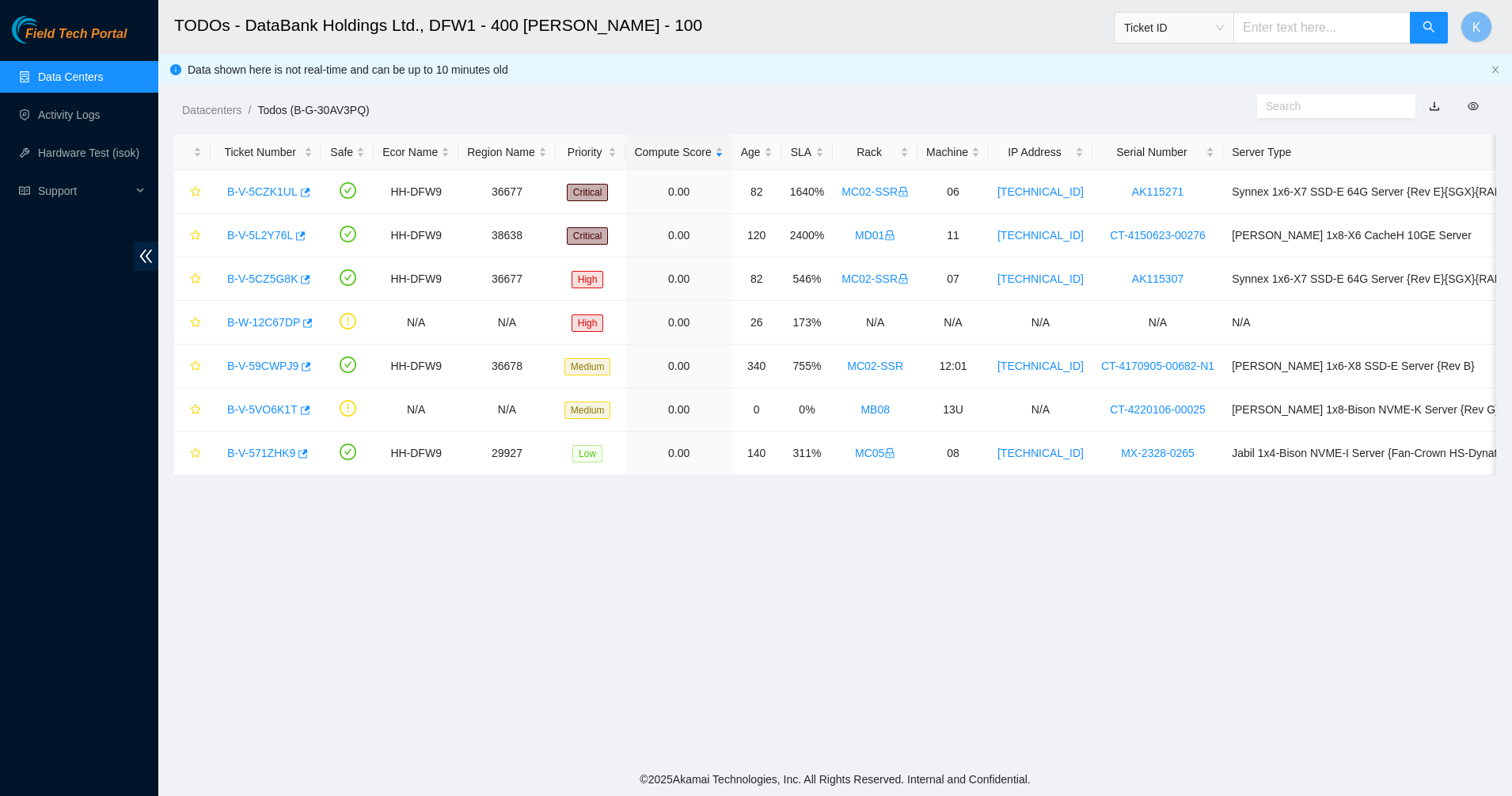
click at [815, 61] on div "Datacenters / Todos (B-G-30AV3PQ) /" at bounding box center [666, 74] width 1016 height 89
click at [27, 24] on img at bounding box center [46, 29] width 68 height 28
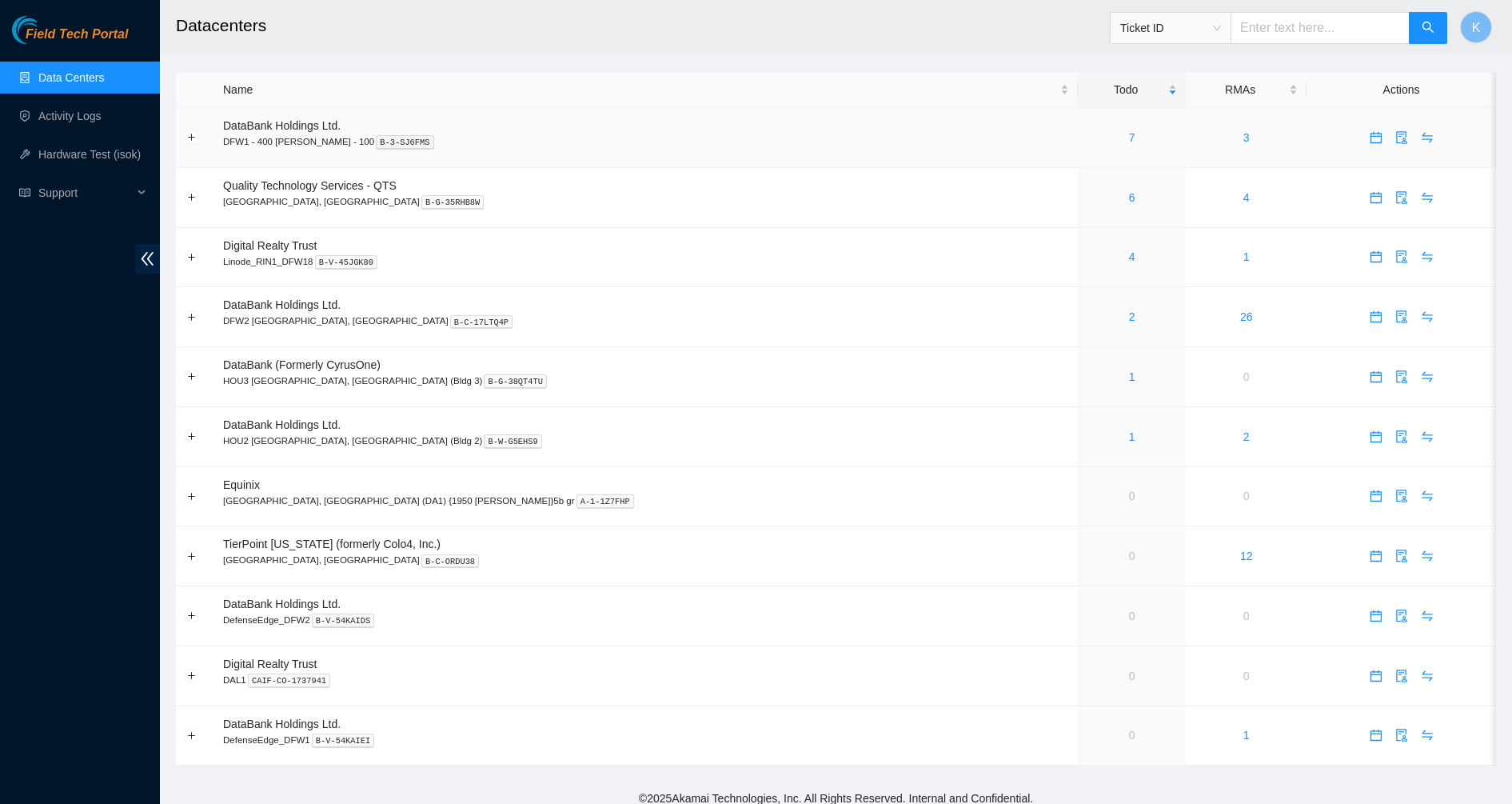
click at [1086, 137] on div "7" at bounding box center [1131, 137] width 90 height 18
